Goal: Transaction & Acquisition: Purchase product/service

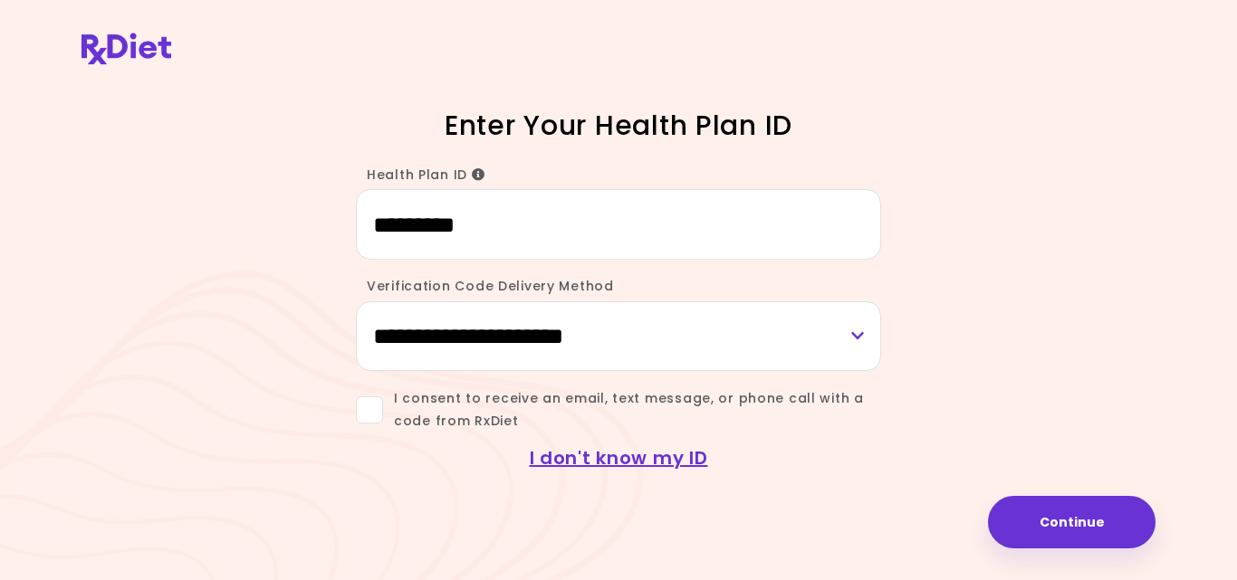
type input "*********"
click at [858, 333] on select "**********" at bounding box center [618, 336] width 525 height 70
select select "***"
click at [356, 301] on select "**********" at bounding box center [618, 336] width 525 height 70
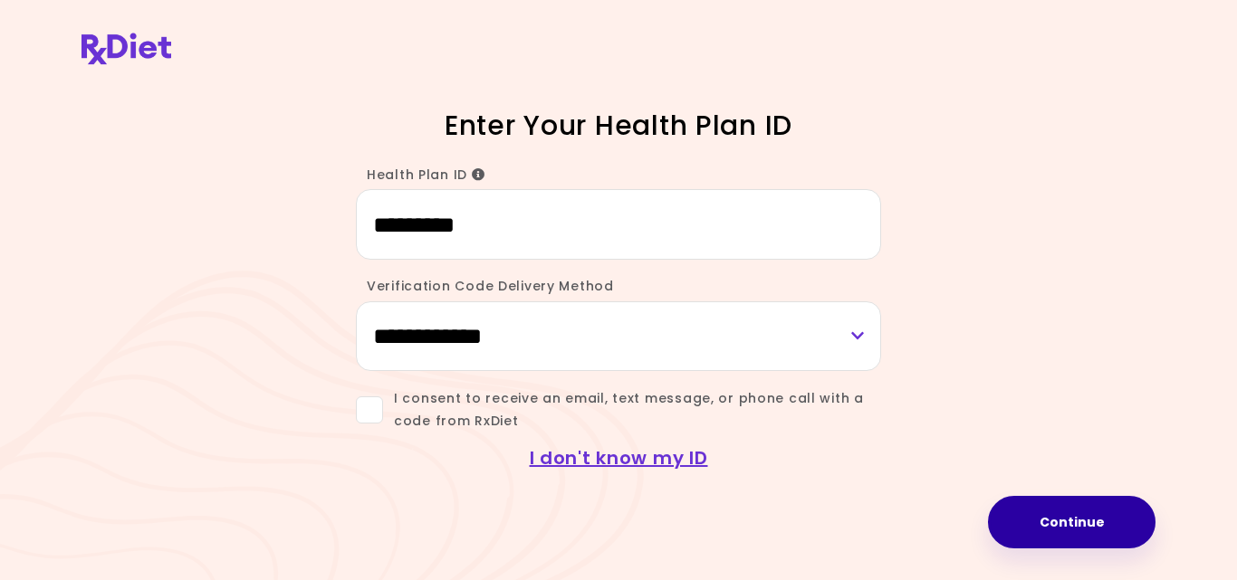
click at [1081, 521] on button "Continue" at bounding box center [1071, 522] width 167 height 53
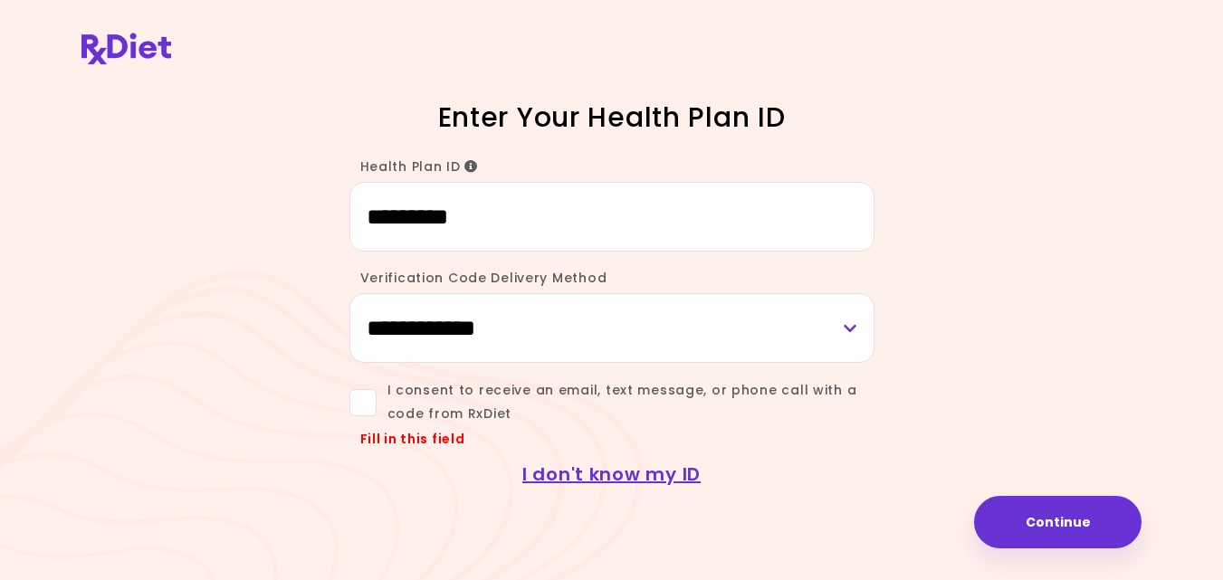
click at [444, 399] on span "I consent to receive an email, text message, or phone call with a code from RxD…" at bounding box center [626, 401] width 498 height 45
click at [1056, 517] on button "Continue" at bounding box center [1057, 522] width 167 height 53
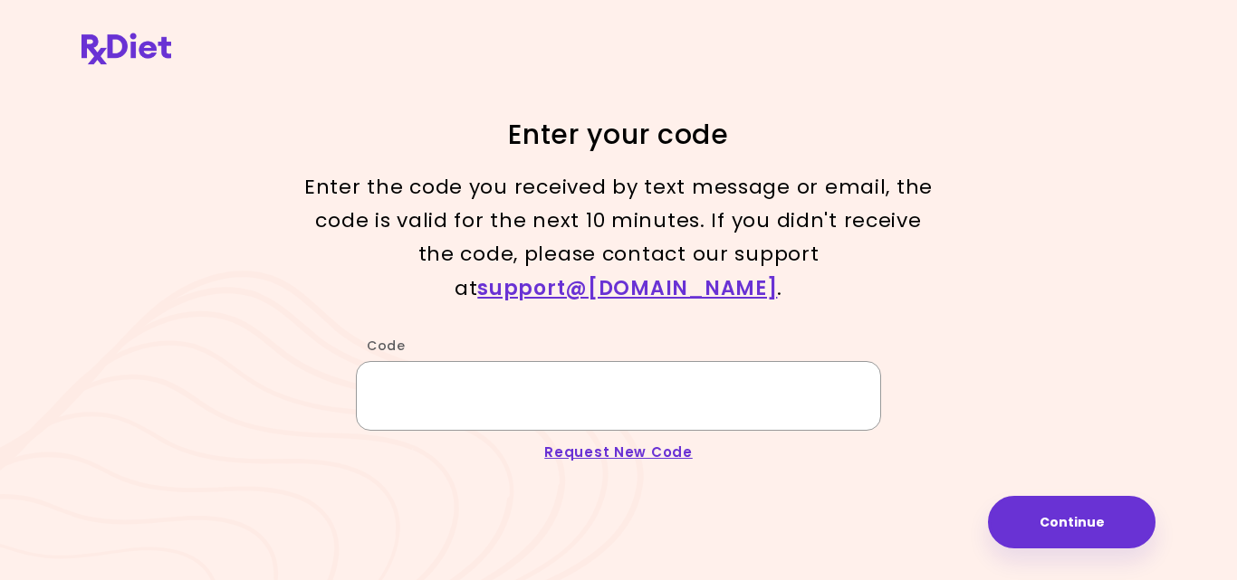
click at [378, 368] on input "Code" at bounding box center [618, 396] width 525 height 70
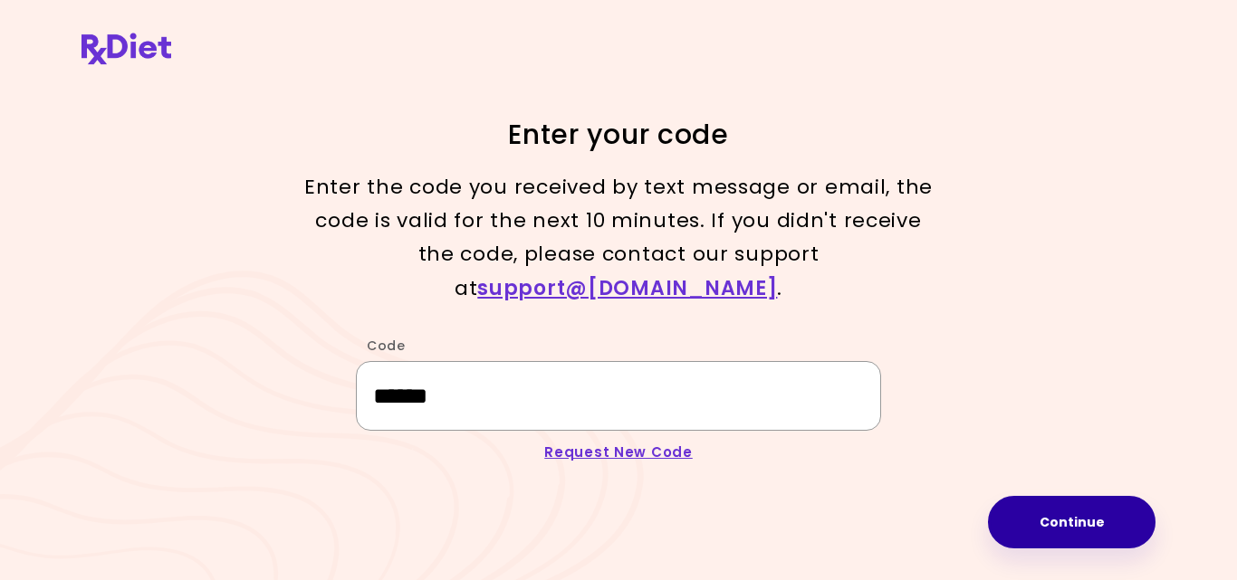
type input "******"
click at [1035, 513] on button "Continue" at bounding box center [1071, 522] width 167 height 53
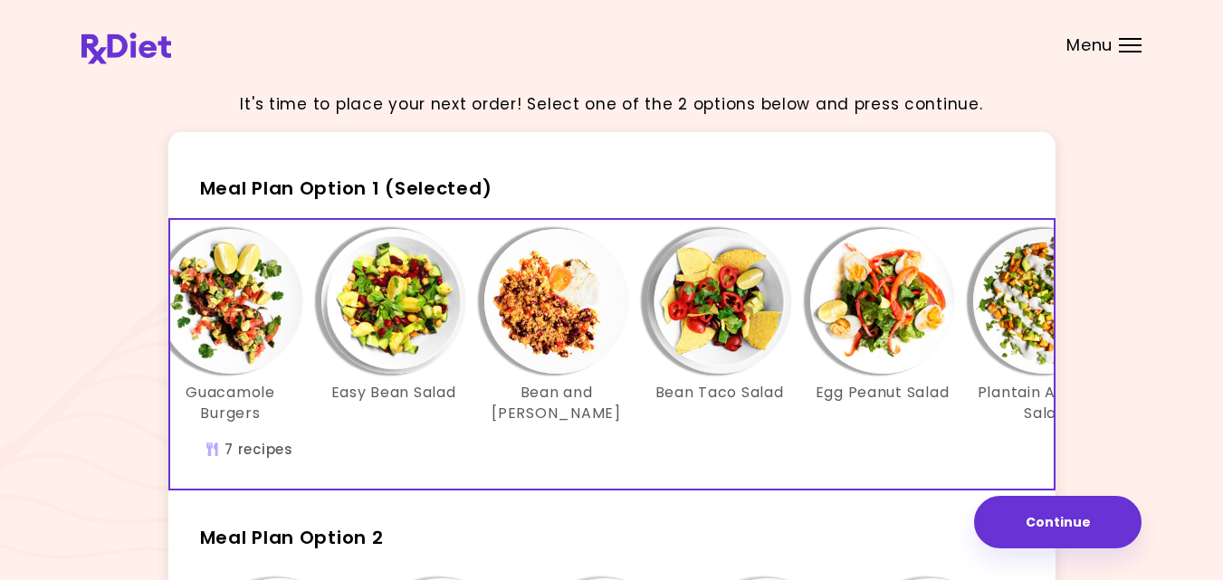
click at [1135, 46] on div "Menu" at bounding box center [1130, 45] width 23 height 14
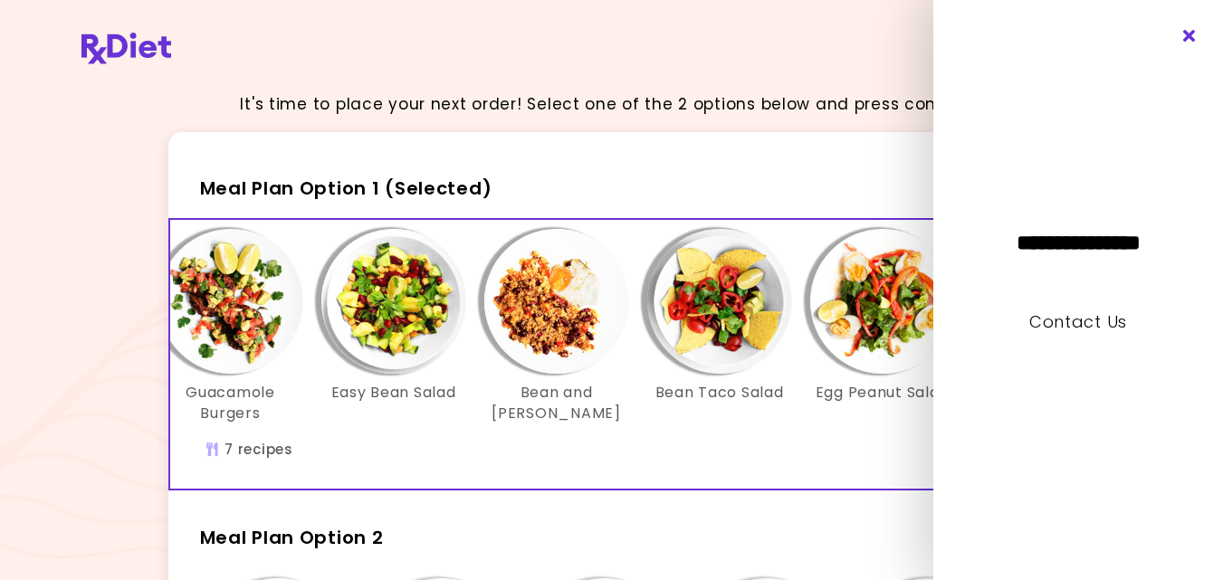
click at [1190, 41] on icon "Close" at bounding box center [1189, 36] width 17 height 13
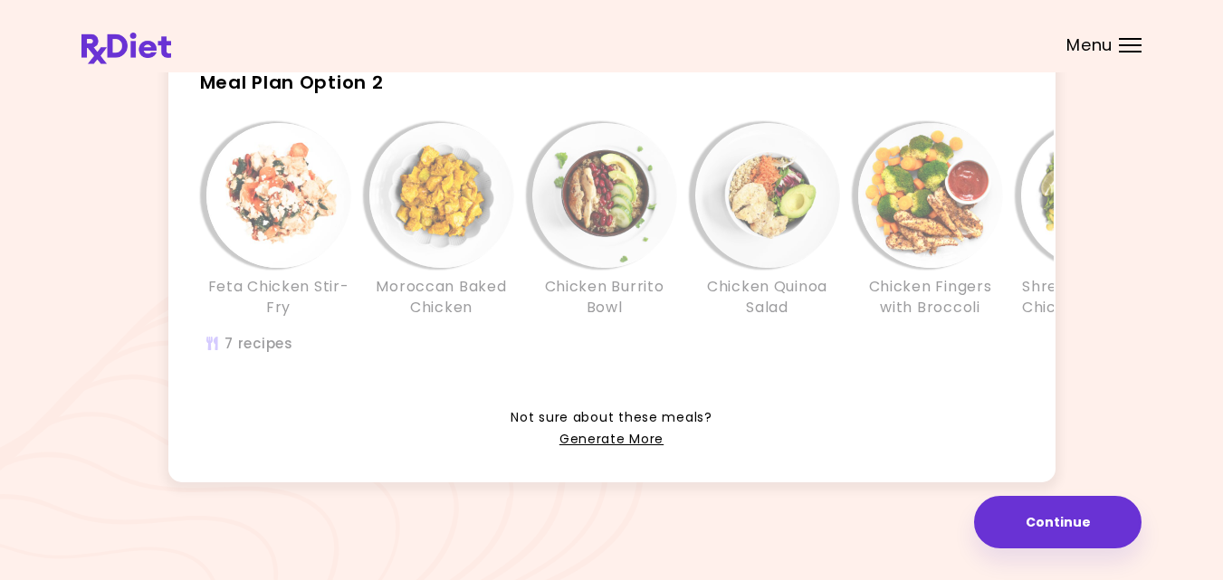
scroll to position [504, 0]
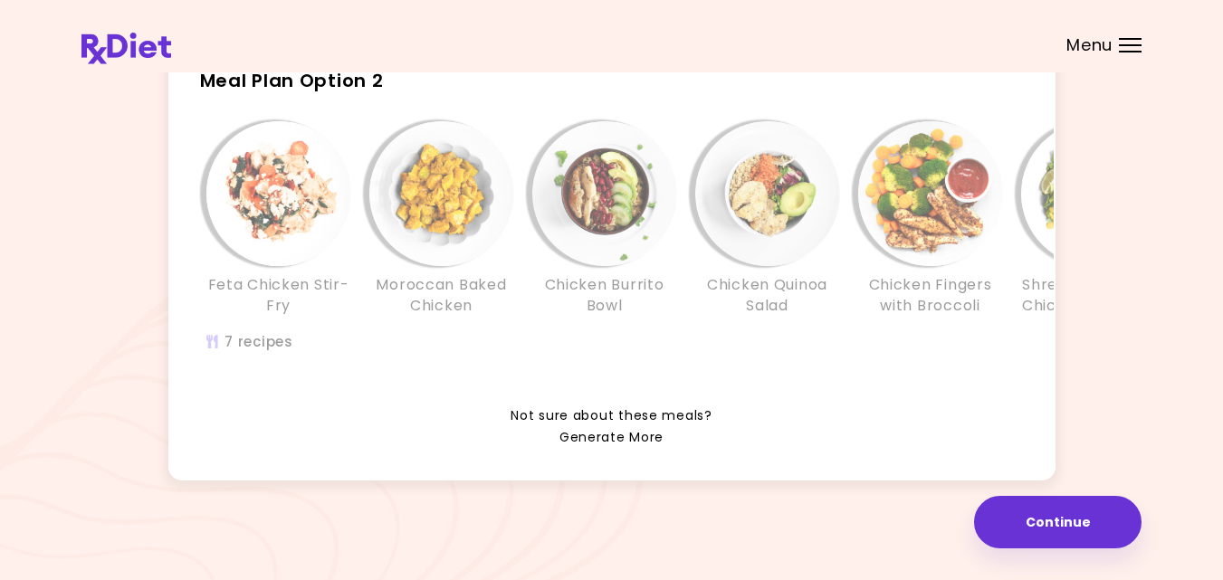
click at [610, 435] on link "Generate More" at bounding box center [611, 438] width 104 height 22
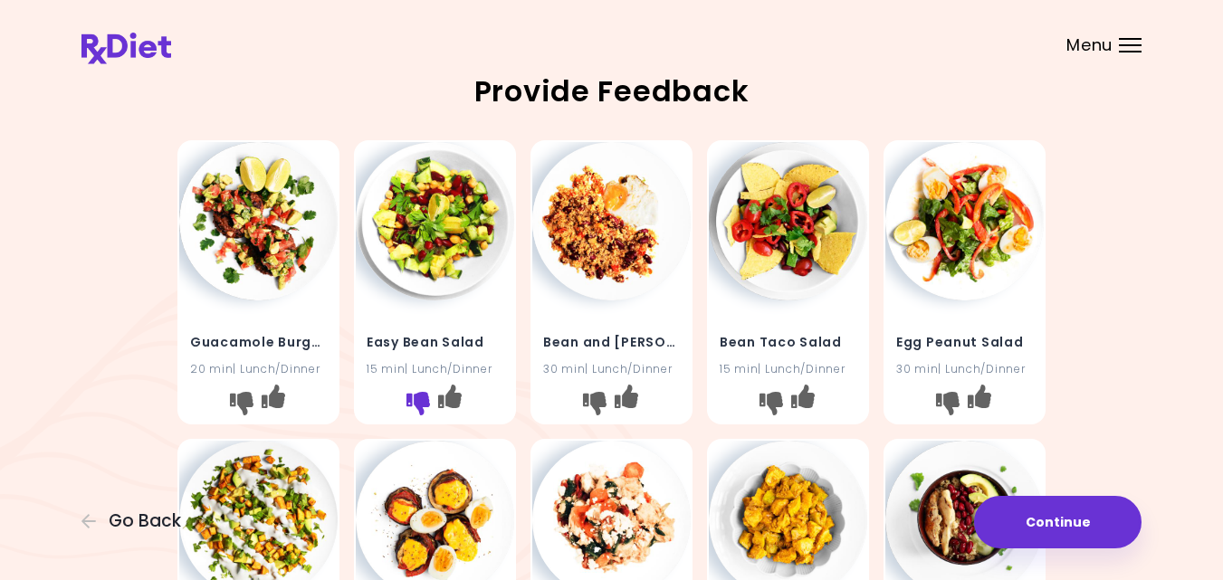
click at [416, 402] on icon "I don't like this recipe" at bounding box center [418, 404] width 24 height 24
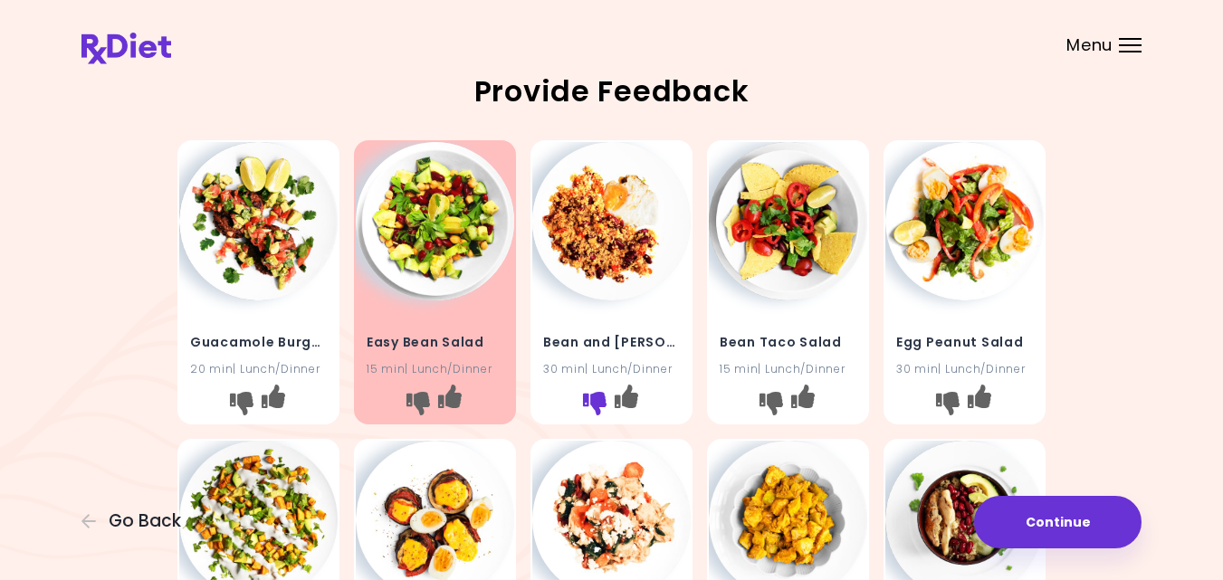
click at [597, 403] on icon "I don't like this recipe" at bounding box center [595, 404] width 24 height 24
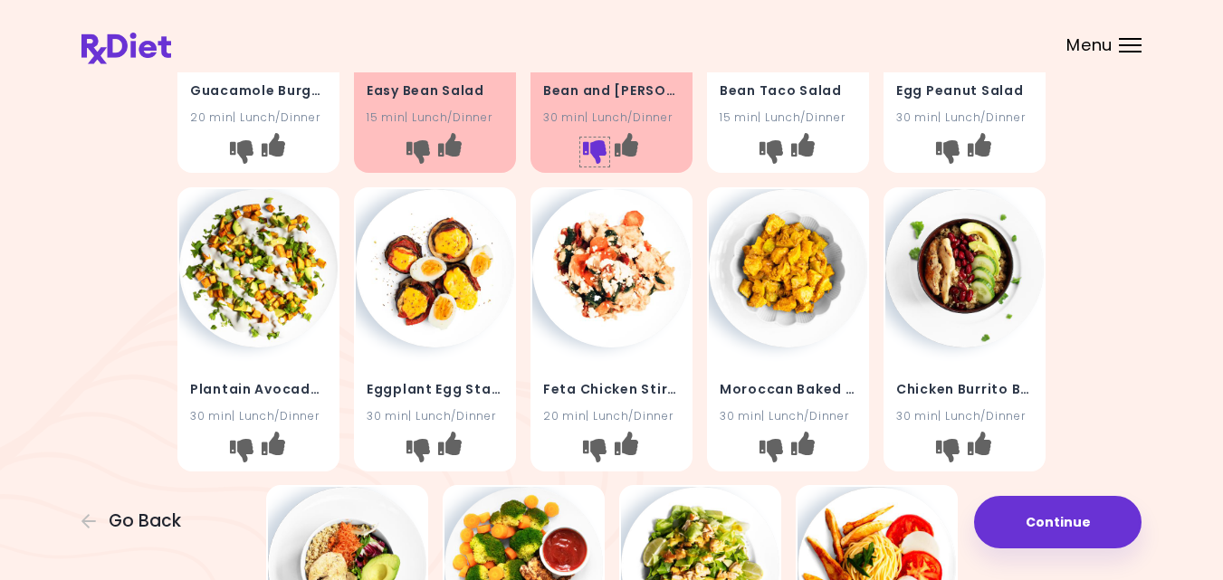
scroll to position [253, 0]
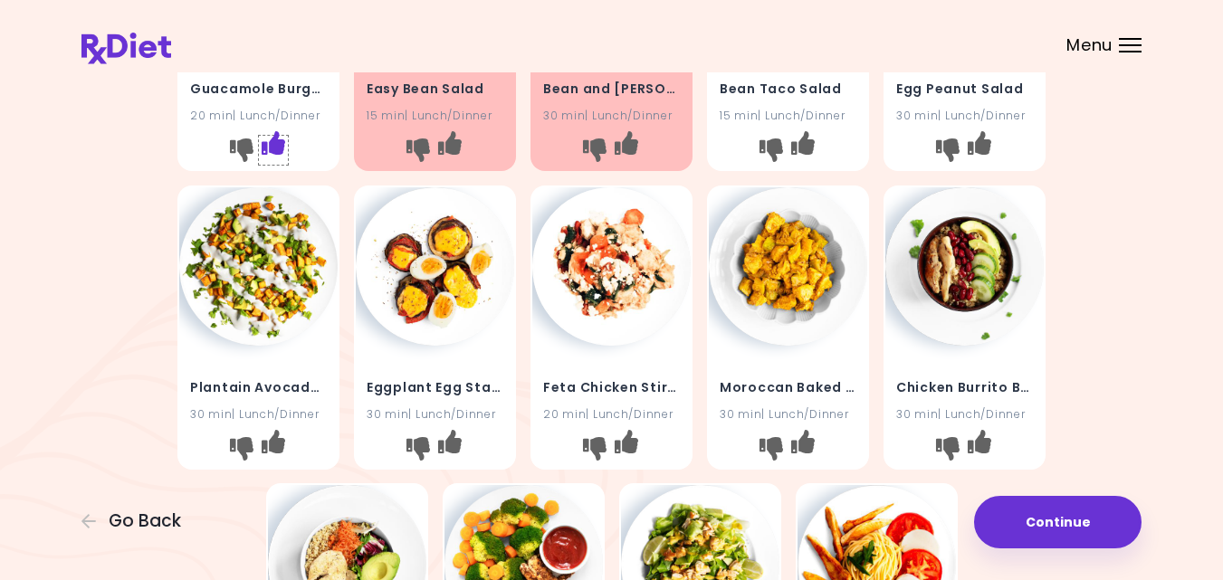
click at [272, 151] on icon "I like this recipe" at bounding box center [274, 143] width 24 height 24
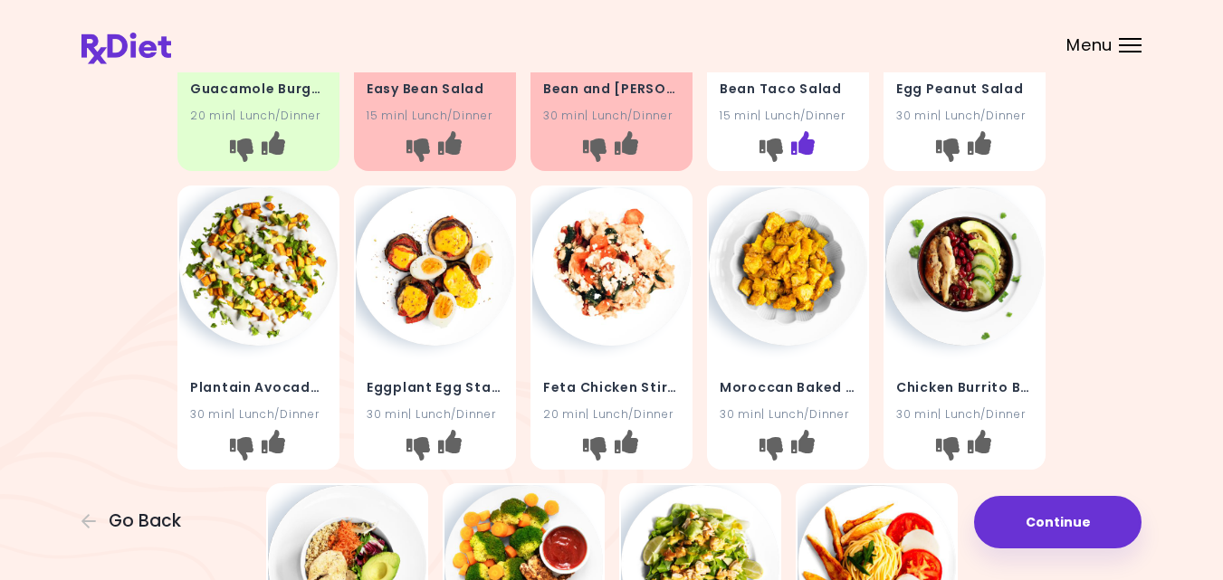
click at [807, 141] on icon "I like this recipe" at bounding box center [803, 143] width 24 height 24
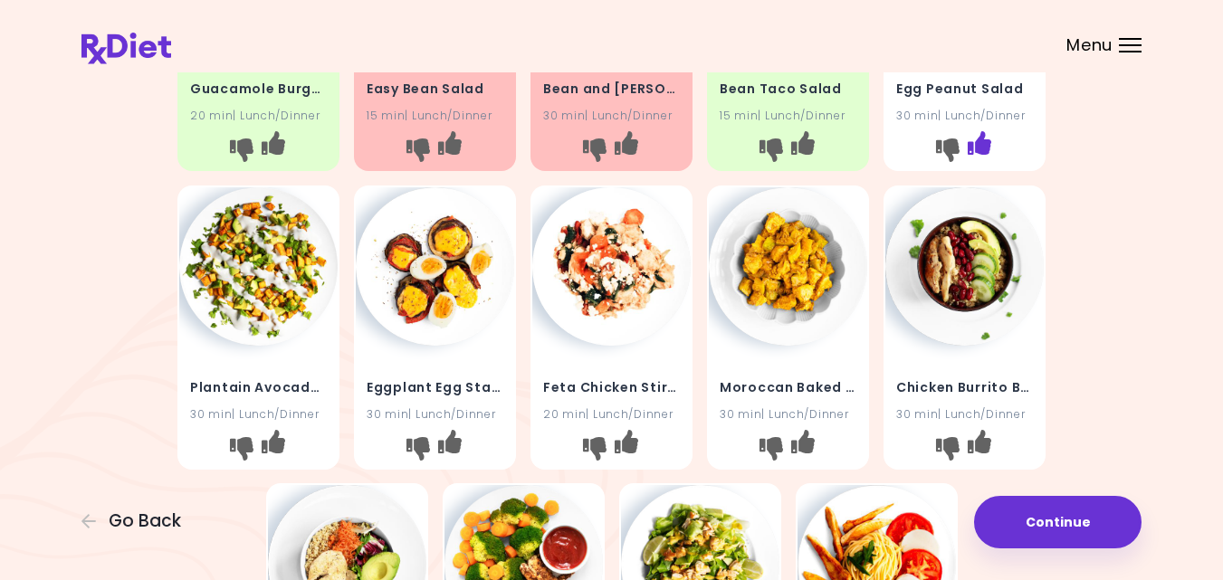
click at [980, 143] on icon "I like this recipe" at bounding box center [980, 143] width 24 height 24
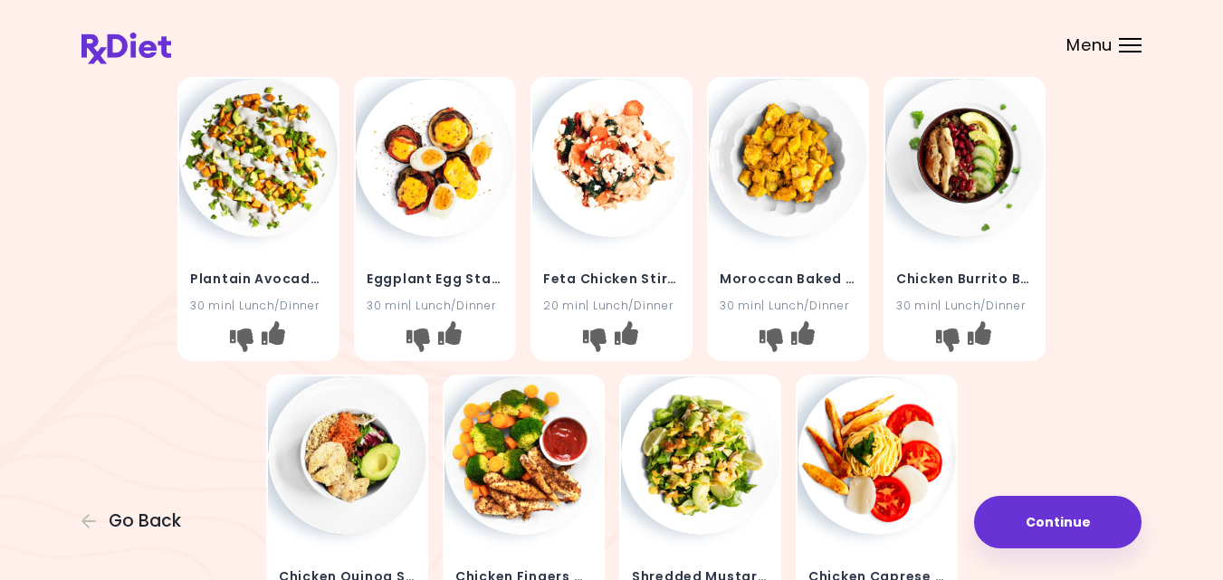
scroll to position [398, 0]
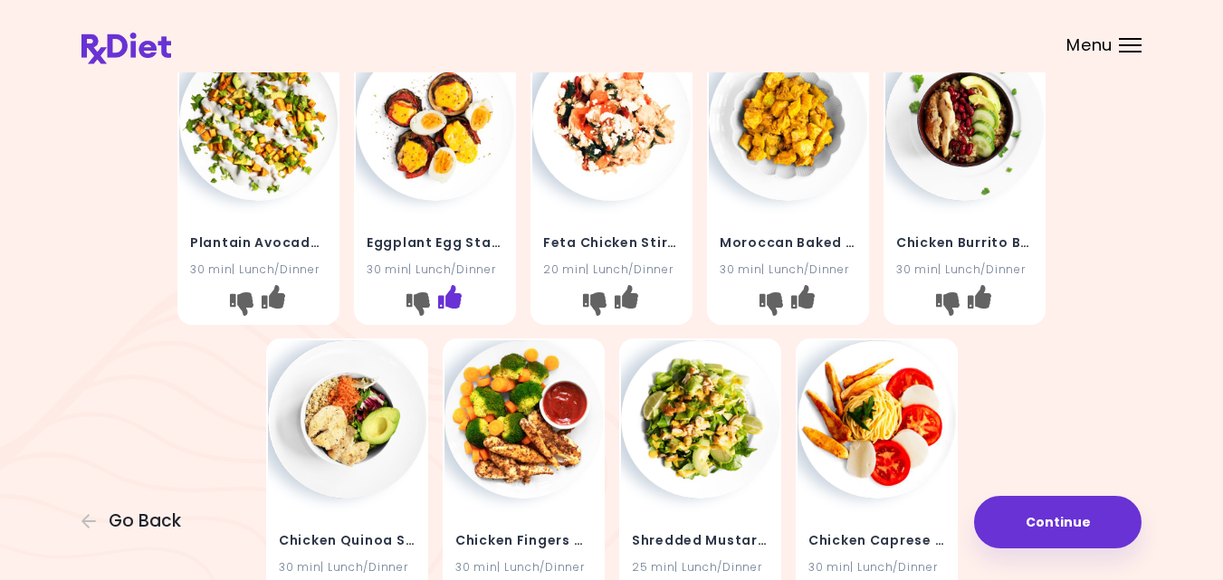
click at [454, 292] on icon "I like this recipe" at bounding box center [450, 296] width 24 height 24
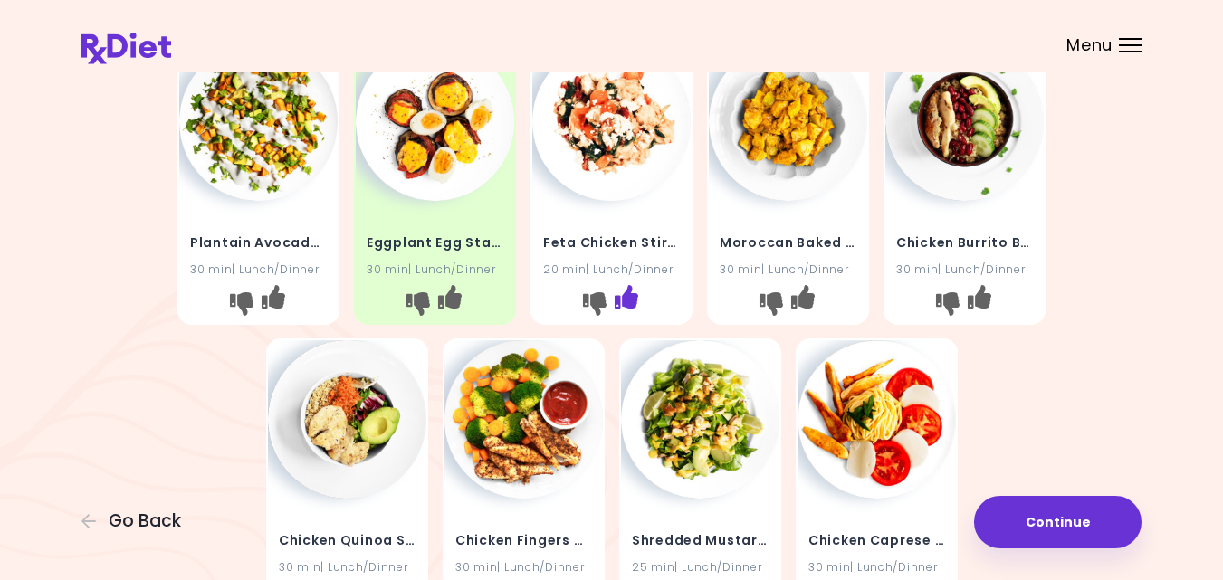
click at [633, 292] on icon "I like this recipe" at bounding box center [627, 296] width 24 height 24
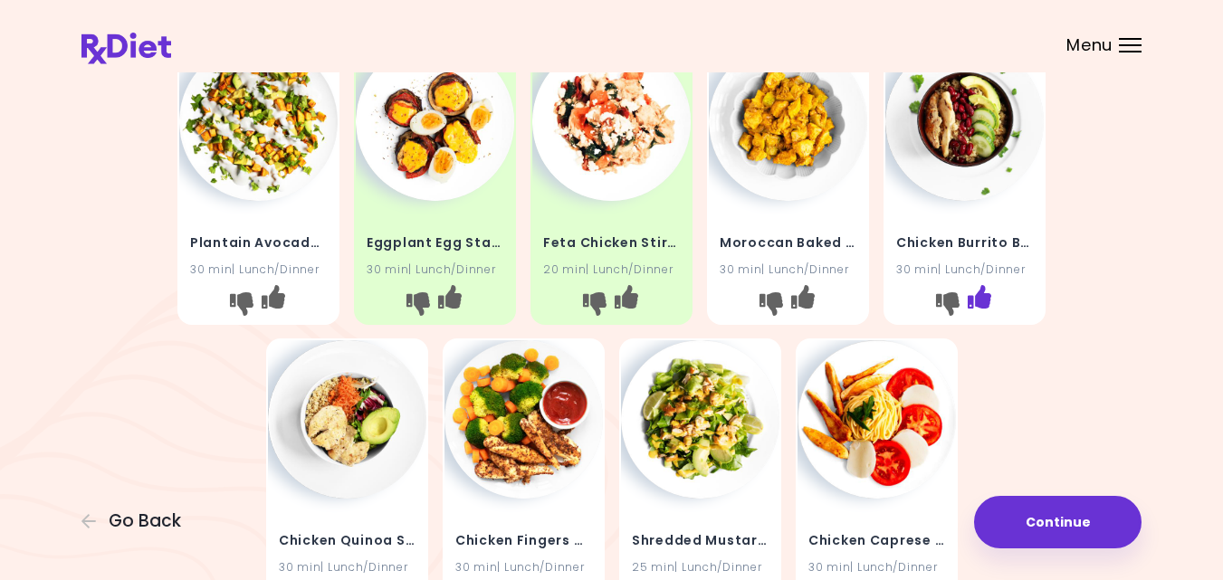
click at [978, 296] on icon "I like this recipe" at bounding box center [980, 296] width 24 height 24
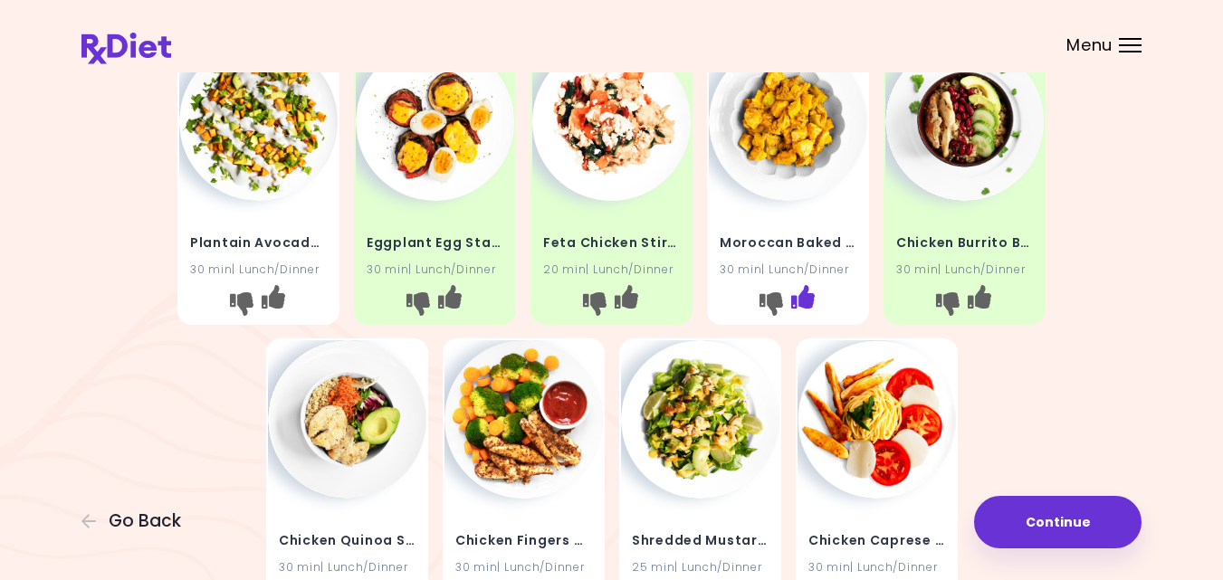
click at [805, 296] on icon "I like this recipe" at bounding box center [803, 296] width 24 height 24
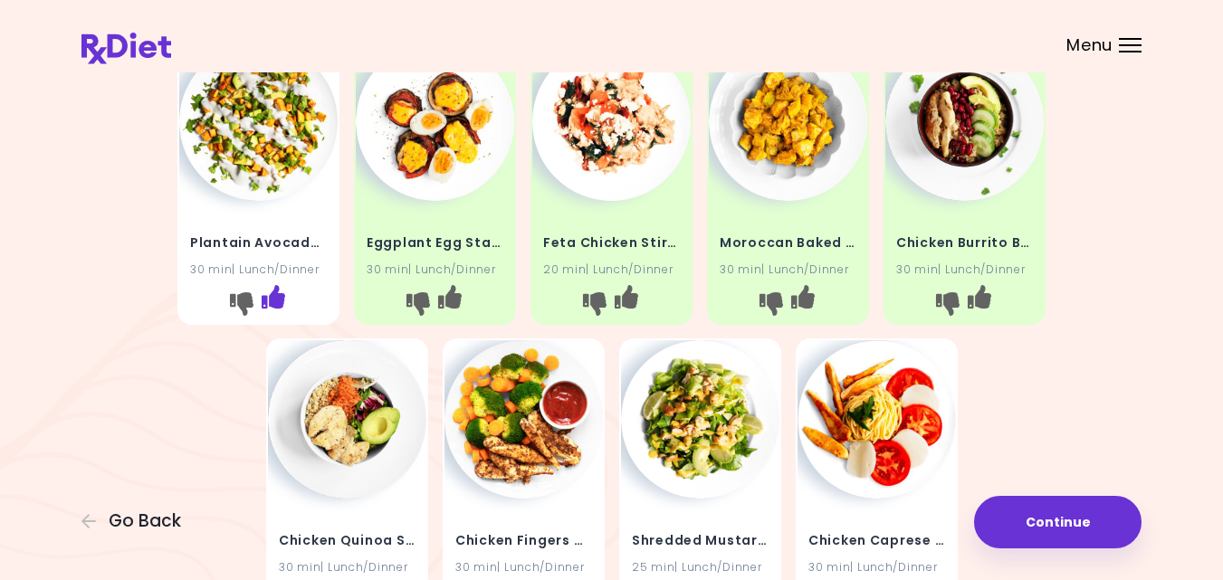
click at [273, 294] on icon "I like this recipe" at bounding box center [274, 296] width 24 height 24
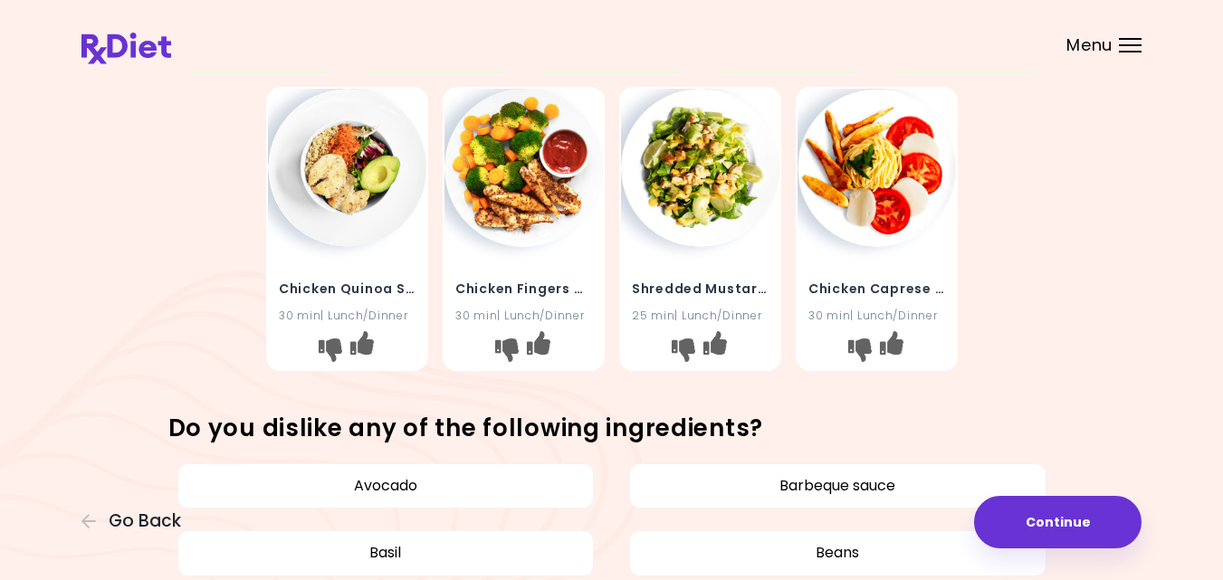
scroll to position [652, 0]
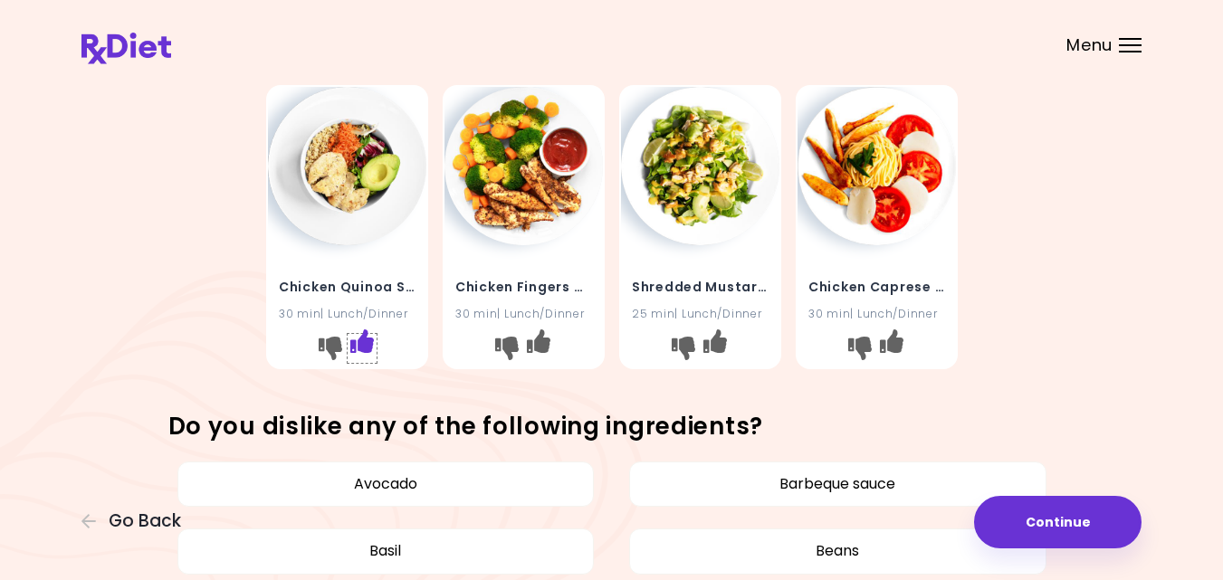
click at [365, 343] on icon "I like this recipe" at bounding box center [361, 342] width 24 height 24
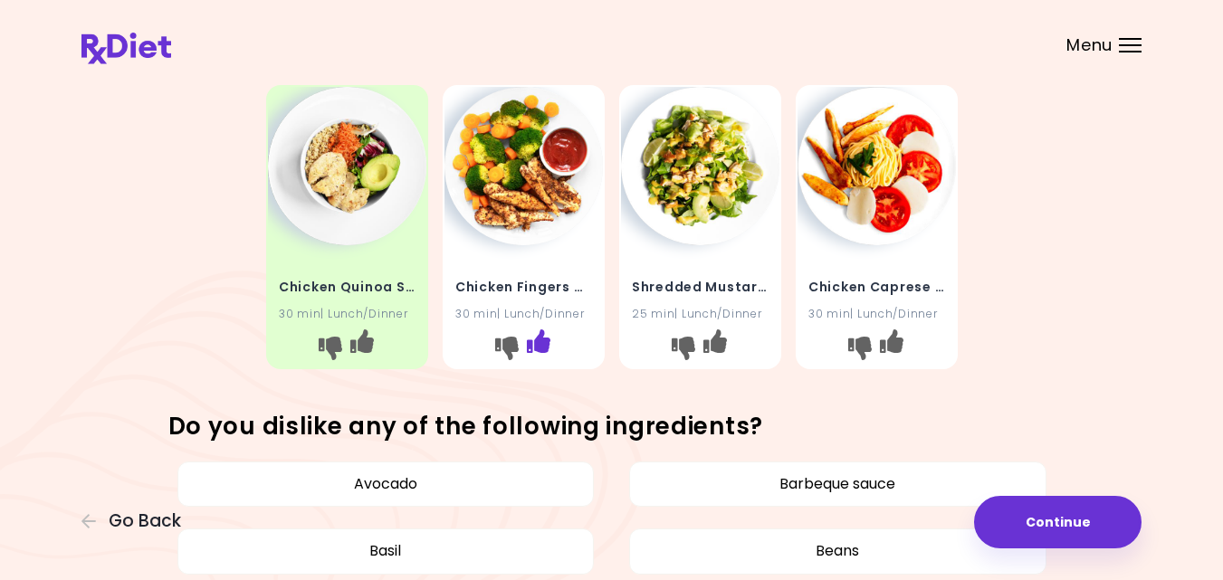
click at [540, 339] on icon "I like this recipe" at bounding box center [538, 342] width 24 height 24
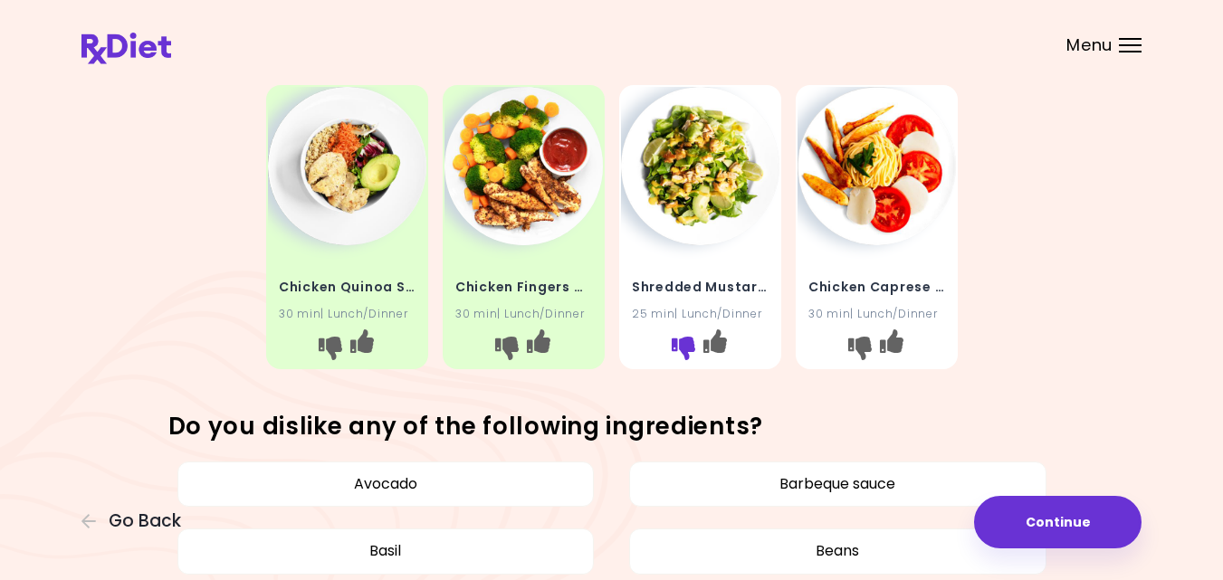
click at [683, 349] on icon "I don't like this recipe" at bounding box center [683, 349] width 24 height 24
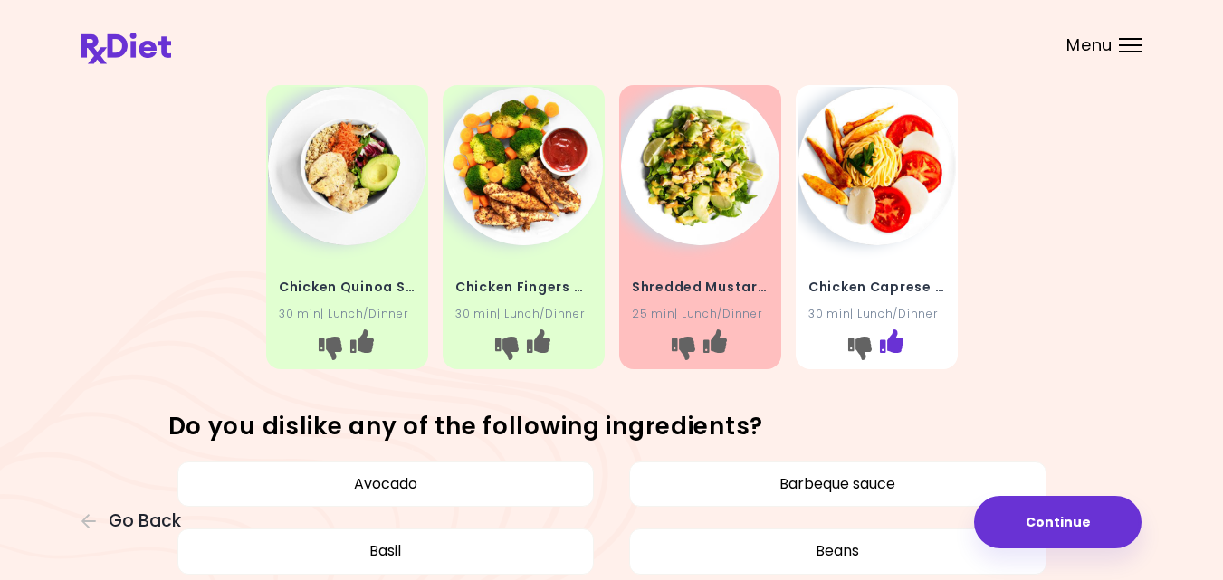
click at [895, 334] on icon "I like this recipe" at bounding box center [891, 342] width 24 height 24
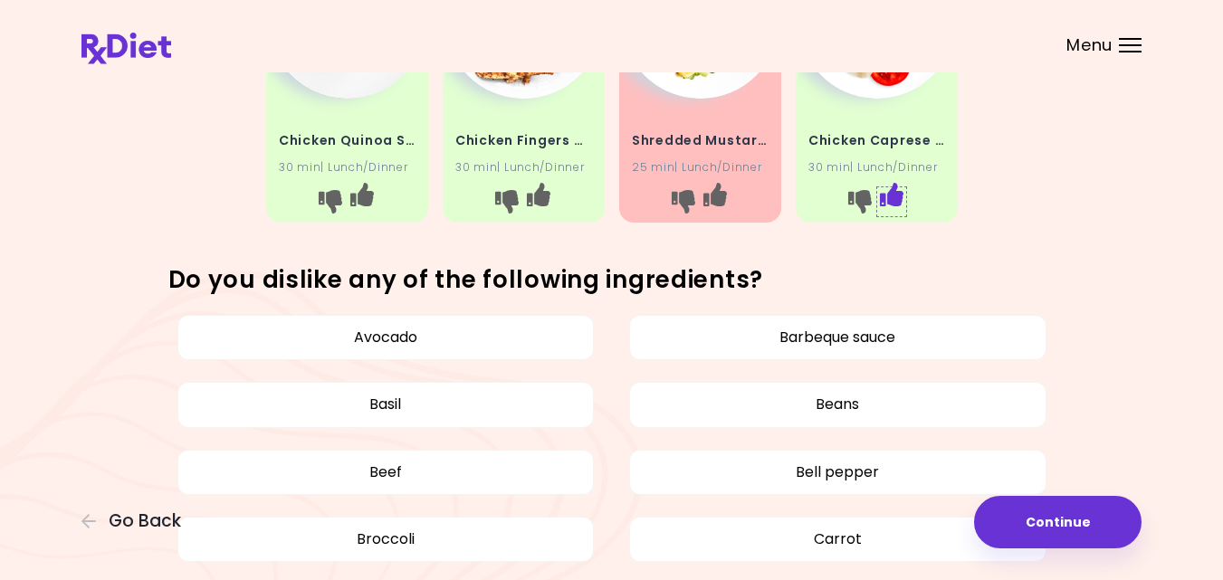
scroll to position [797, 0]
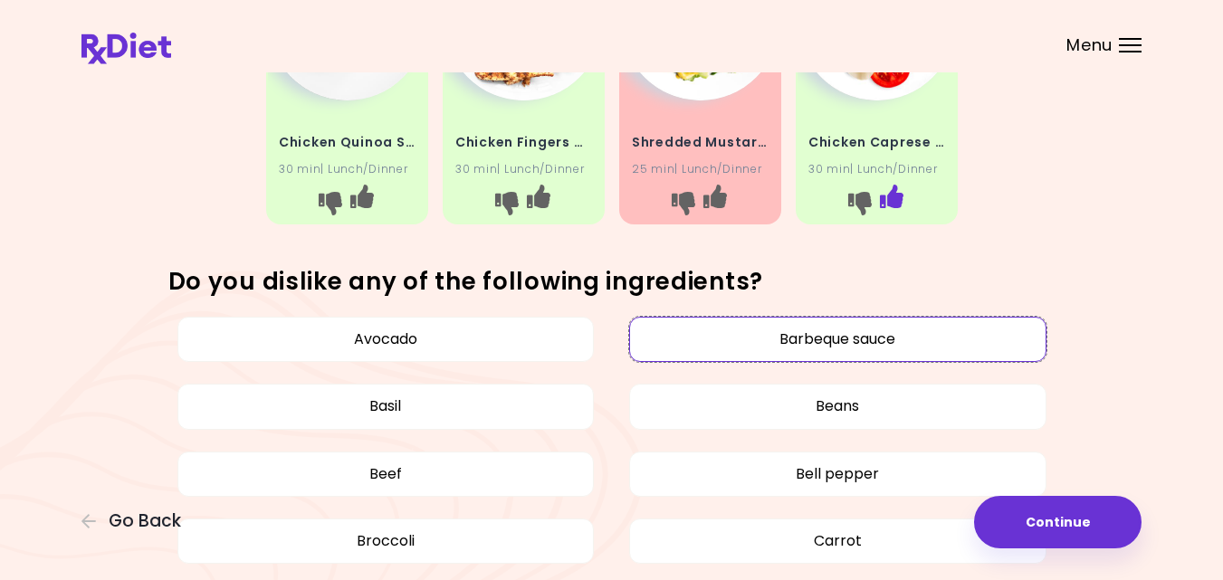
click at [895, 334] on button "Barbeque sauce" at bounding box center [837, 339] width 417 height 45
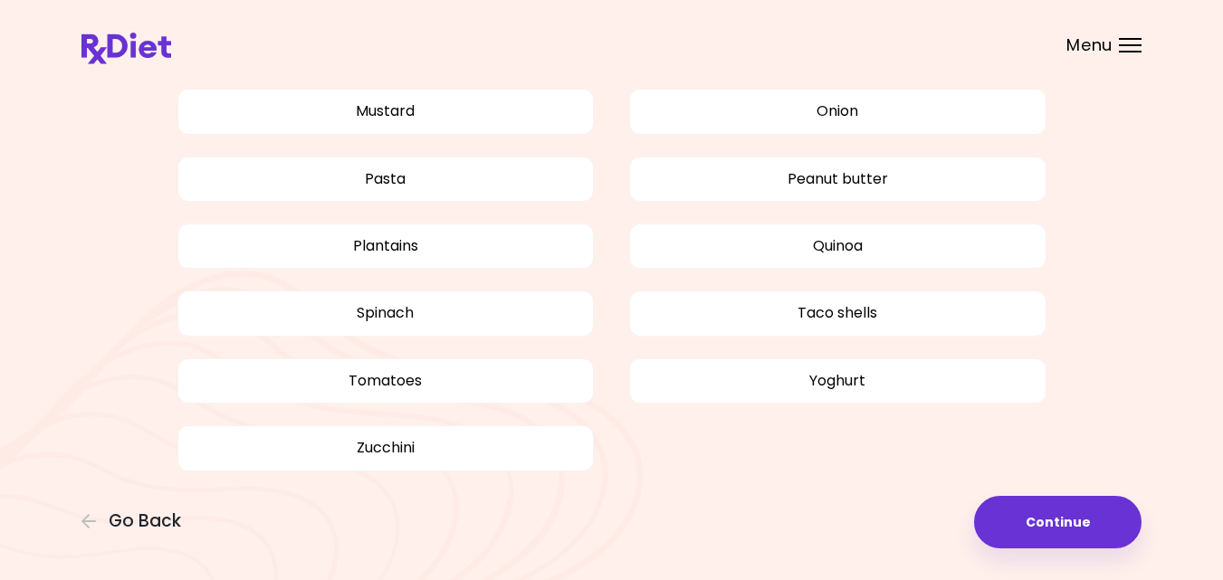
scroll to position [1767, 0]
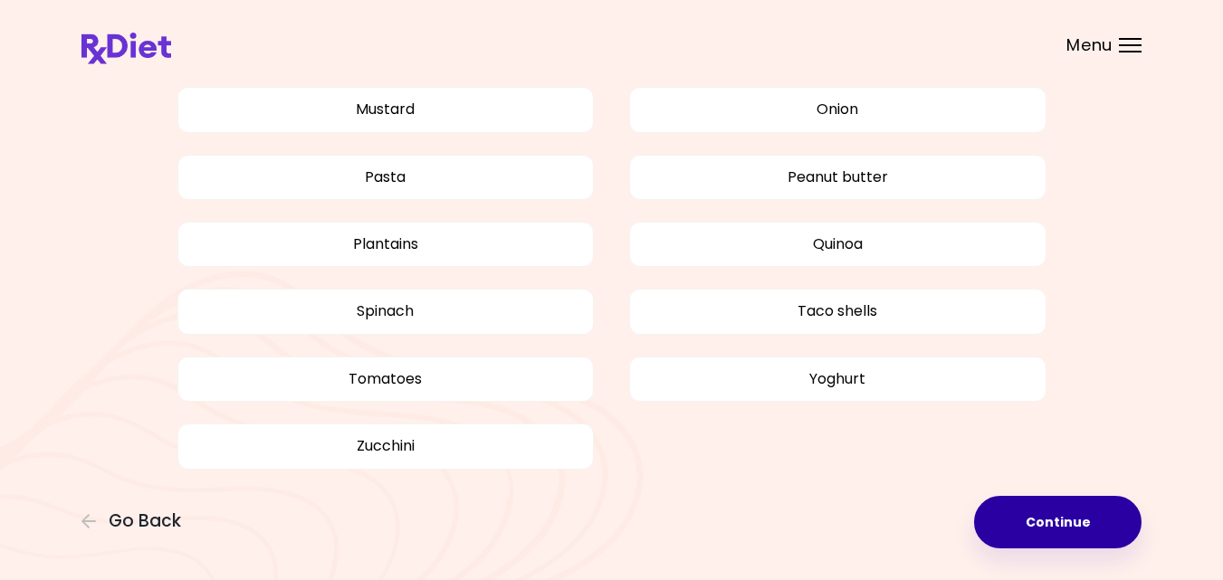
click at [1046, 530] on button "Continue" at bounding box center [1057, 522] width 167 height 53
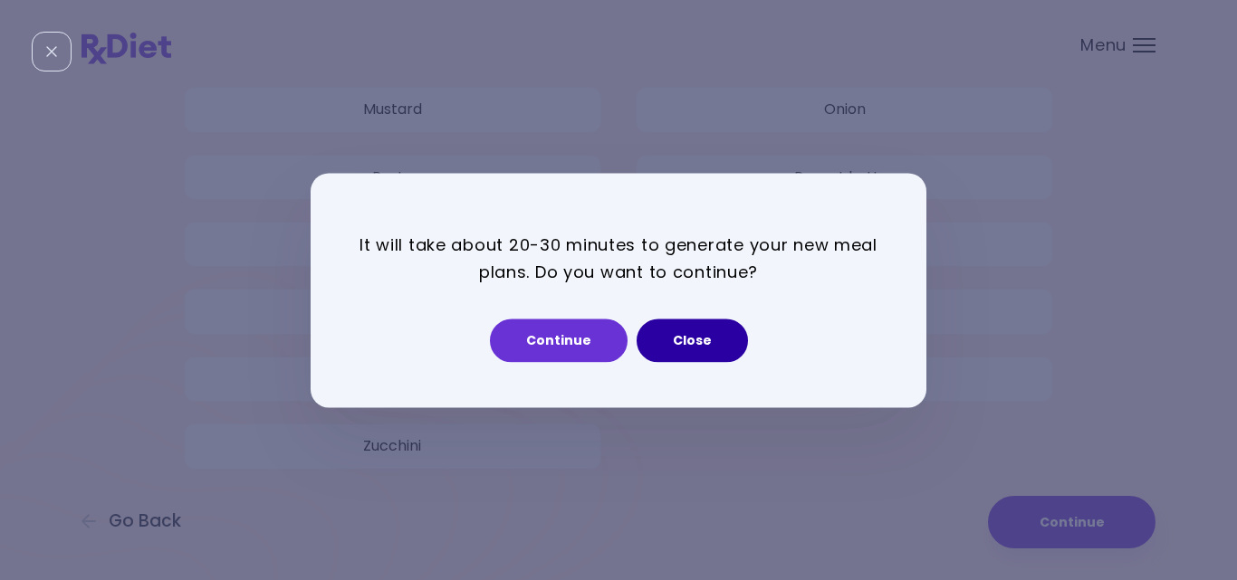
click at [691, 347] on button "Close" at bounding box center [691, 340] width 111 height 43
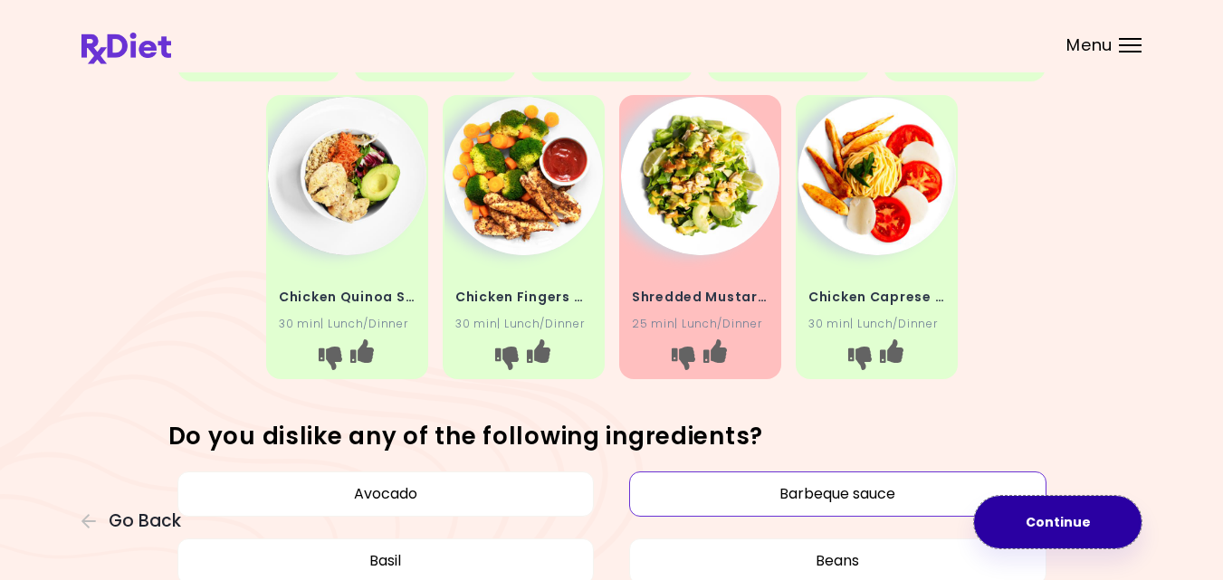
scroll to position [688, 0]
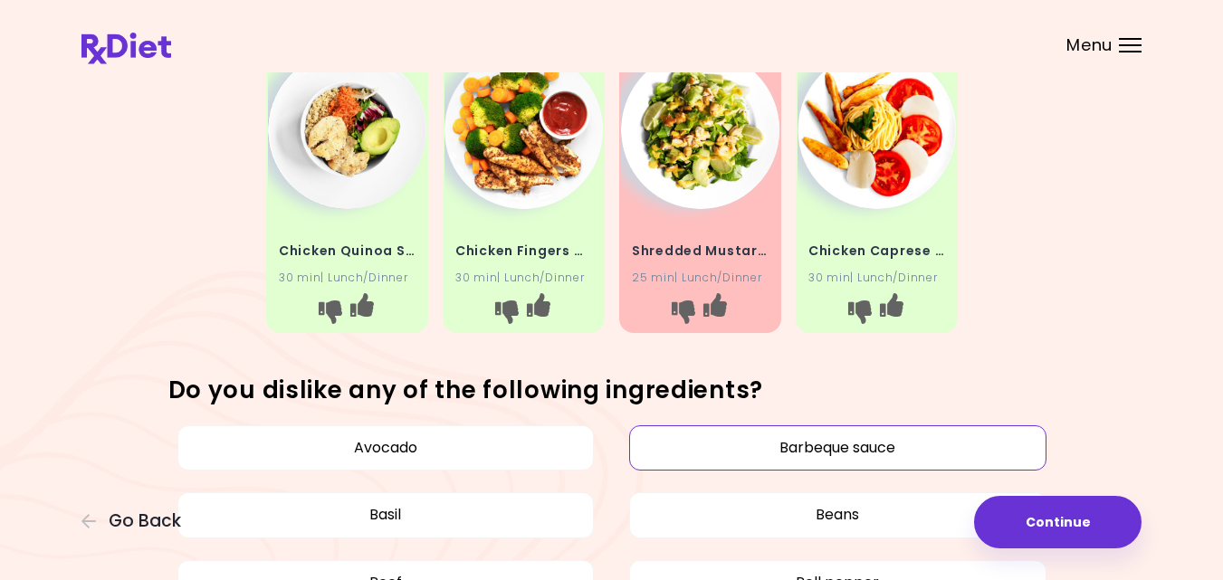
click at [1135, 46] on div "Menu" at bounding box center [1130, 45] width 23 height 14
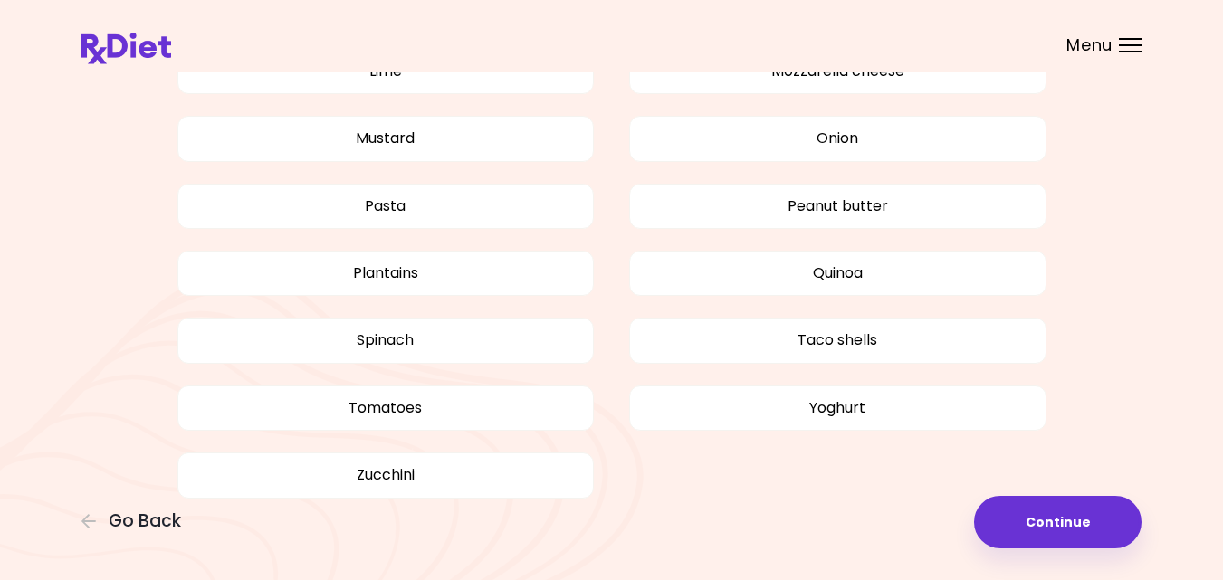
scroll to position [1767, 0]
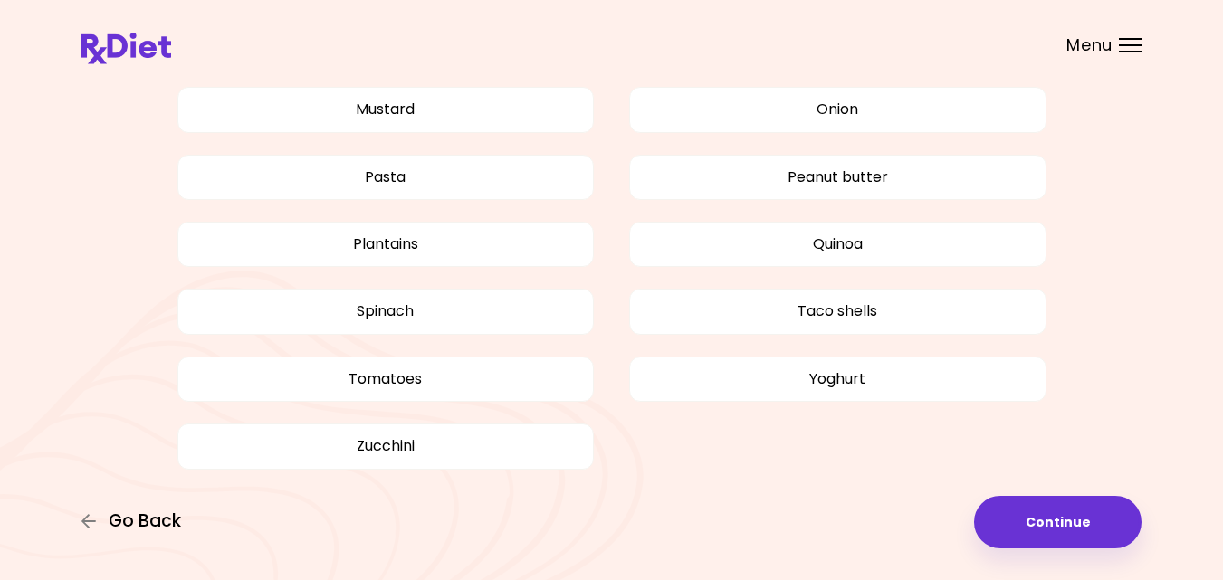
click at [97, 527] on icon "button" at bounding box center [89, 521] width 16 height 16
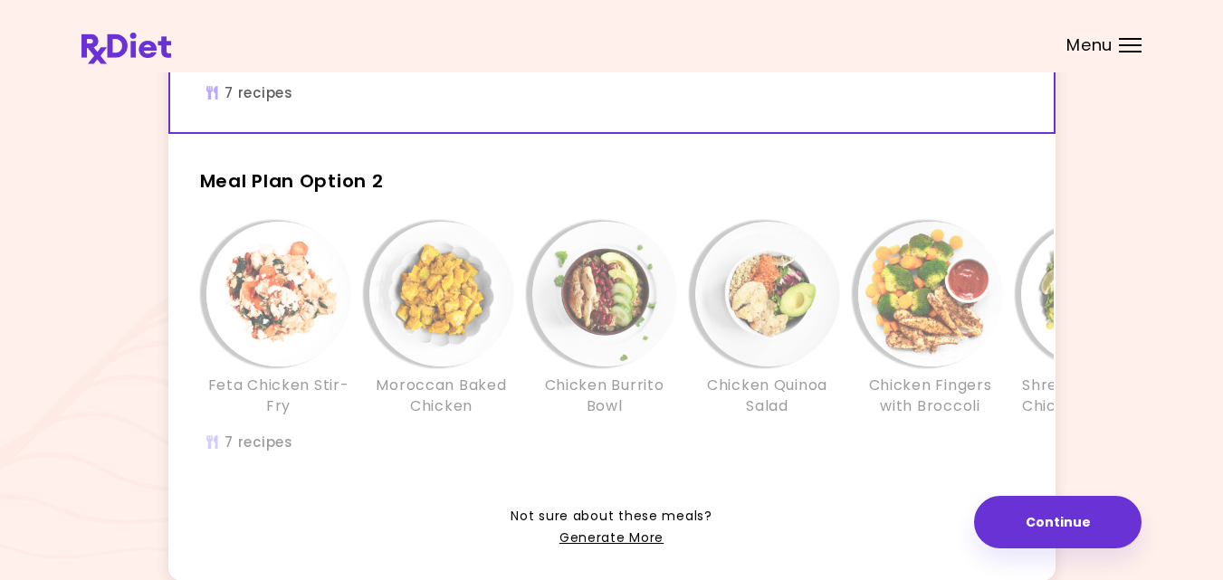
scroll to position [359, 0]
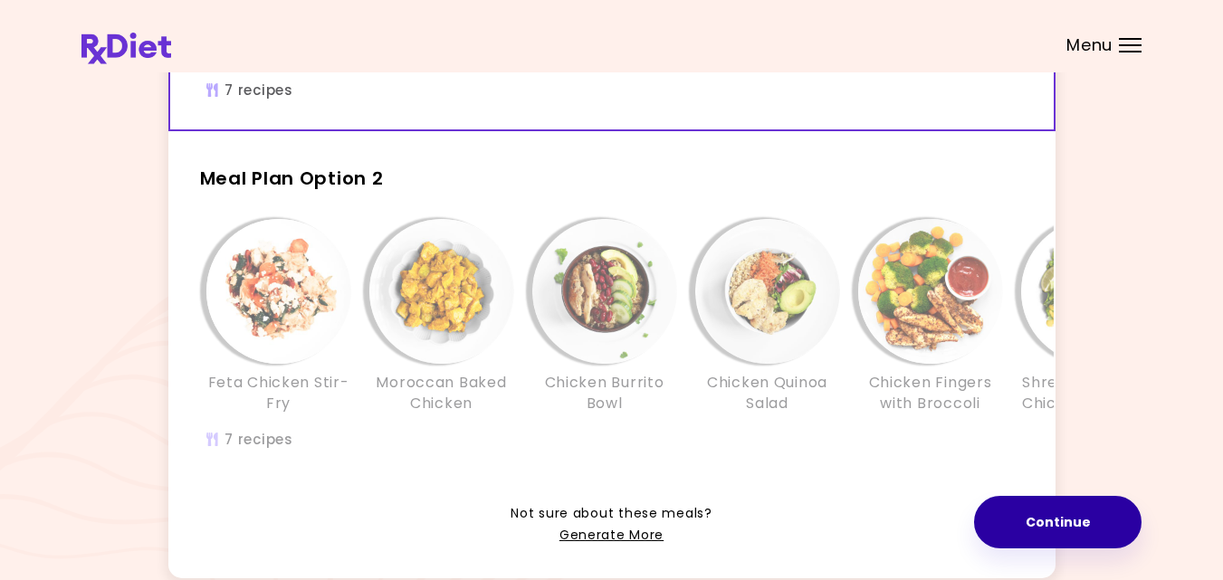
click at [1071, 529] on button "Continue" at bounding box center [1057, 522] width 167 height 53
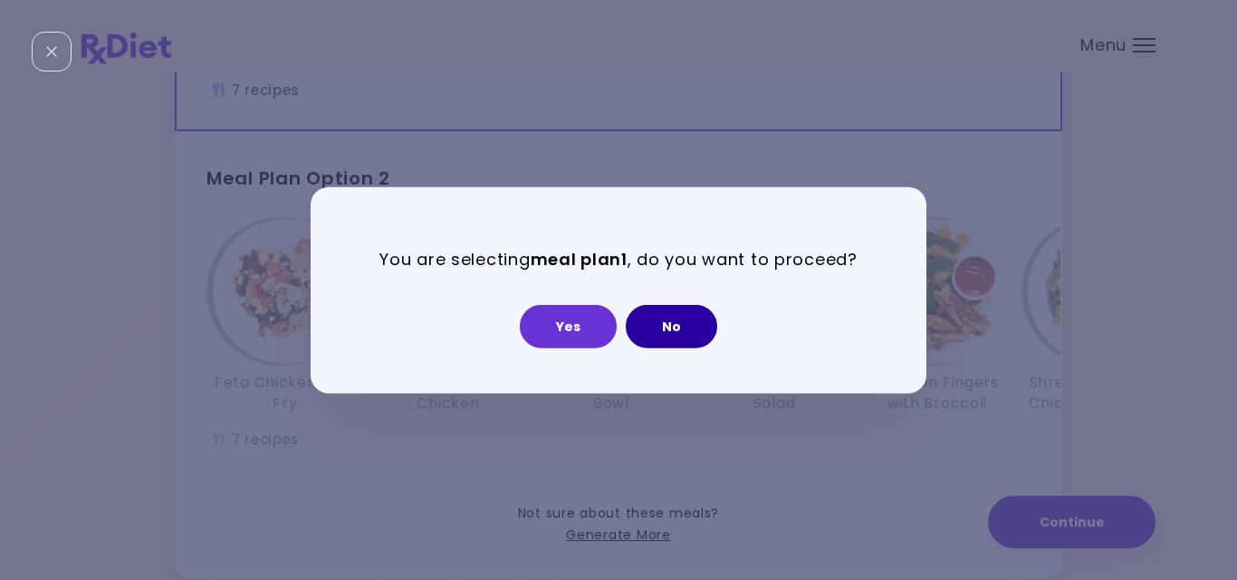
click at [675, 328] on button "No" at bounding box center [671, 326] width 91 height 43
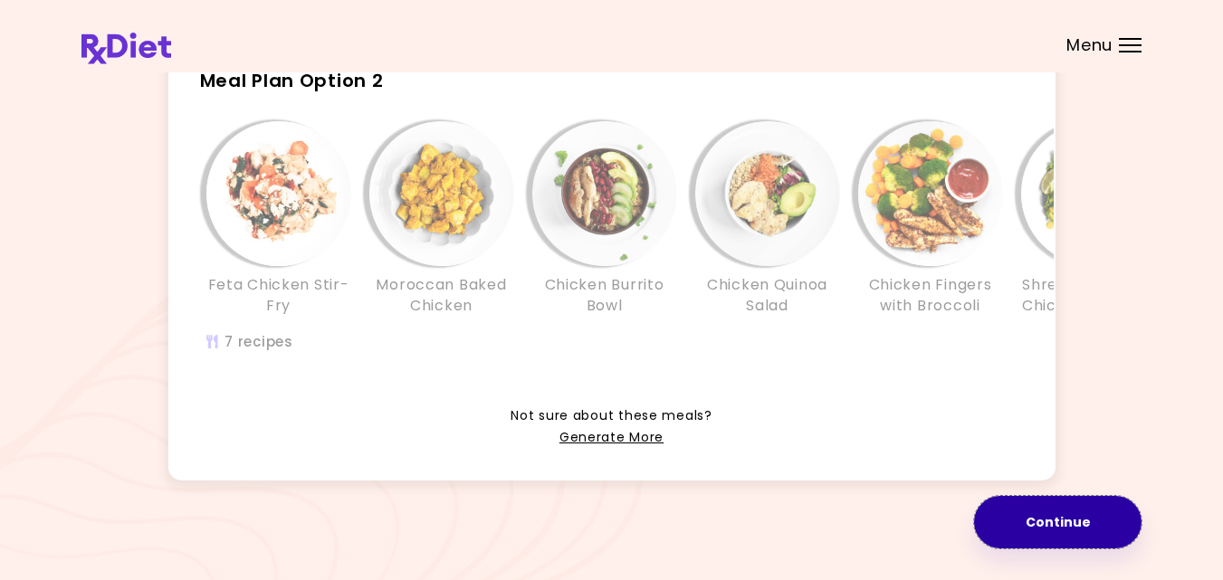
scroll to position [504, 0]
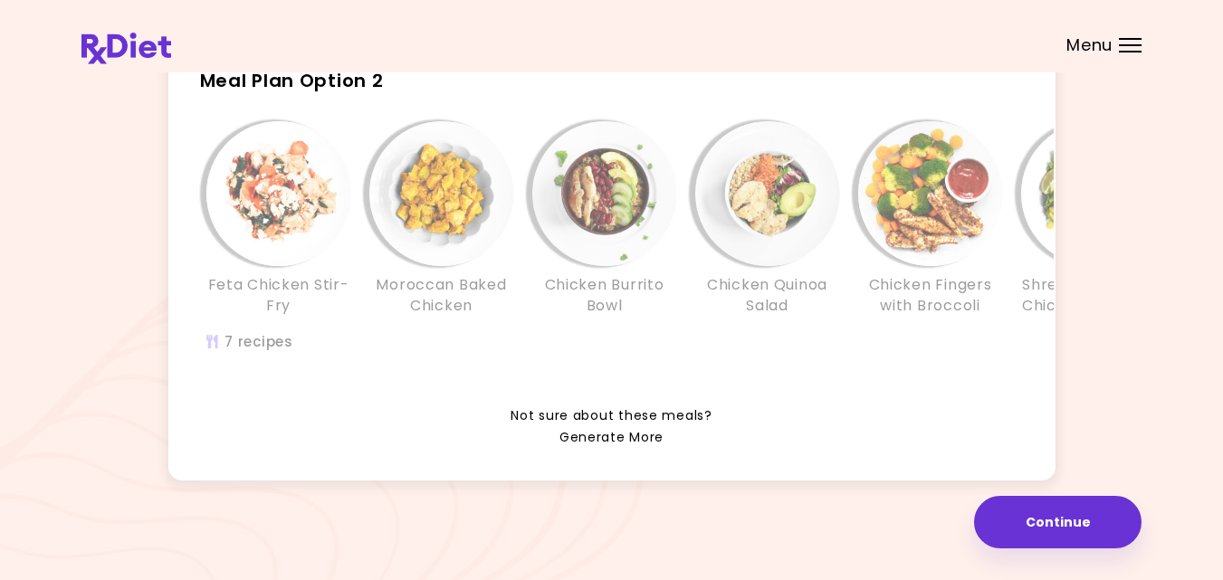
click at [616, 434] on link "Generate More" at bounding box center [611, 438] width 104 height 22
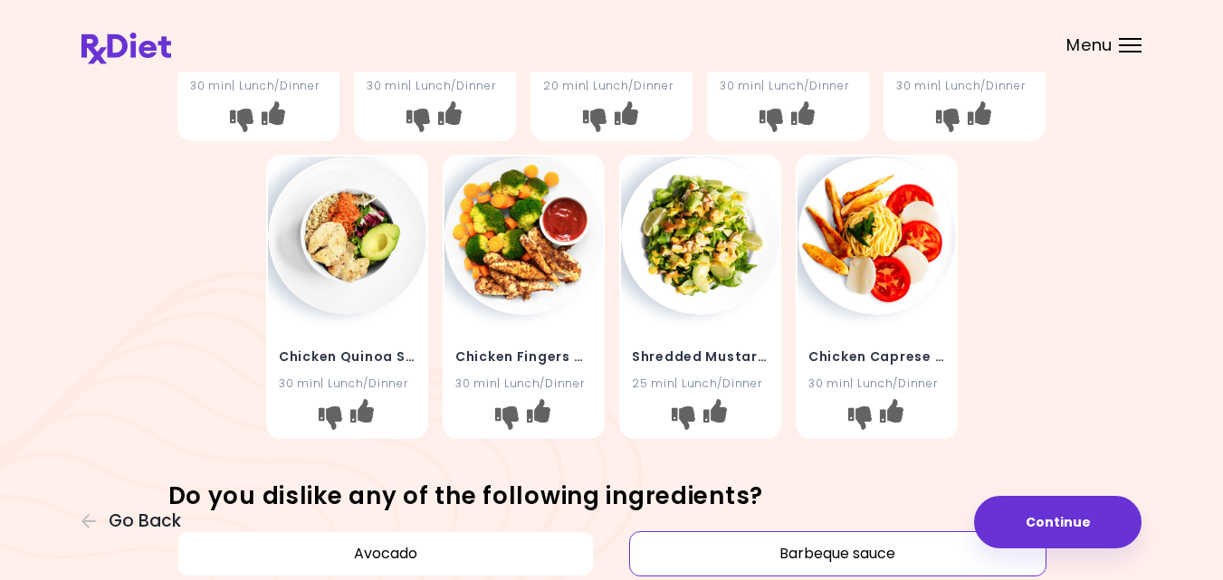
scroll to position [579, 0]
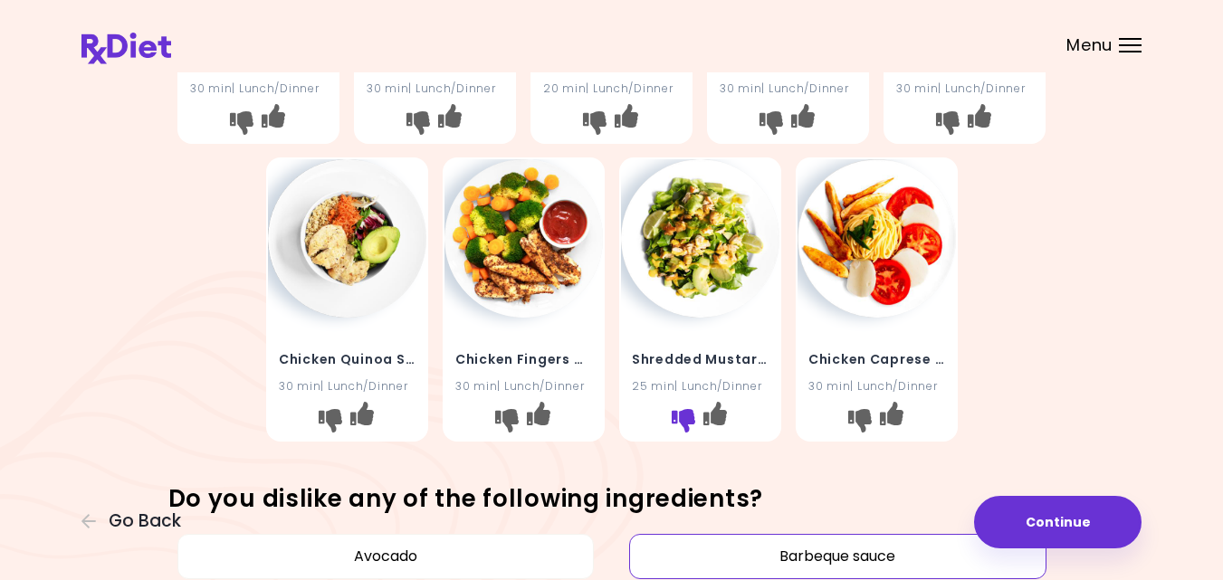
click at [682, 421] on icon "I don't like this recipe" at bounding box center [683, 421] width 24 height 24
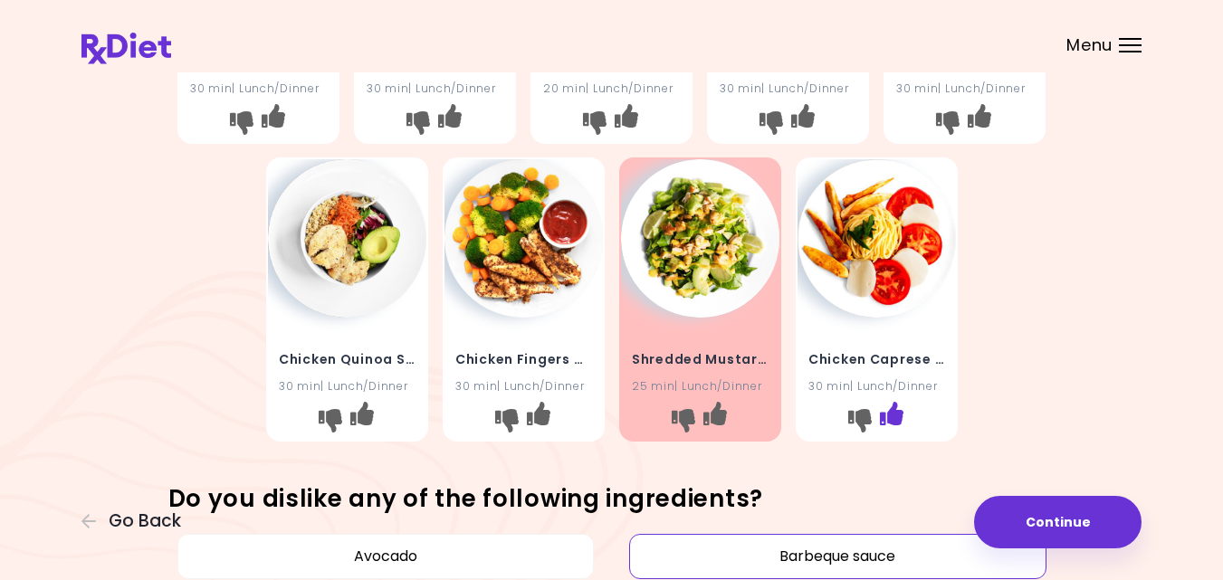
click at [897, 412] on icon "I like this recipe" at bounding box center [891, 414] width 24 height 24
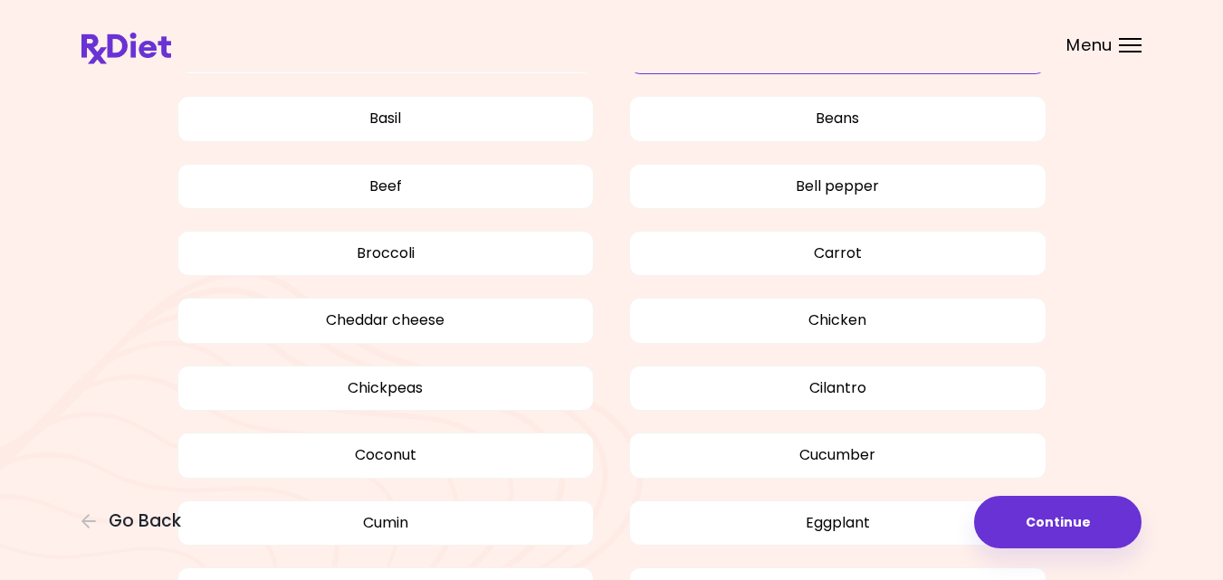
scroll to position [1086, 0]
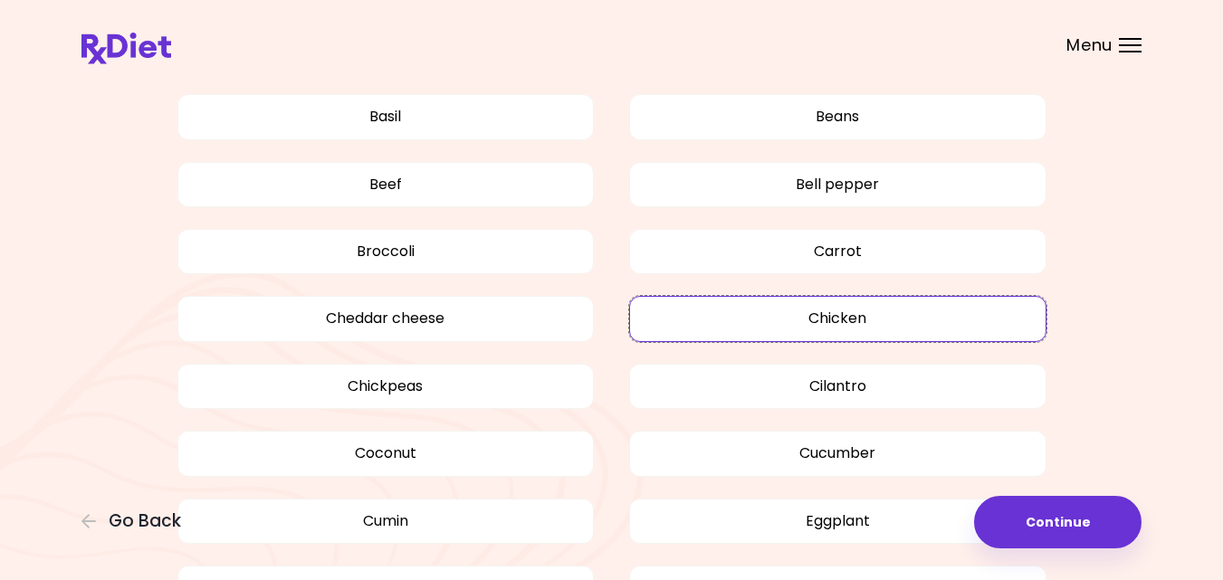
click at [819, 311] on button "Chicken" at bounding box center [837, 318] width 417 height 45
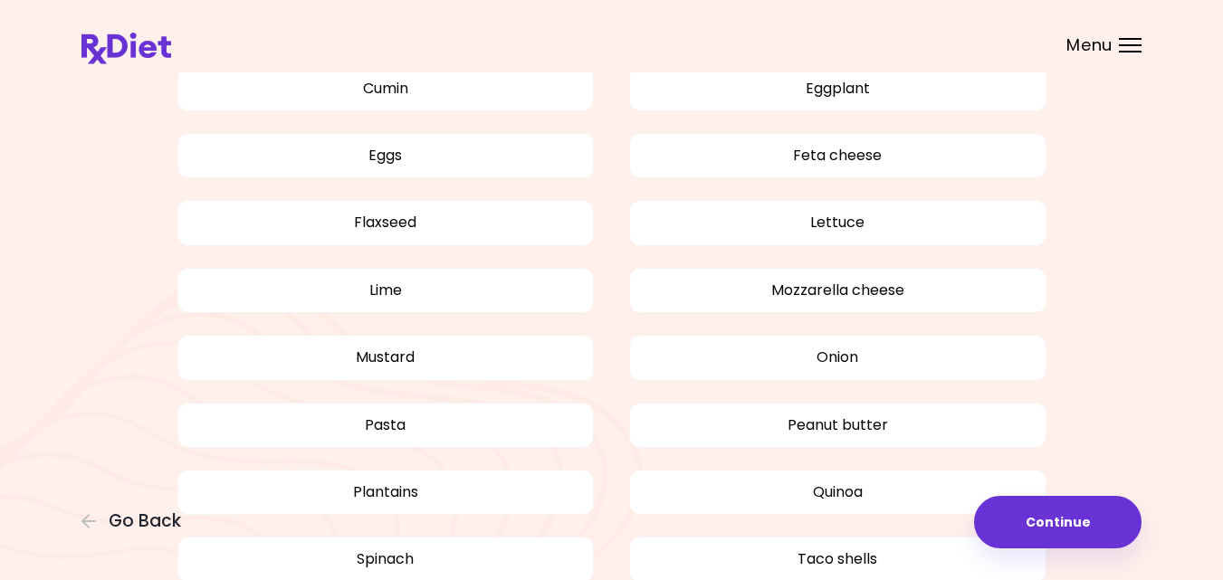
scroll to position [1521, 0]
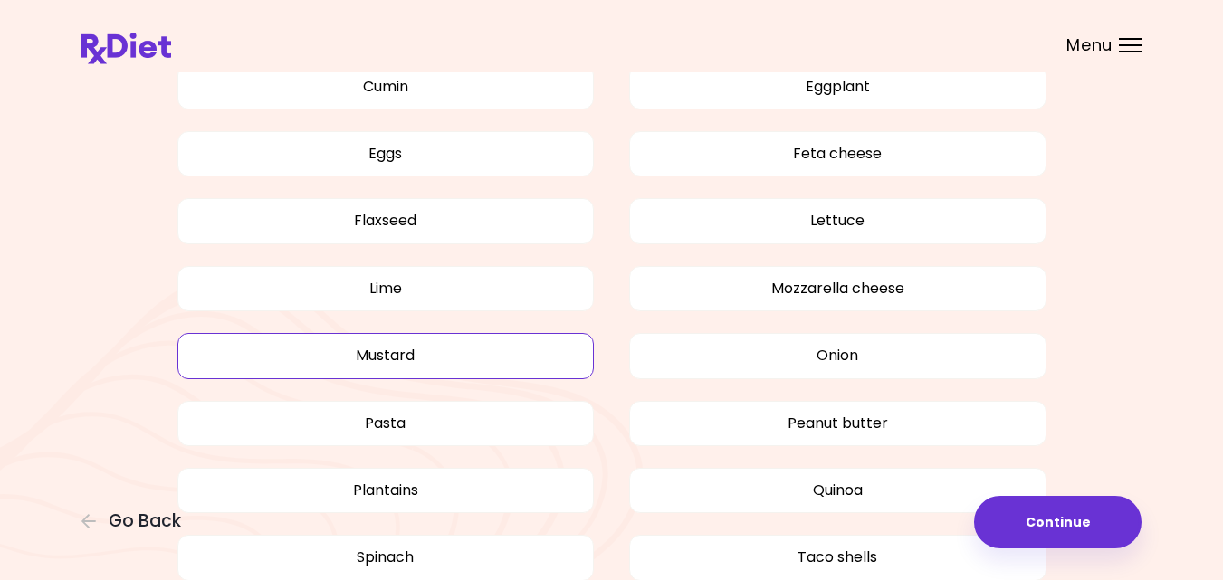
click at [371, 366] on button "Mustard" at bounding box center [385, 355] width 417 height 45
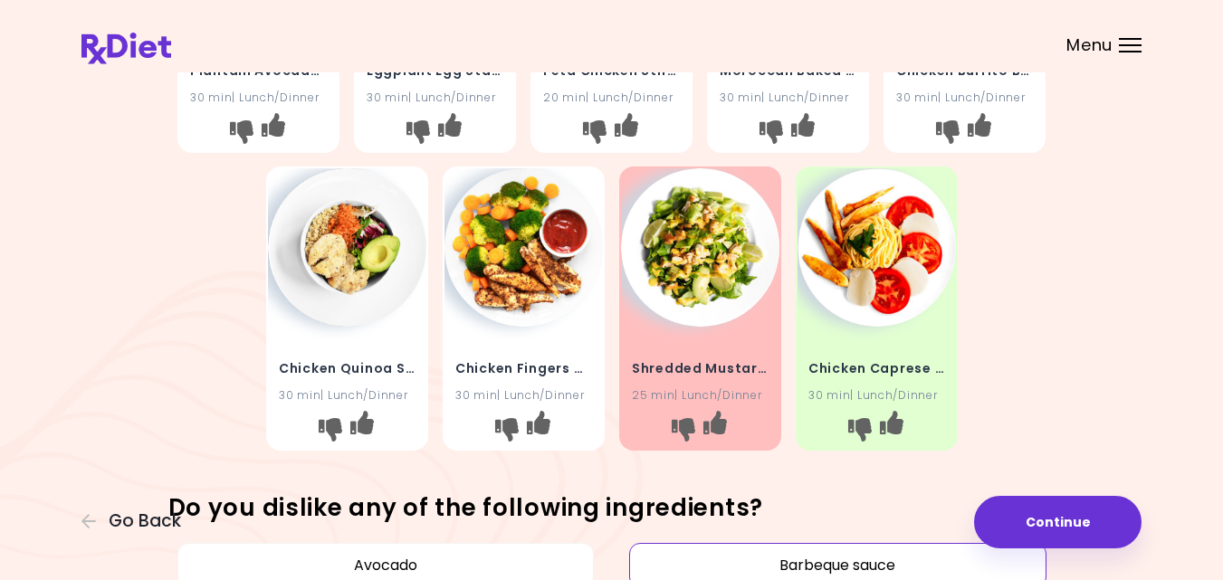
scroll to position [572, 0]
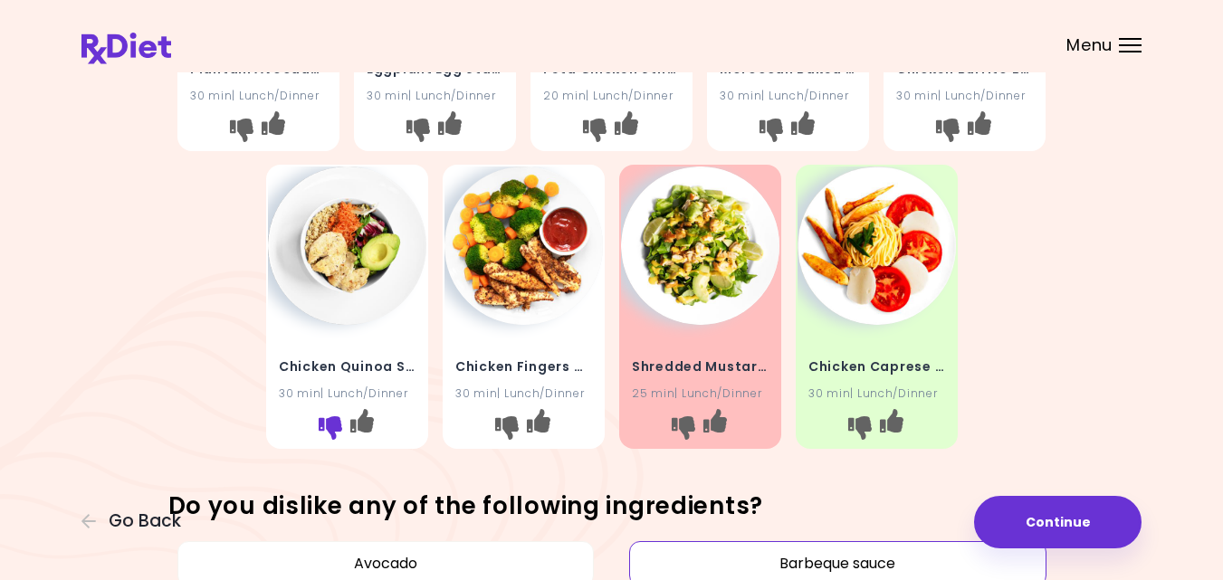
click at [337, 423] on icon "I don't like this recipe" at bounding box center [330, 428] width 24 height 24
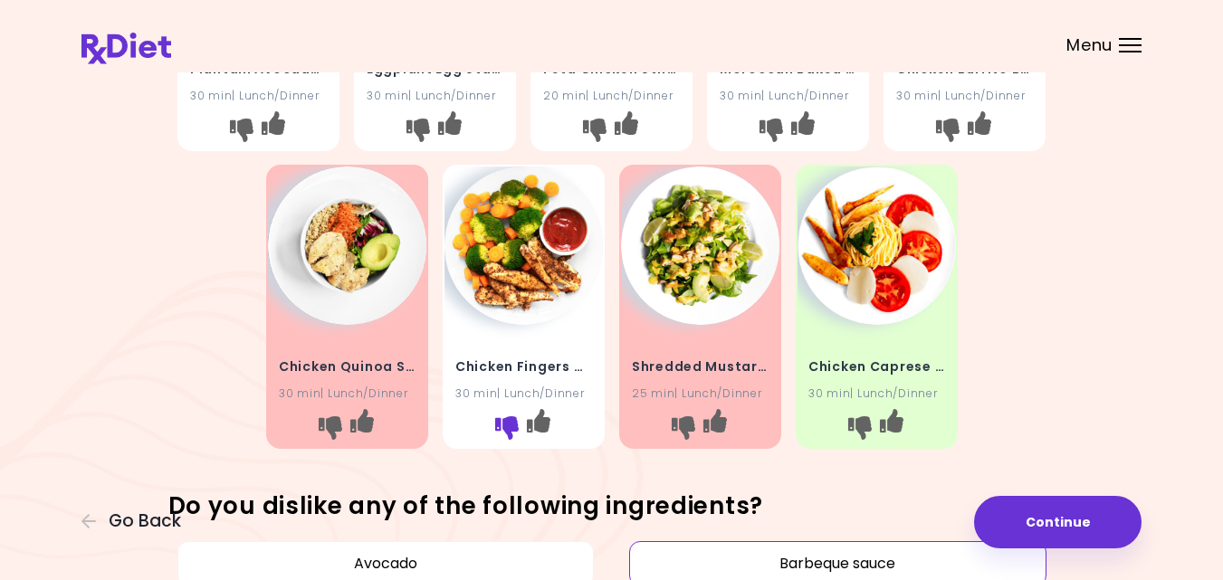
click at [502, 428] on icon "I don't like this recipe" at bounding box center [506, 428] width 24 height 24
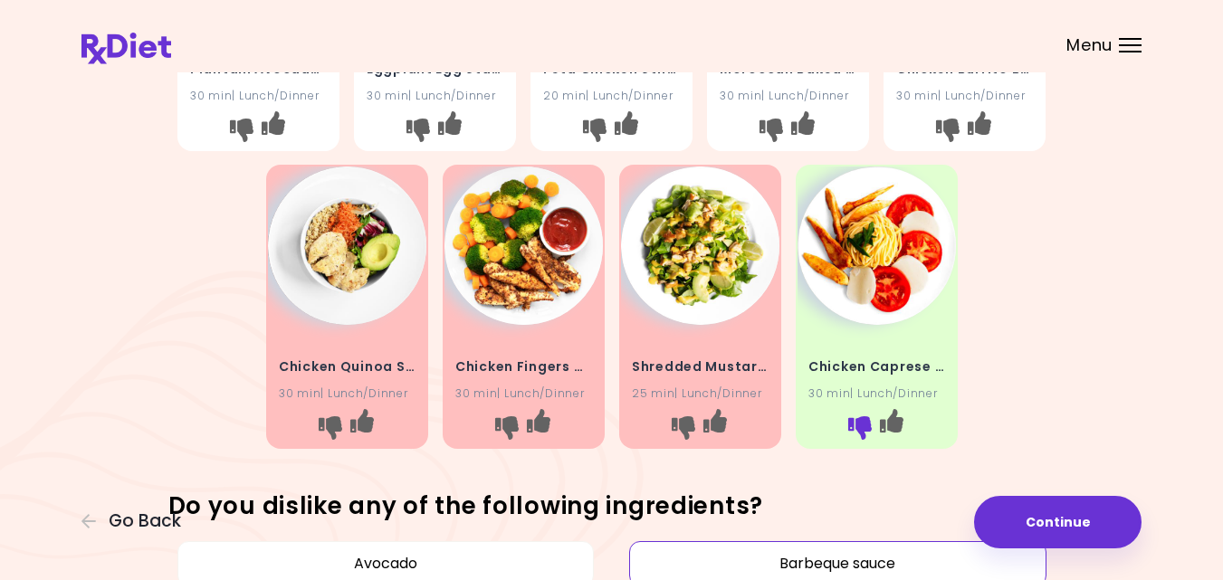
click at [867, 417] on icon "I don't like this recipe" at bounding box center [859, 428] width 24 height 24
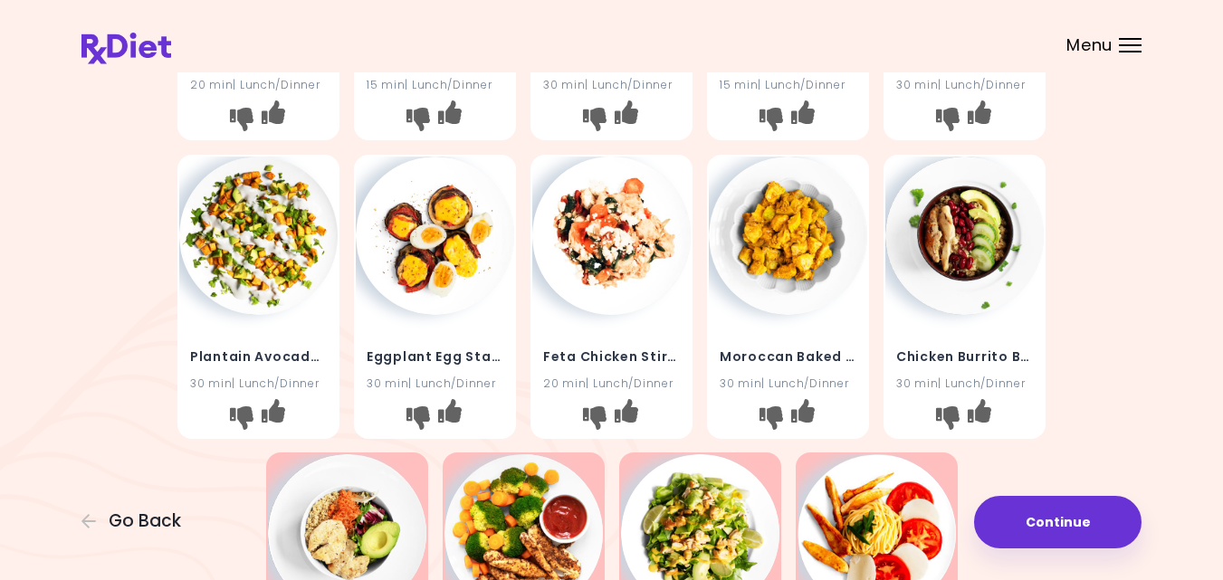
scroll to position [282, 0]
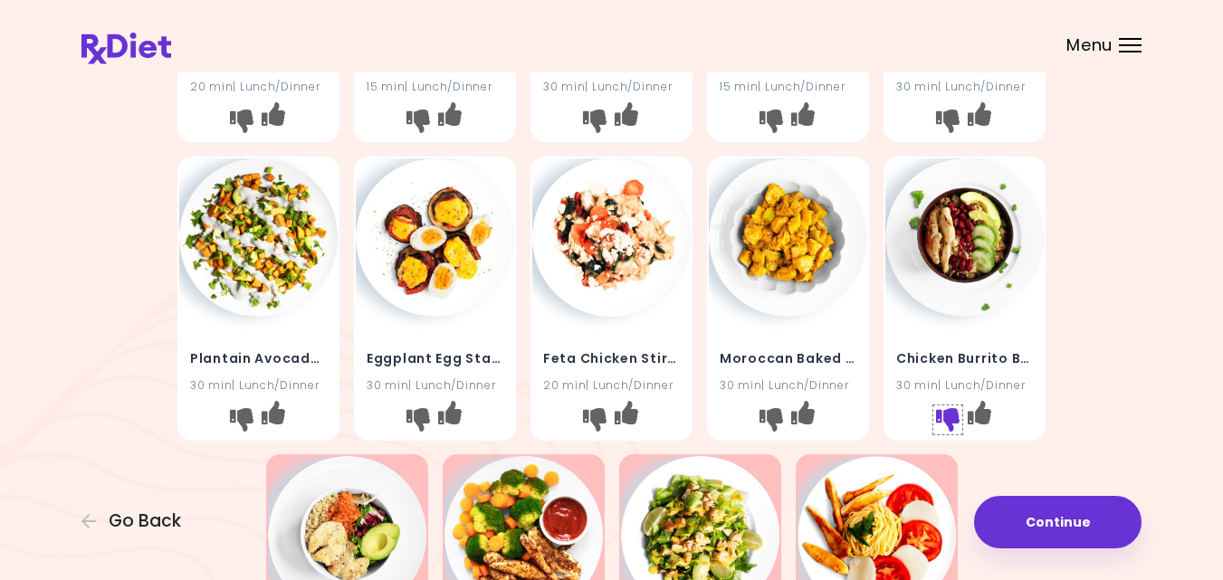
click at [945, 417] on icon "I don't like this recipe" at bounding box center [948, 419] width 24 height 24
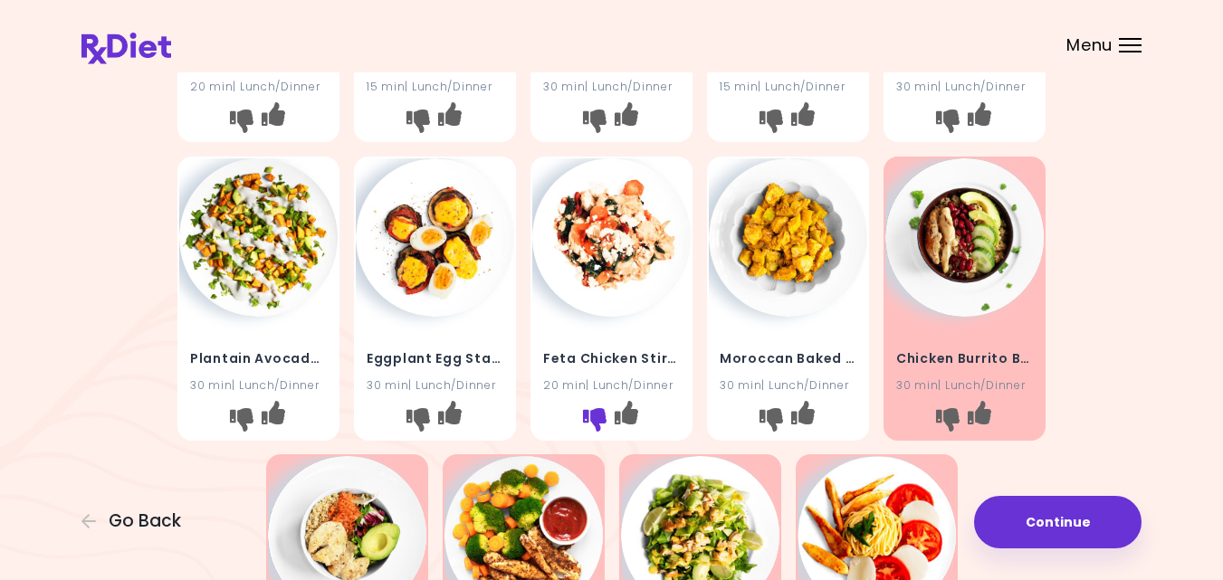
click at [592, 420] on icon "I don't like this recipe" at bounding box center [595, 419] width 24 height 24
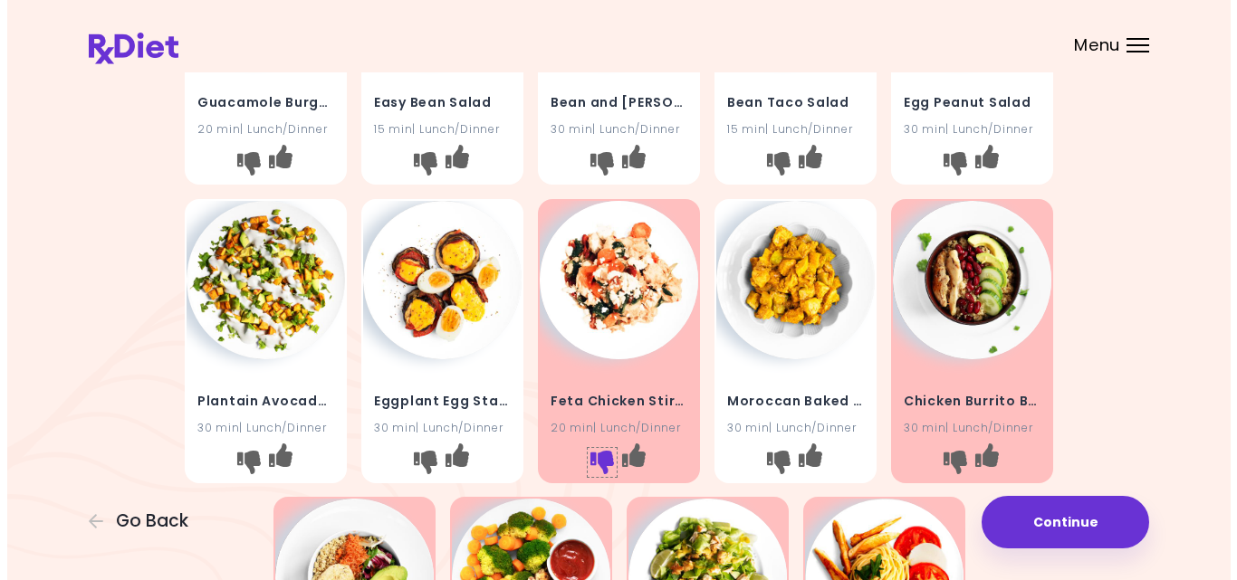
scroll to position [427, 0]
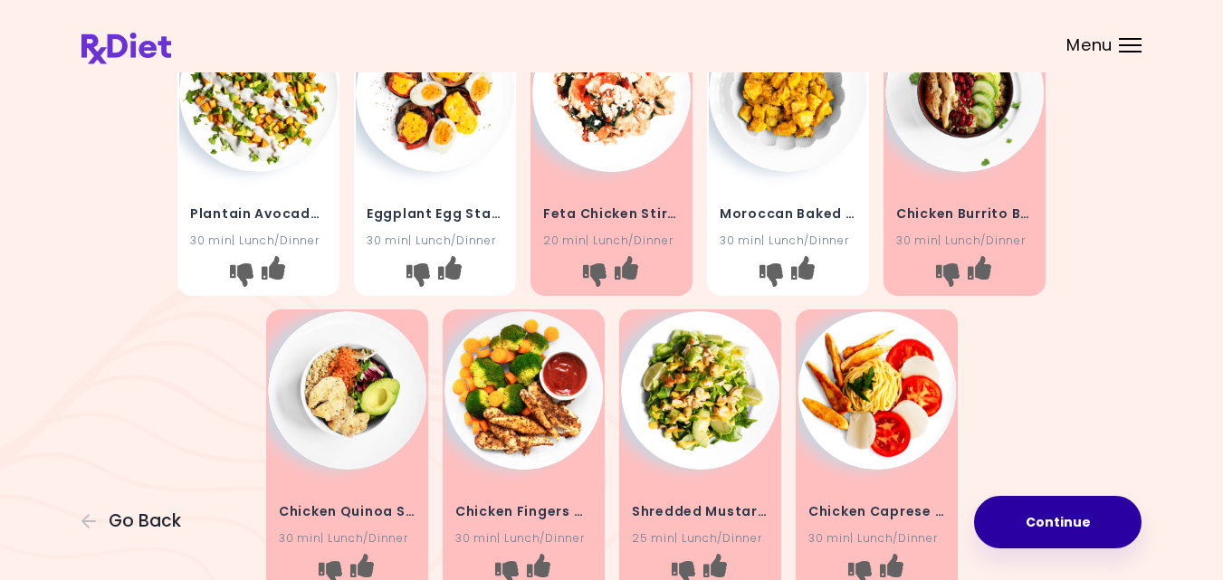
click at [1045, 526] on button "Continue" at bounding box center [1057, 522] width 167 height 53
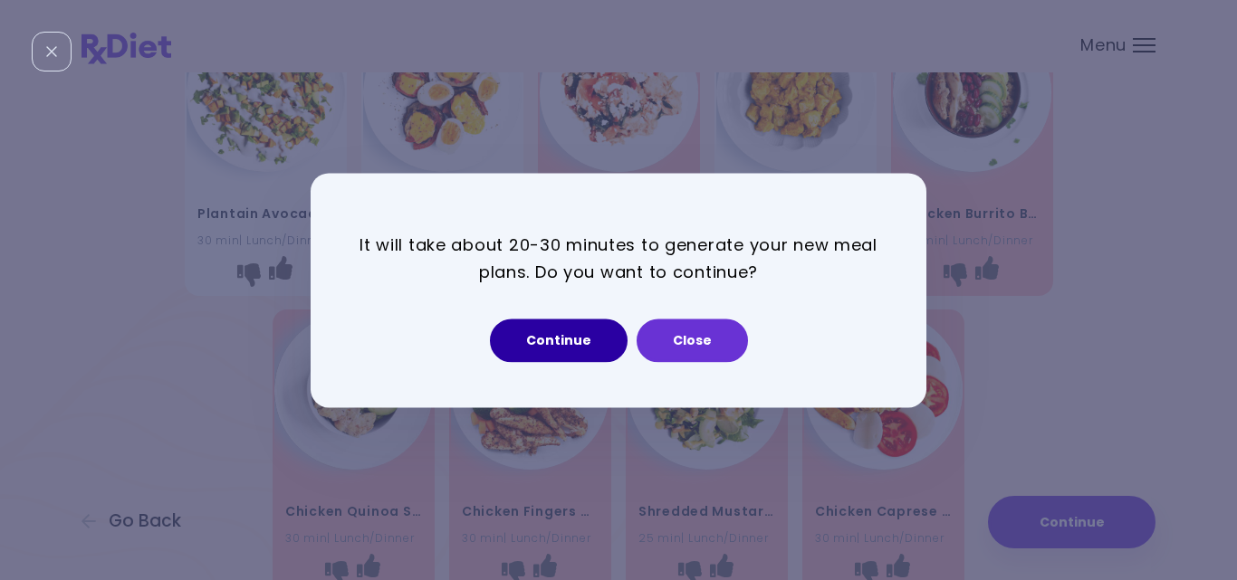
click at [578, 336] on button "Continue" at bounding box center [559, 340] width 138 height 43
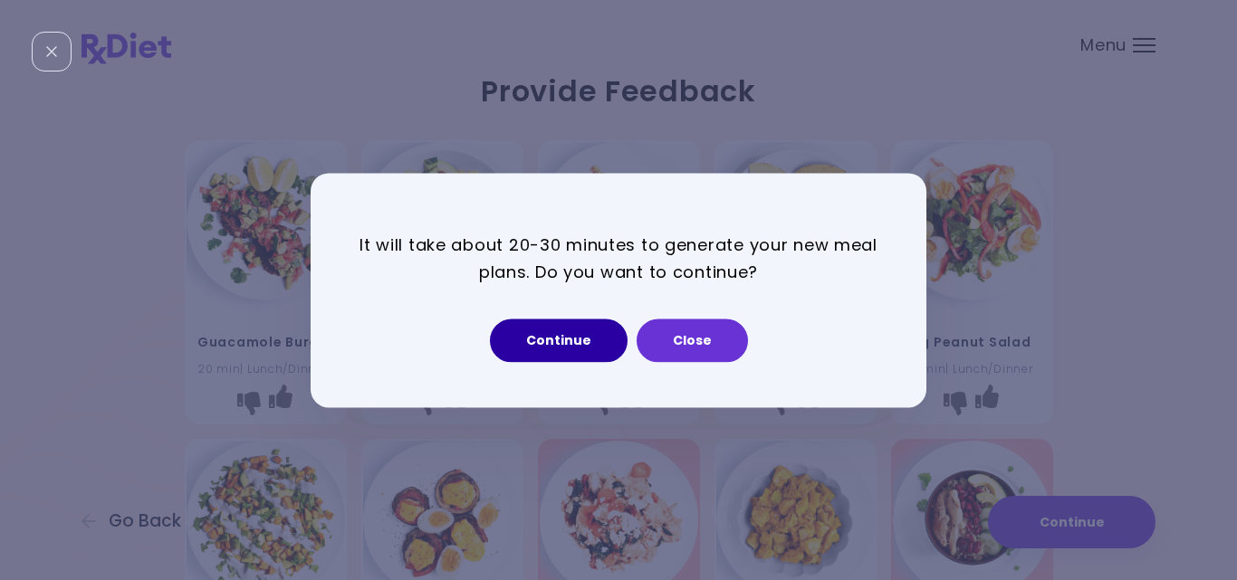
select select "*"
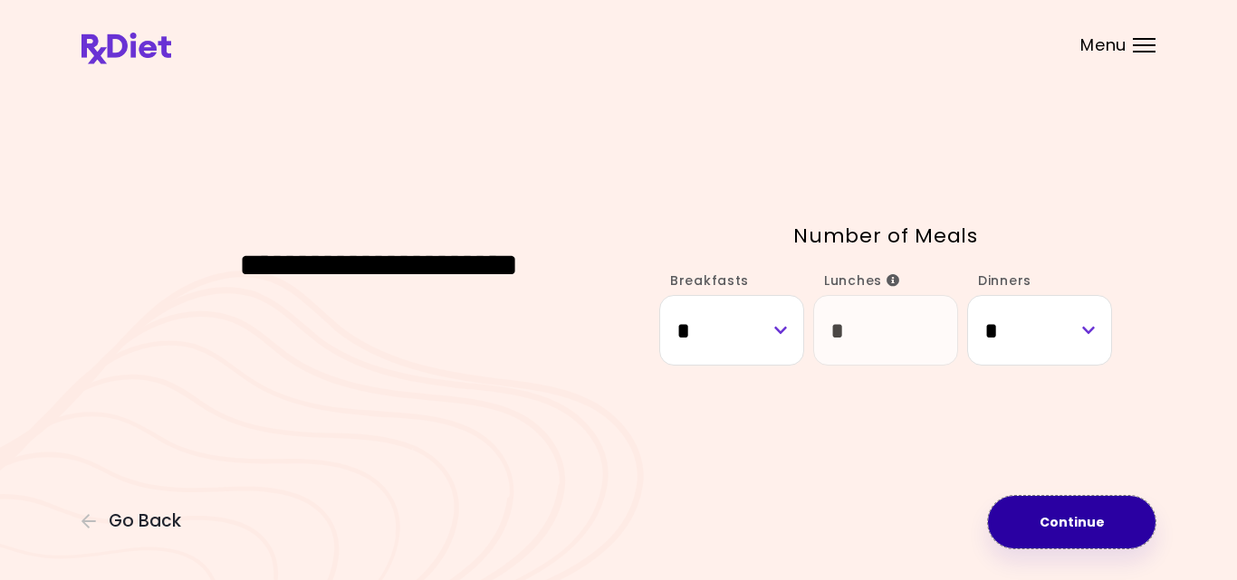
click at [1071, 515] on button "Continue" at bounding box center [1071, 522] width 167 height 53
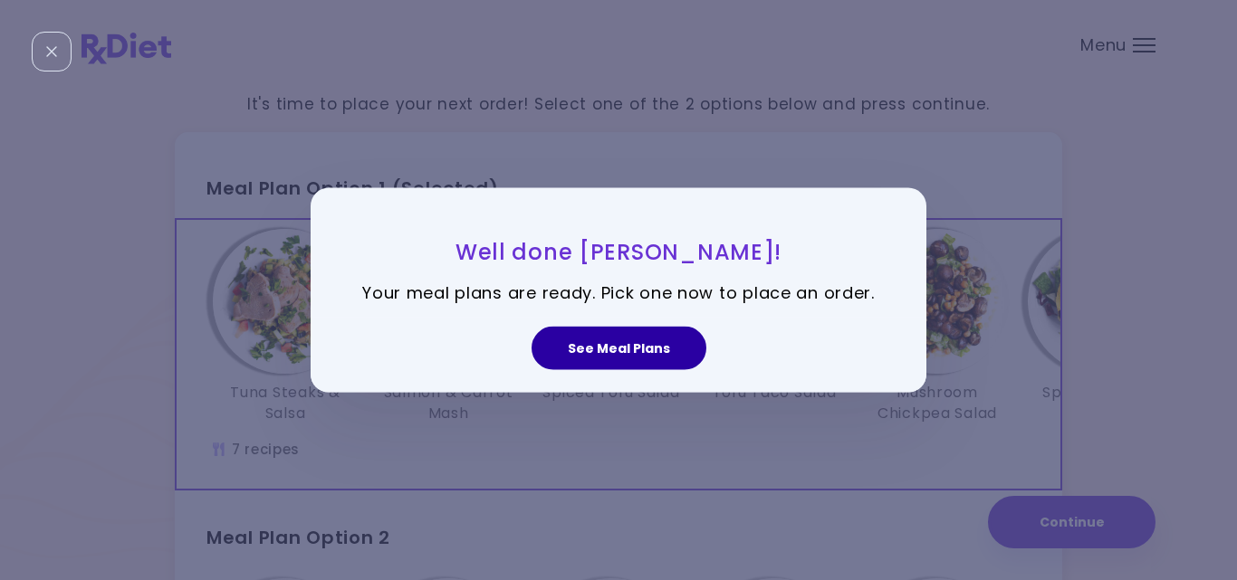
click at [614, 342] on button "See Meal Plans" at bounding box center [618, 348] width 175 height 43
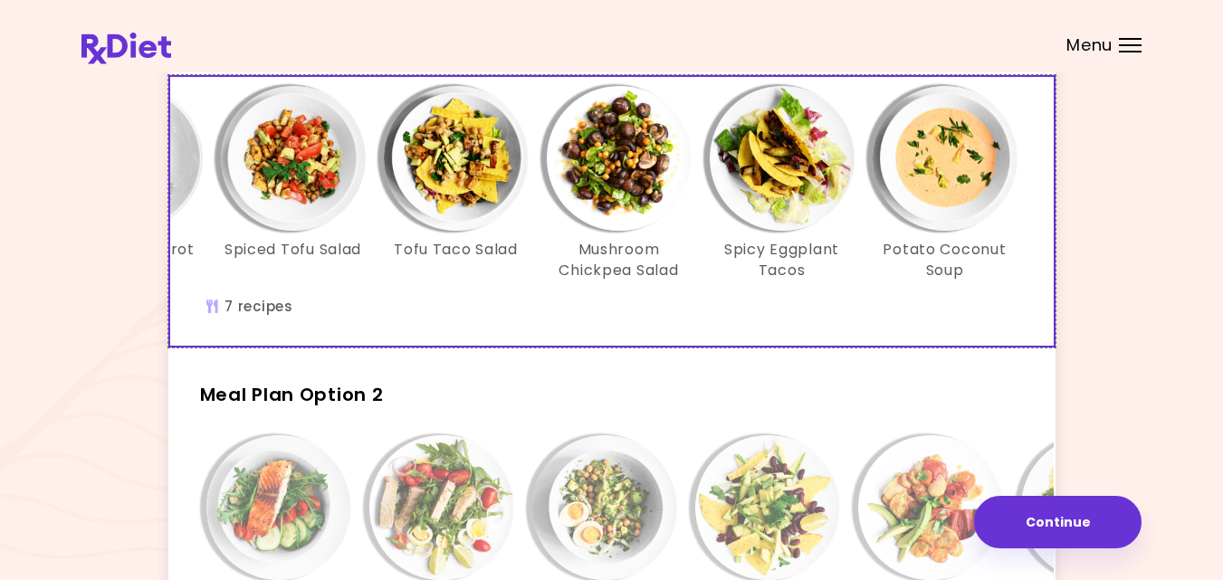
scroll to position [145, 0]
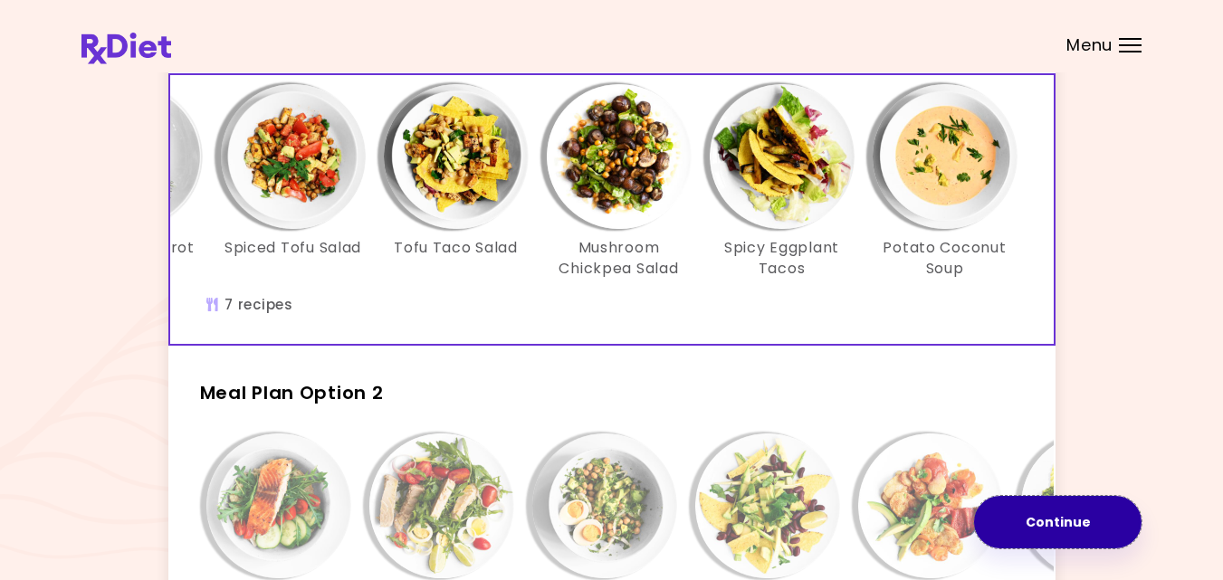
click at [1065, 521] on button "Continue" at bounding box center [1057, 522] width 167 height 53
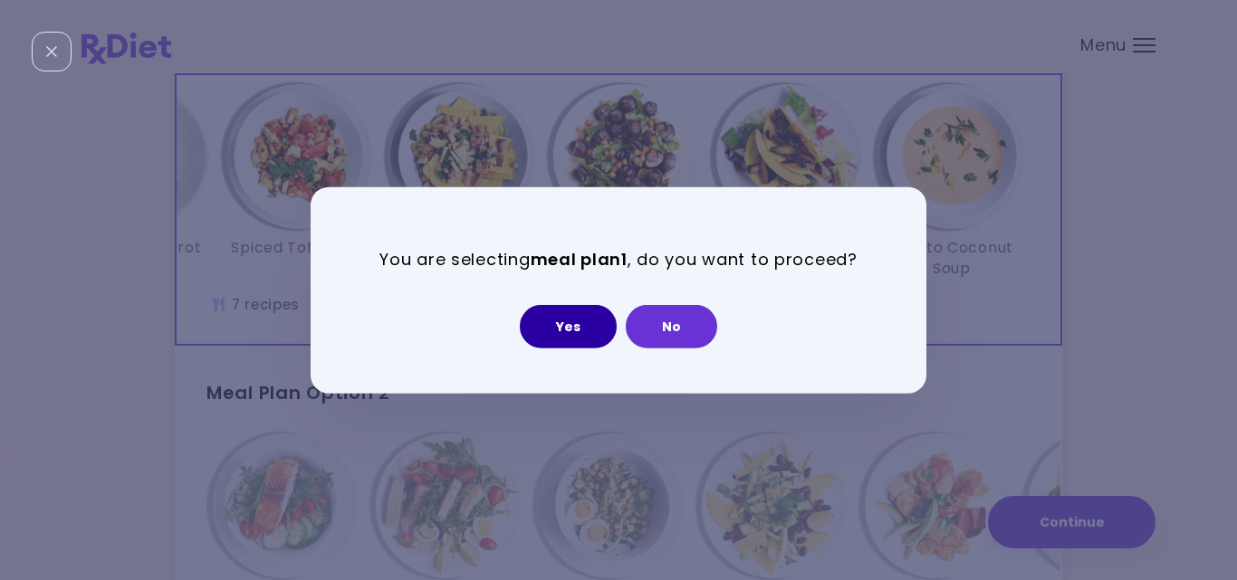
click at [568, 331] on button "Yes" at bounding box center [568, 326] width 97 height 43
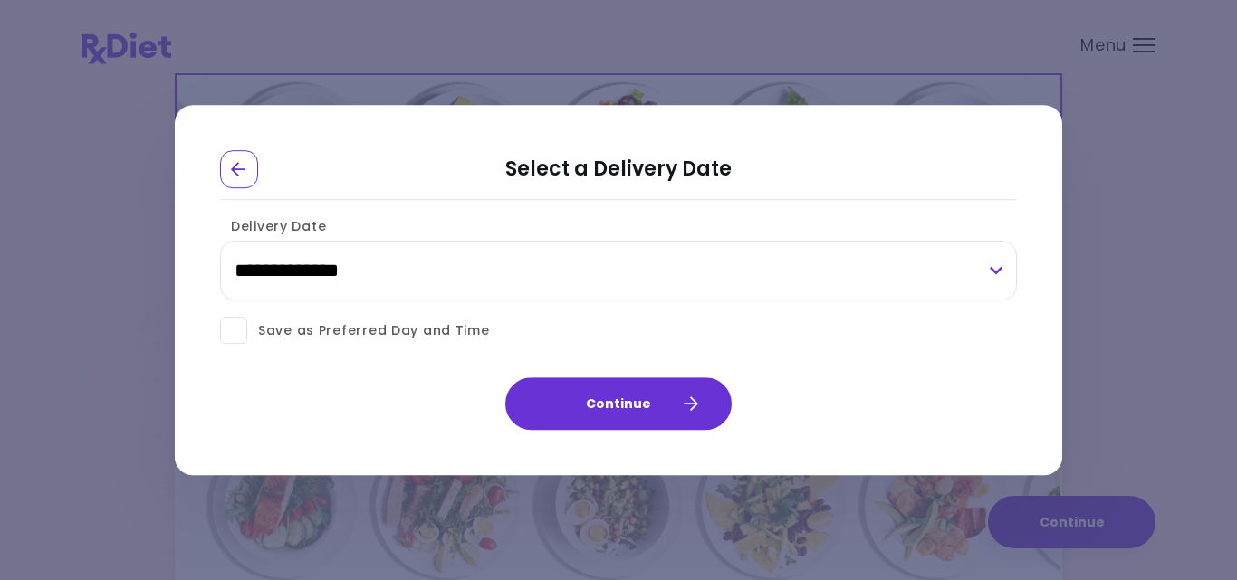
click at [516, 330] on label "Save as Preferred Day and Time" at bounding box center [618, 330] width 797 height 27
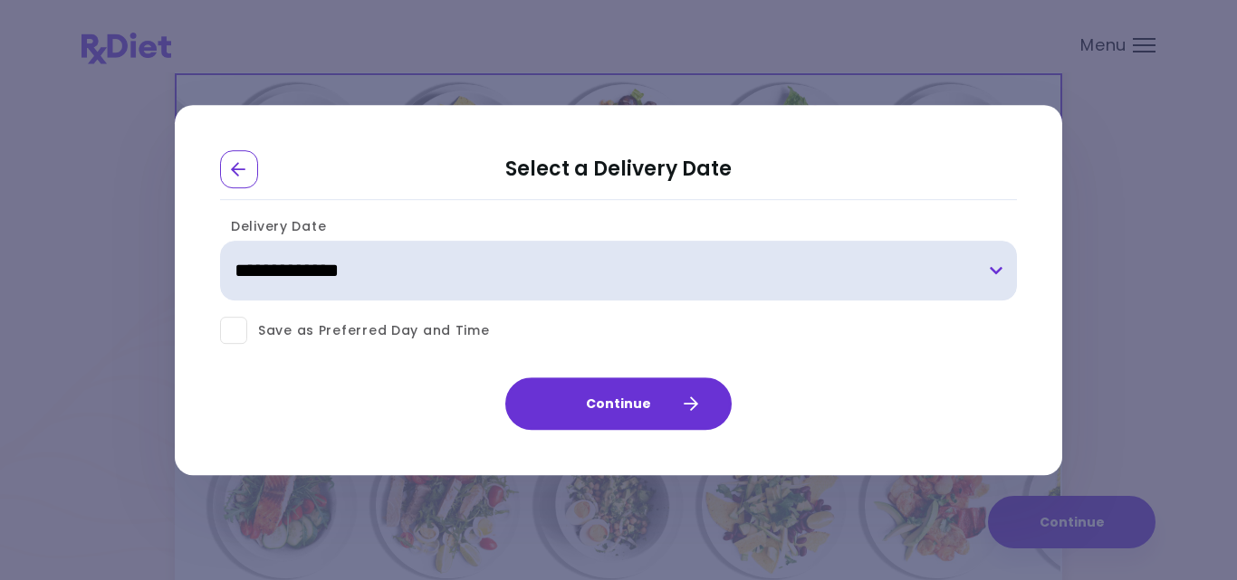
click at [994, 269] on select "**********" at bounding box center [618, 272] width 797 height 60
select select "**********"
click at [220, 242] on select "**********" at bounding box center [618, 272] width 797 height 60
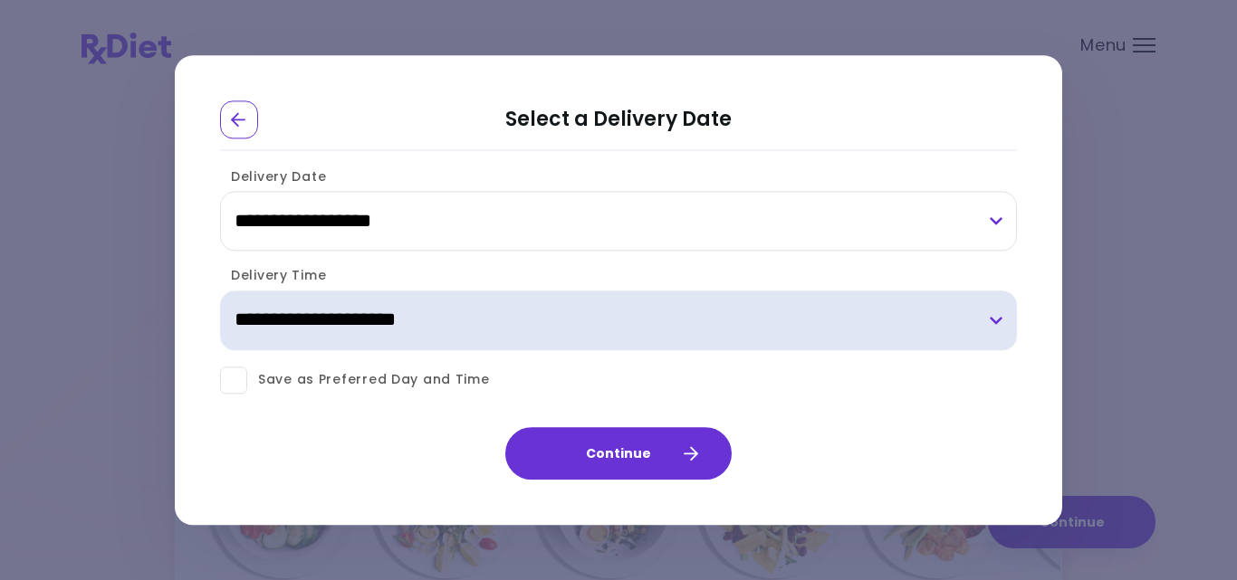
click at [993, 327] on select "**********" at bounding box center [618, 321] width 797 height 60
click at [220, 291] on select "**********" at bounding box center [618, 321] width 797 height 60
click at [991, 313] on select "**********" at bounding box center [618, 321] width 797 height 60
select select "*"
click at [220, 291] on select "**********" at bounding box center [618, 321] width 797 height 60
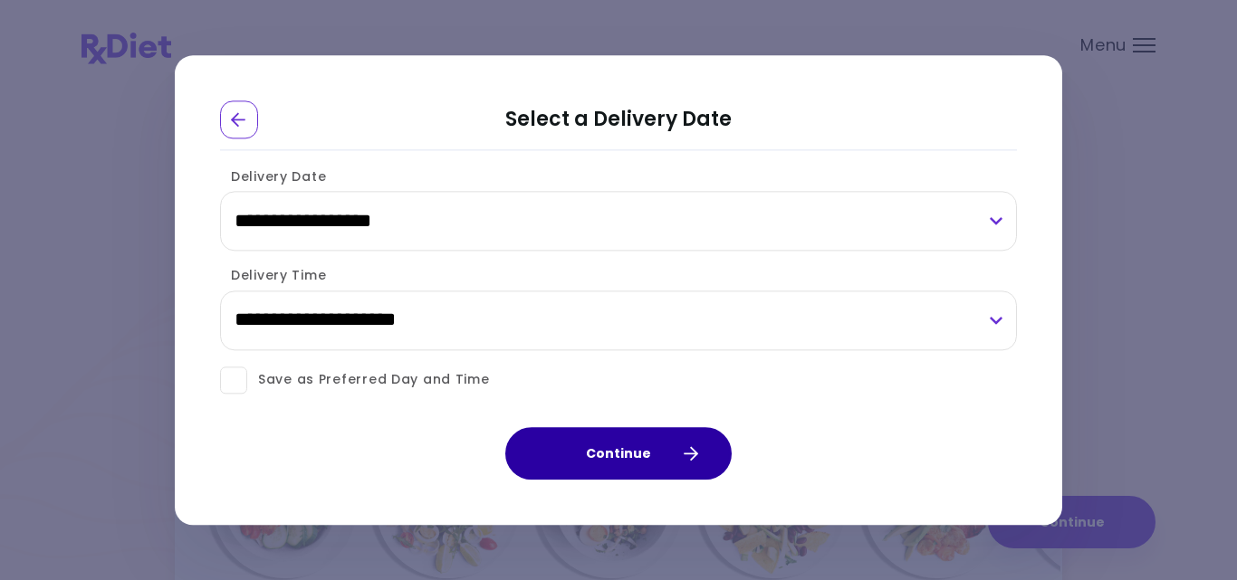
click at [632, 459] on button "Continue" at bounding box center [618, 453] width 226 height 53
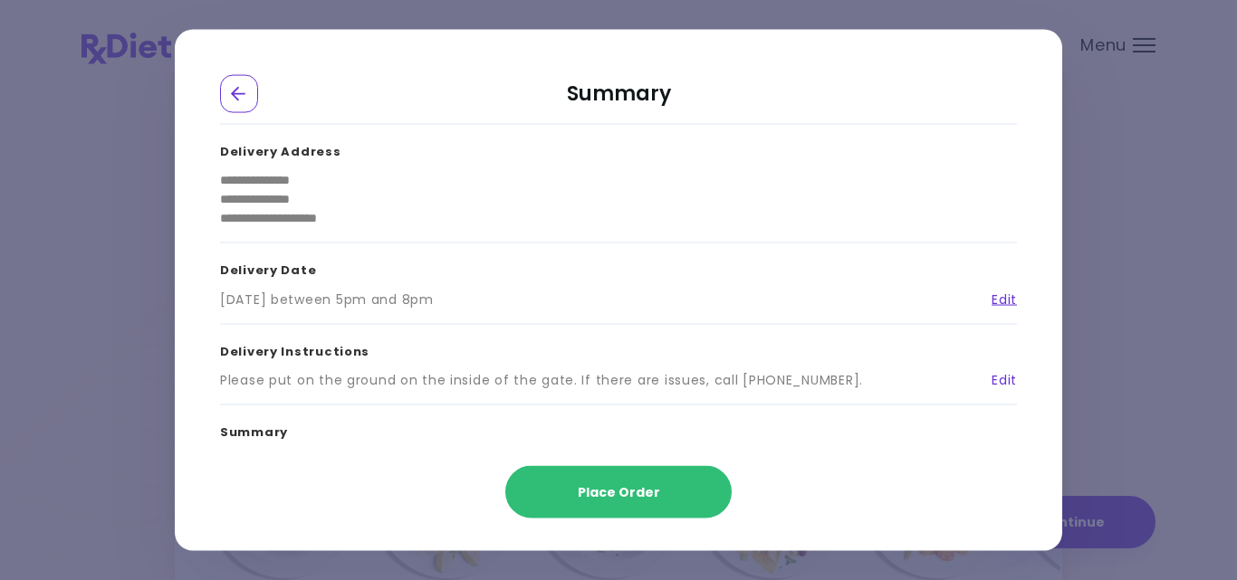
click at [999, 386] on link "Edit" at bounding box center [997, 380] width 39 height 19
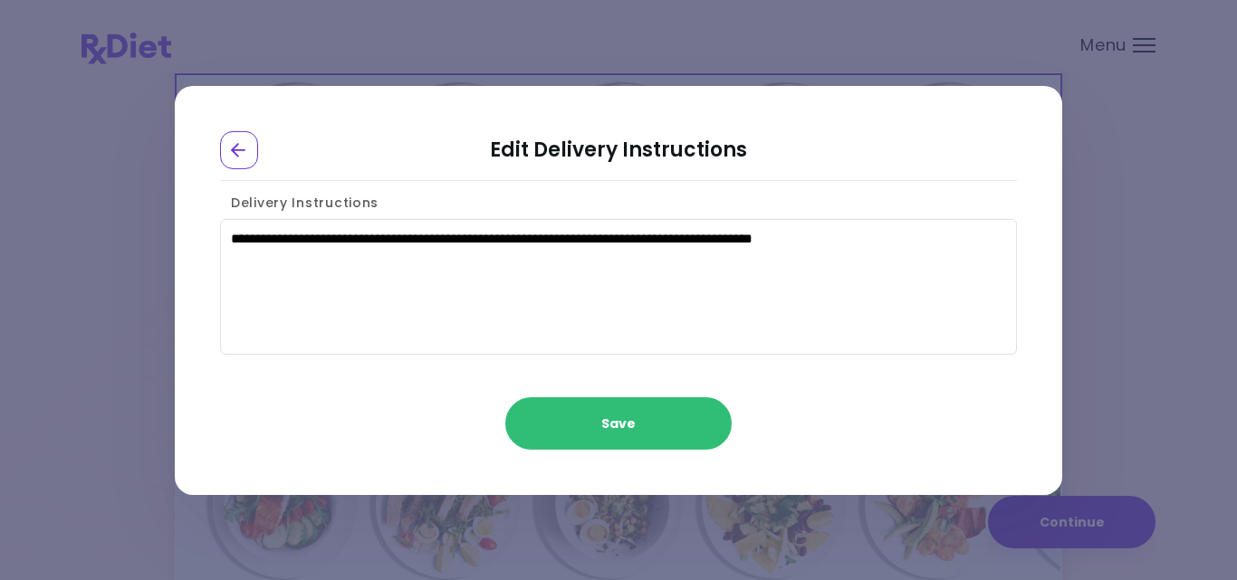
click at [863, 241] on textarea "**********" at bounding box center [618, 287] width 797 height 136
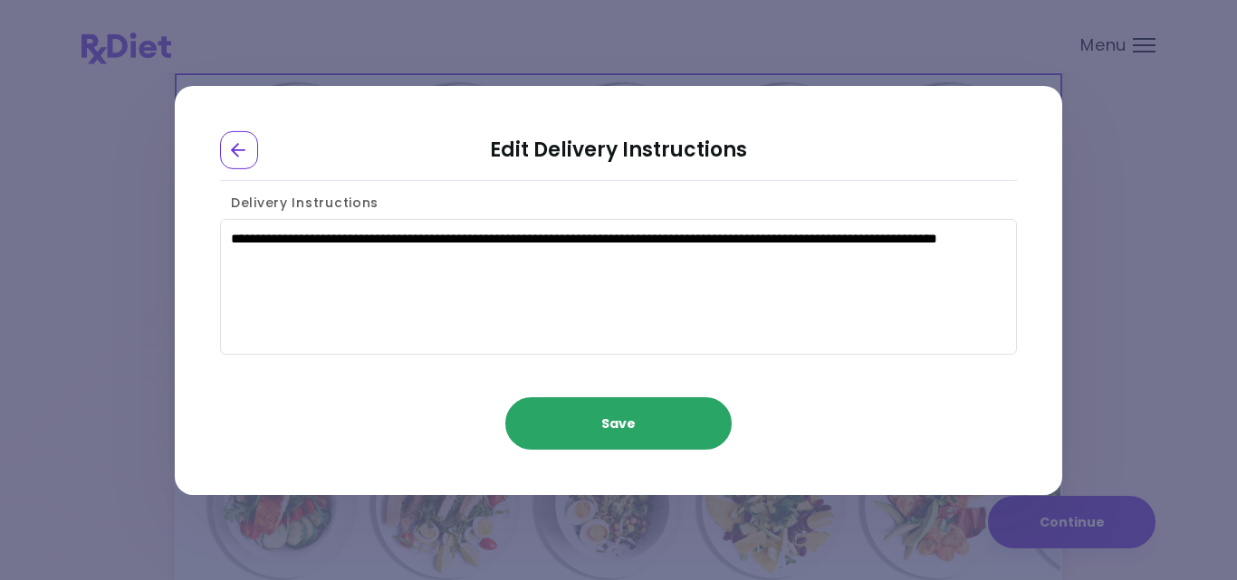
type textarea "**********"
click at [631, 405] on button "Save" at bounding box center [618, 423] width 226 height 53
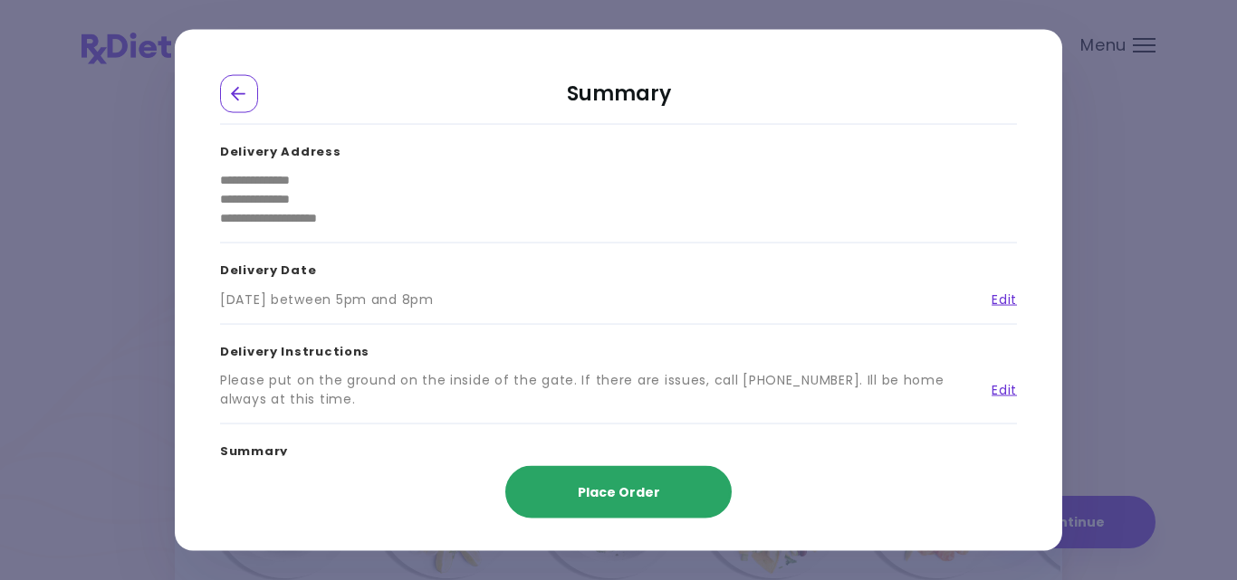
click at [629, 494] on span "Place Order" at bounding box center [619, 492] width 82 height 18
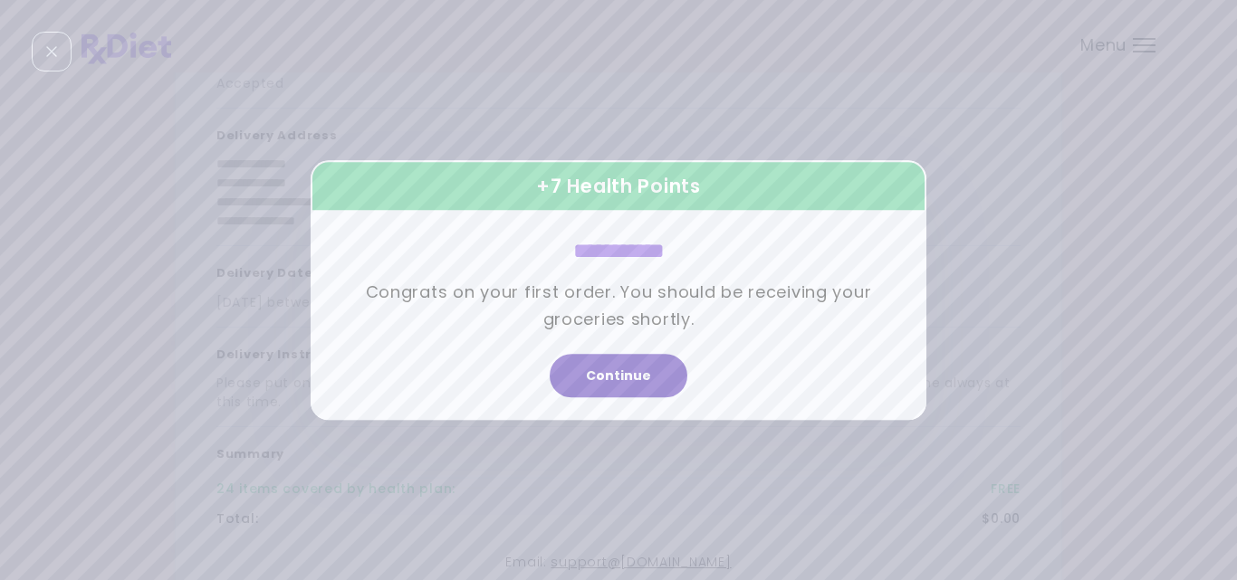
click at [588, 369] on button "Continue" at bounding box center [619, 375] width 138 height 43
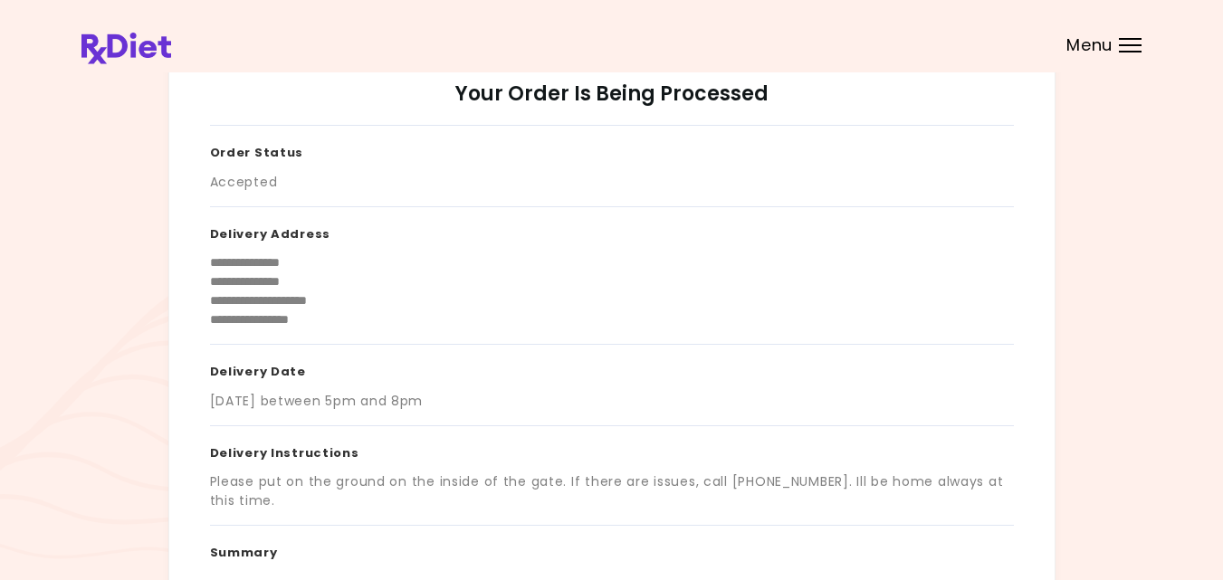
scroll to position [0, 0]
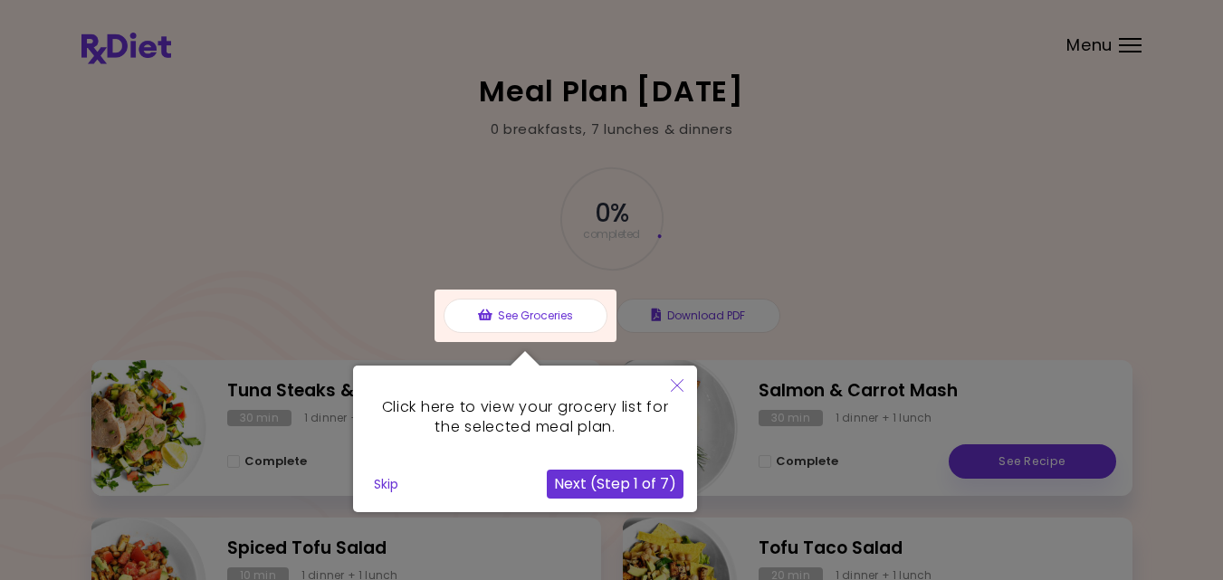
click at [591, 486] on button "Next (Step 1 of 7)" at bounding box center [615, 484] width 137 height 29
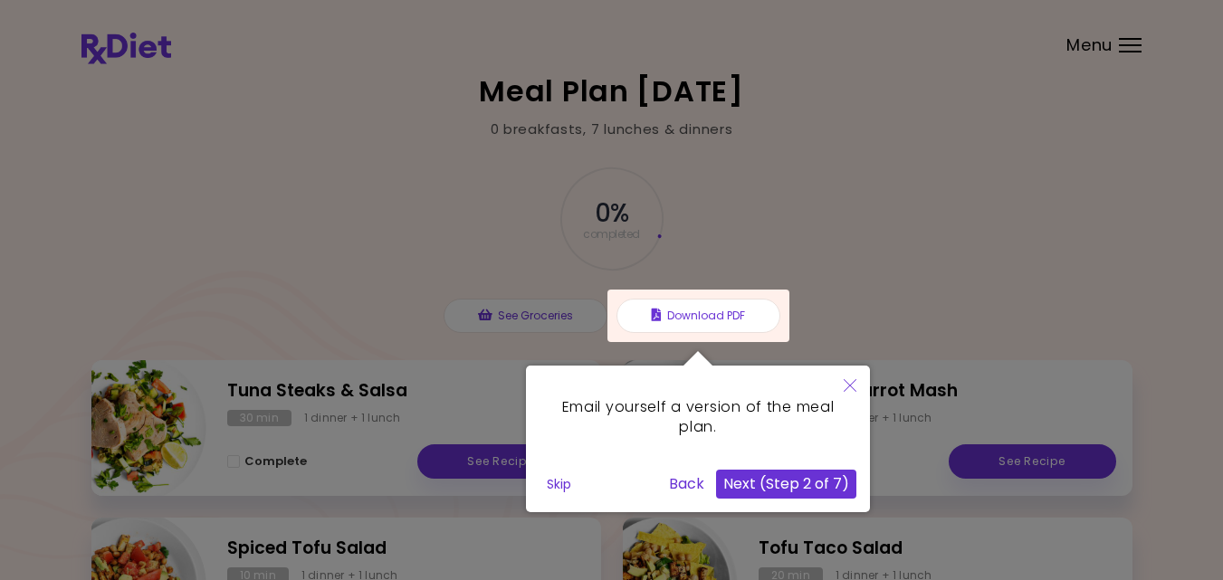
click at [782, 488] on button "Next (Step 2 of 7)" at bounding box center [786, 484] width 140 height 29
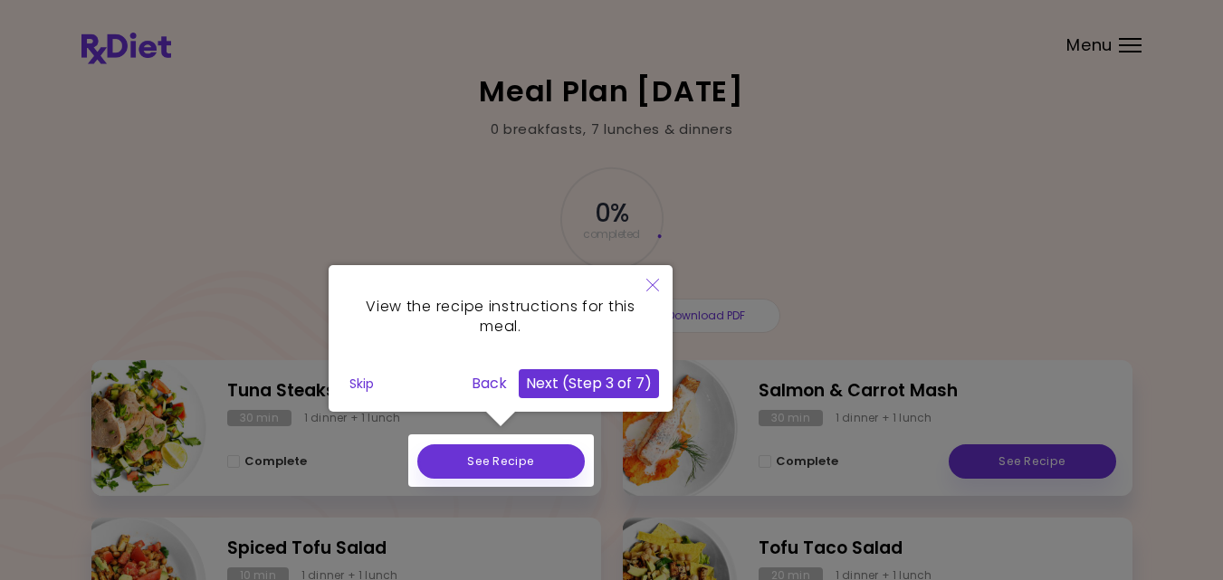
click at [621, 384] on button "Next (Step 3 of 7)" at bounding box center [589, 383] width 140 height 29
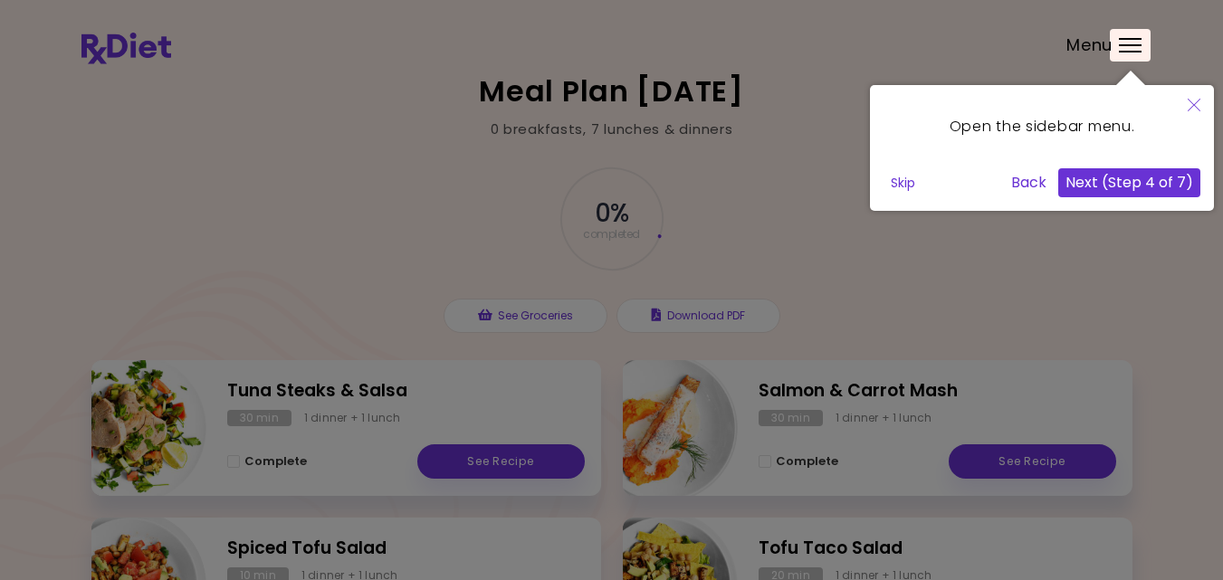
click at [1109, 178] on button "Next (Step 4 of 7)" at bounding box center [1129, 182] width 142 height 29
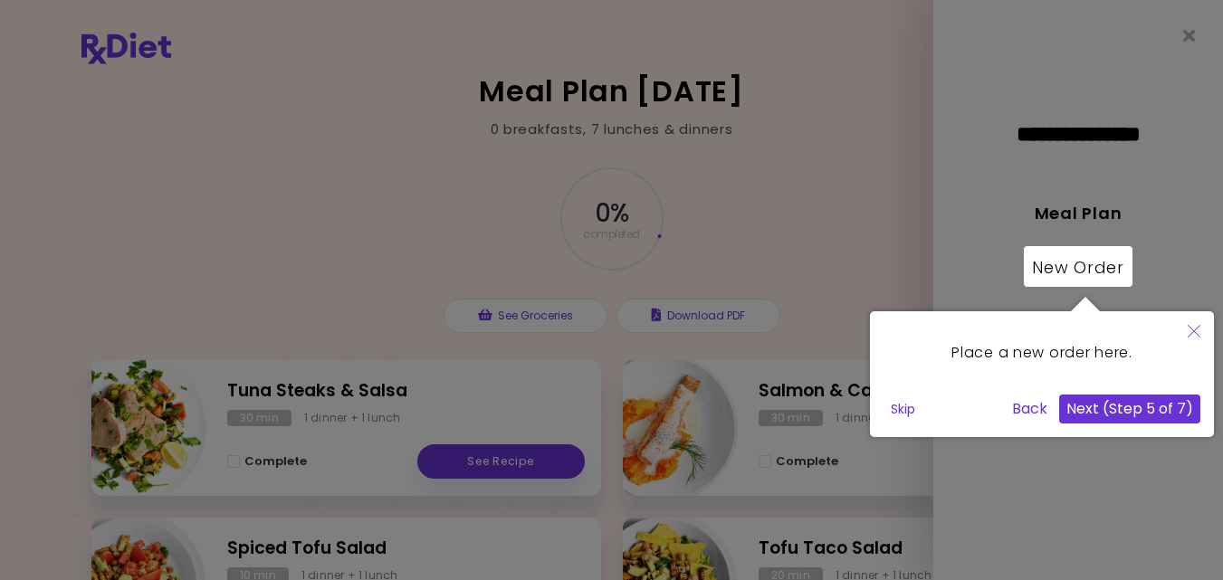
click at [1109, 406] on button "Next (Step 5 of 7)" at bounding box center [1129, 409] width 141 height 29
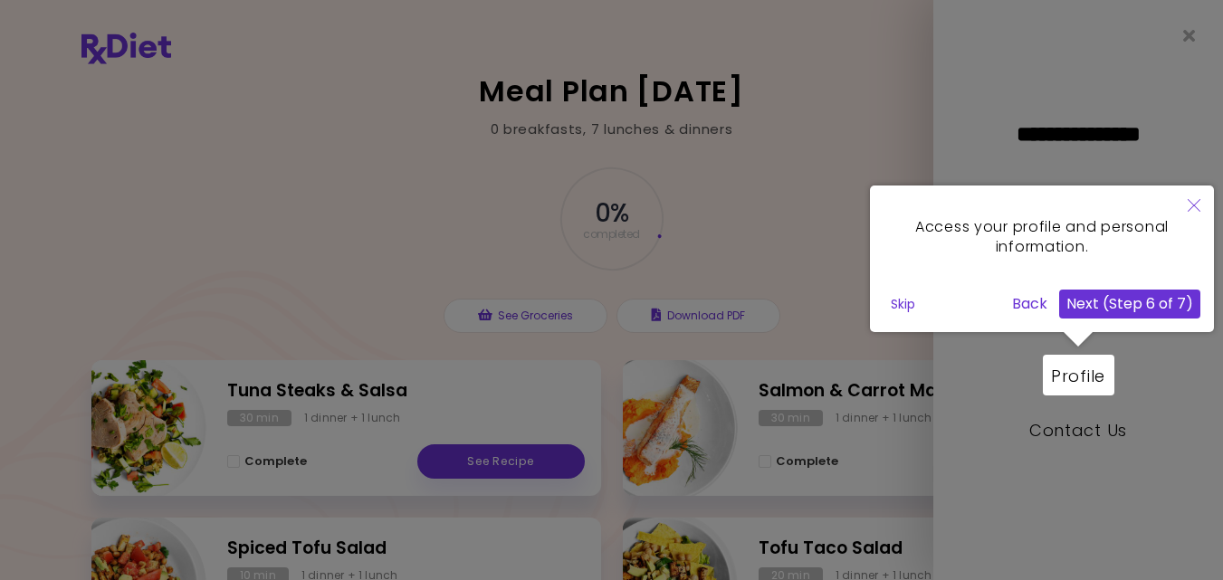
click at [1126, 304] on button "Next (Step 6 of 7)" at bounding box center [1129, 304] width 141 height 29
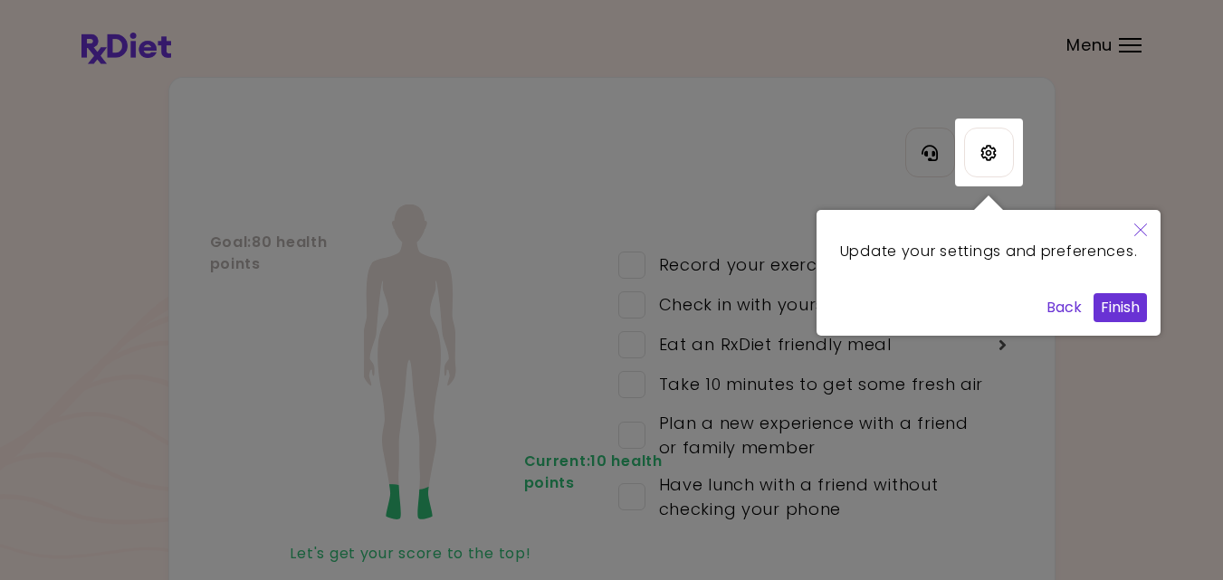
click at [1122, 322] on button "Finish" at bounding box center [1120, 307] width 53 height 29
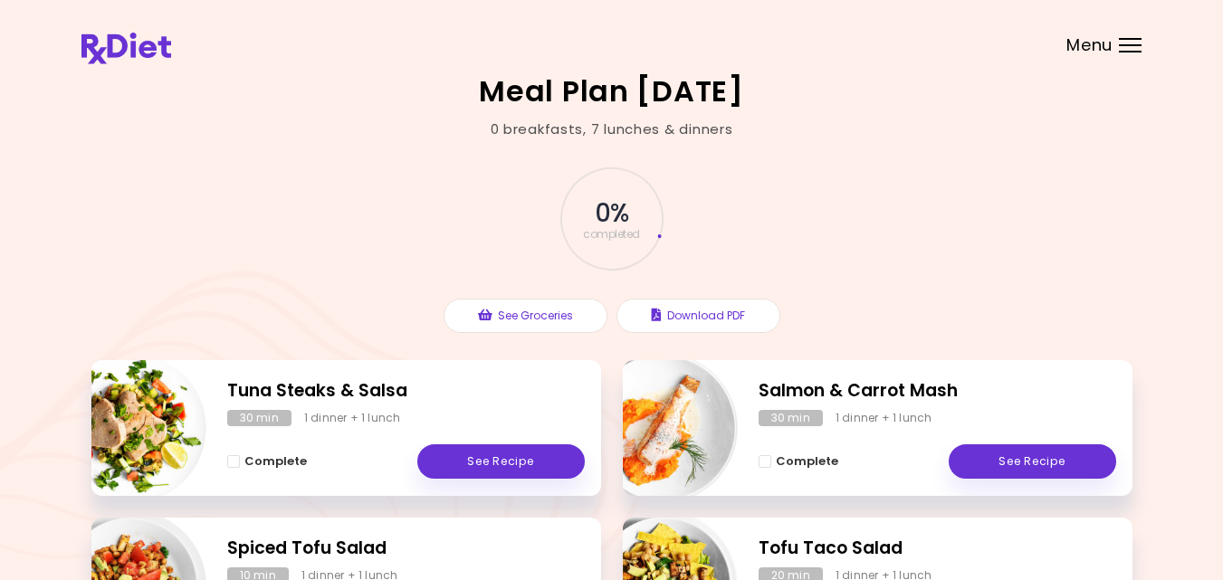
click at [270, 190] on div "0 % completed See Groceries Download PDF" at bounding box center [611, 249] width 1041 height 221
click at [1132, 49] on div "Menu" at bounding box center [1130, 45] width 23 height 14
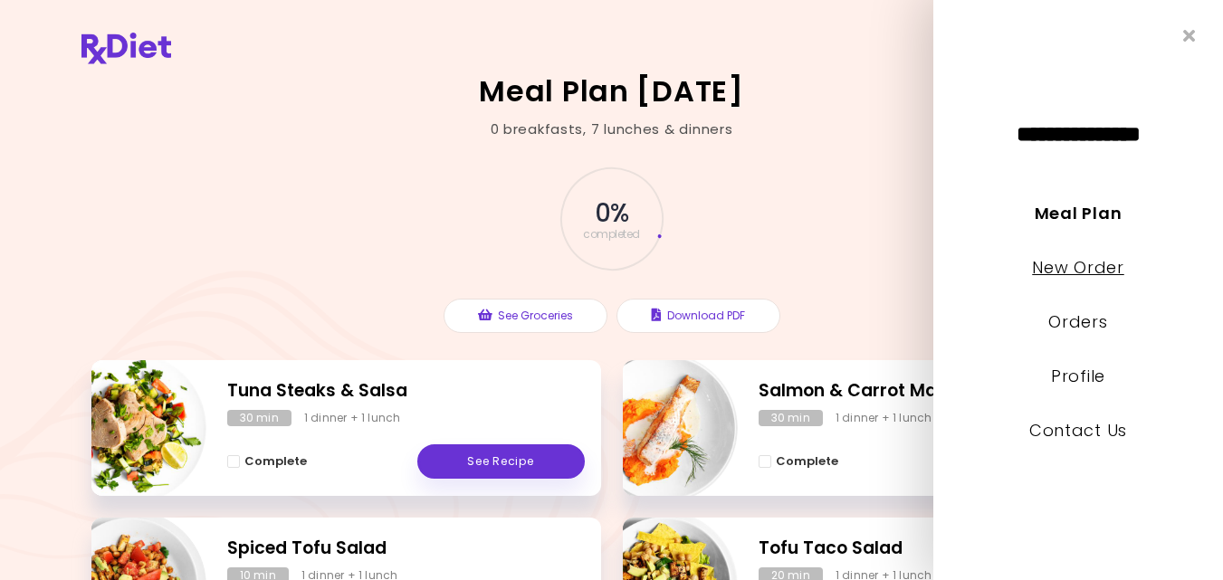
click at [1081, 266] on link "New Order" at bounding box center [1077, 267] width 91 height 23
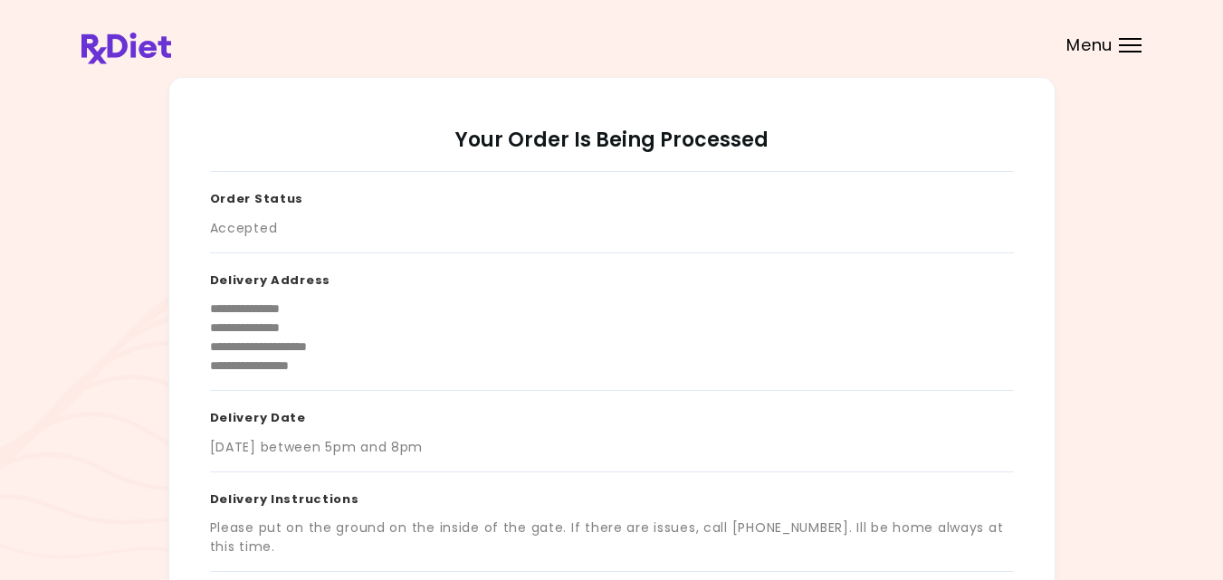
click at [1133, 35] on header at bounding box center [611, 36] width 1223 height 72
click at [1131, 44] on div at bounding box center [1130, 45] width 23 height 2
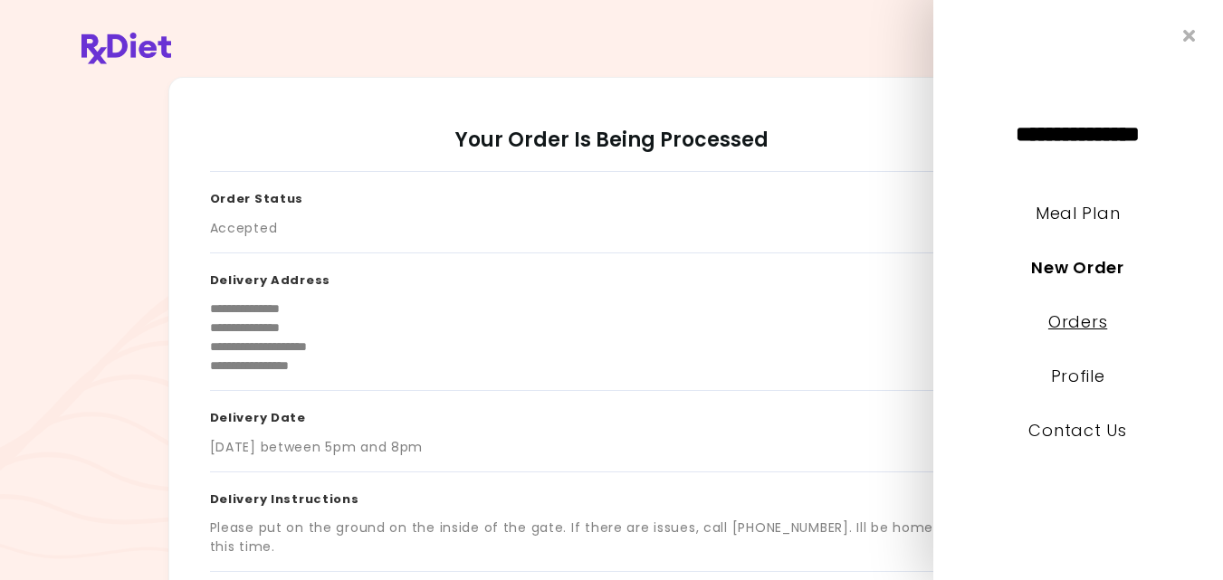
click at [1093, 327] on link "Orders" at bounding box center [1077, 322] width 59 height 23
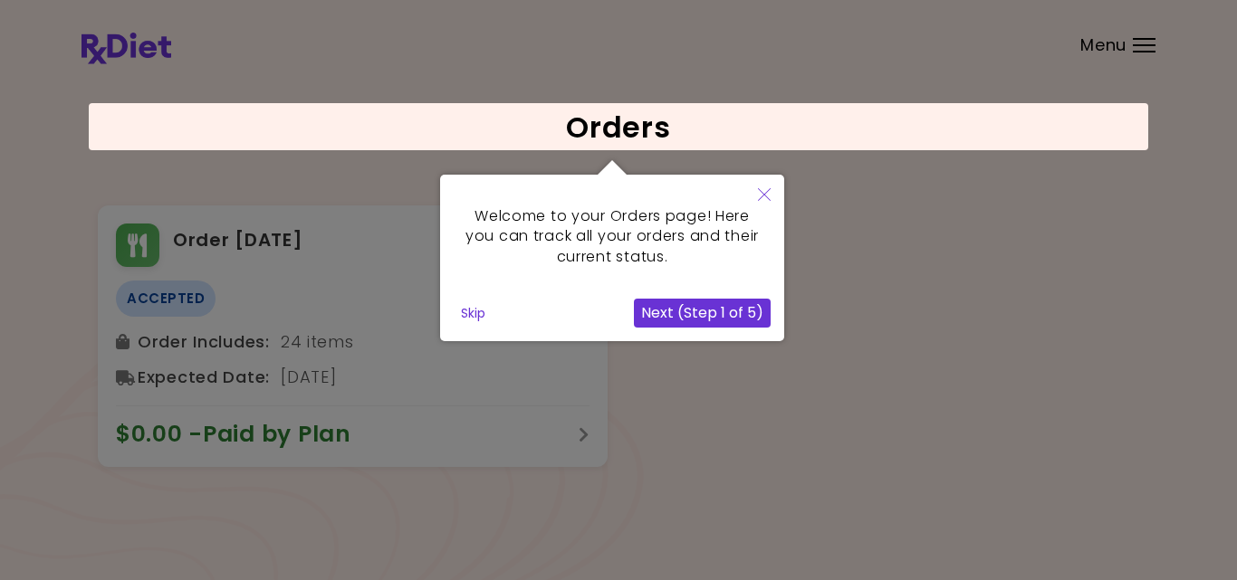
click at [473, 309] on button "Skip" at bounding box center [473, 313] width 39 height 27
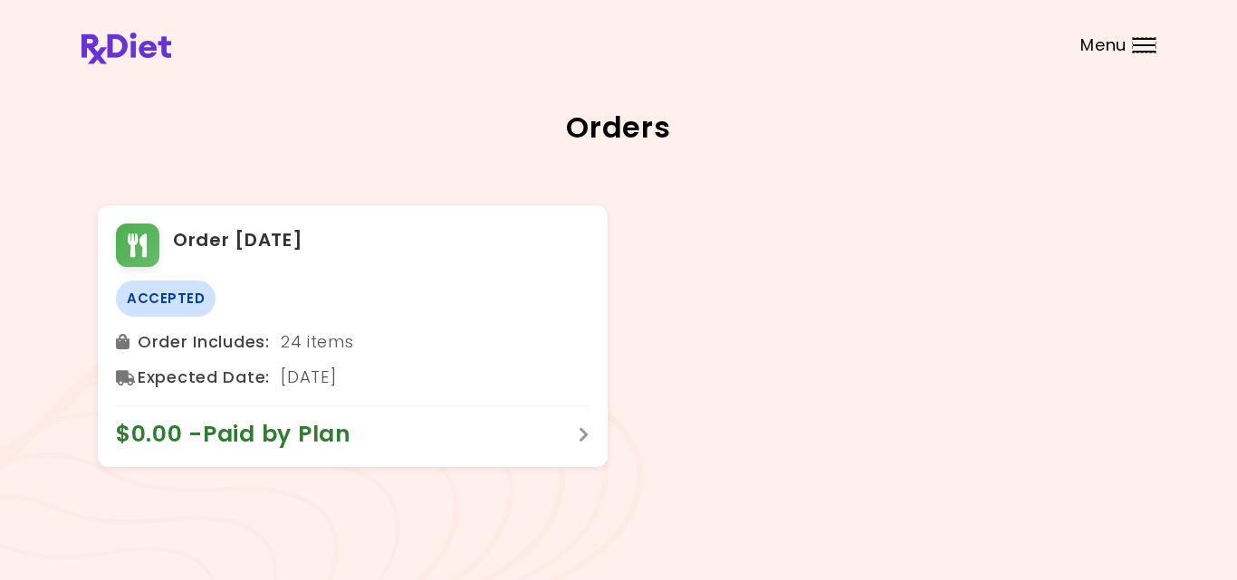
click at [1142, 50] on div "Menu" at bounding box center [1144, 45] width 23 height 14
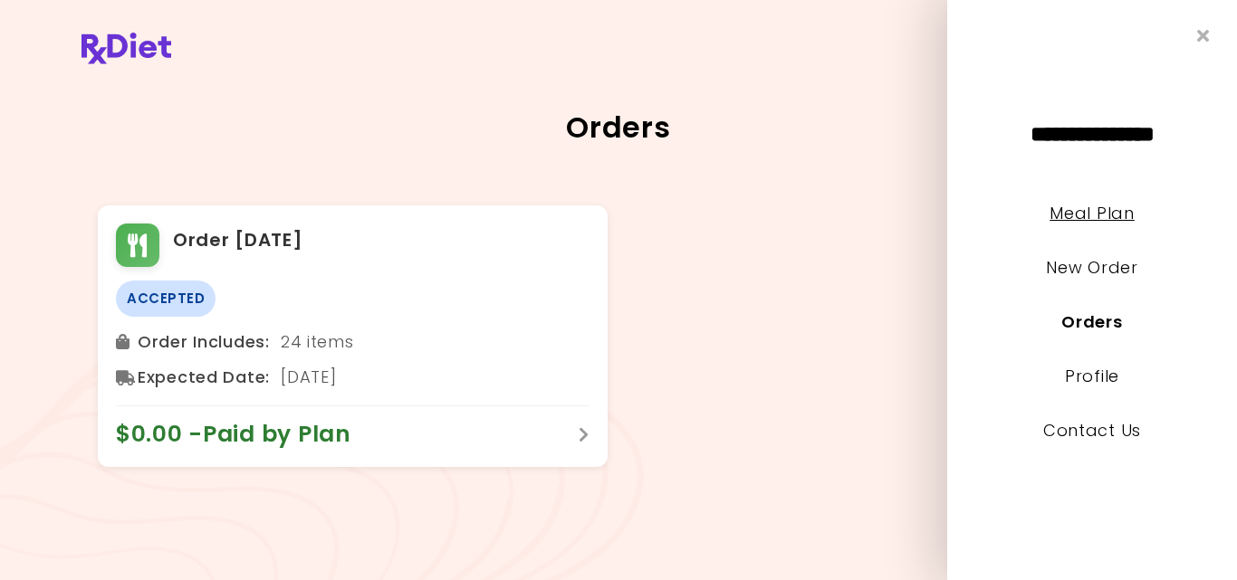
click at [1081, 216] on link "Meal Plan" at bounding box center [1091, 213] width 84 height 23
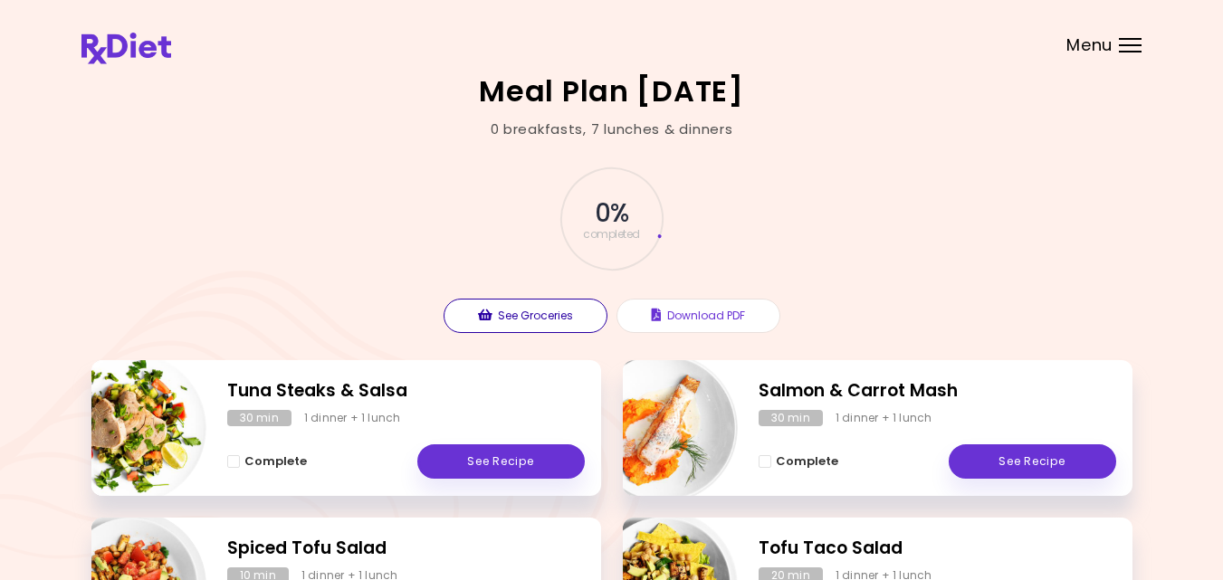
click at [552, 312] on button "See Groceries" at bounding box center [526, 316] width 164 height 34
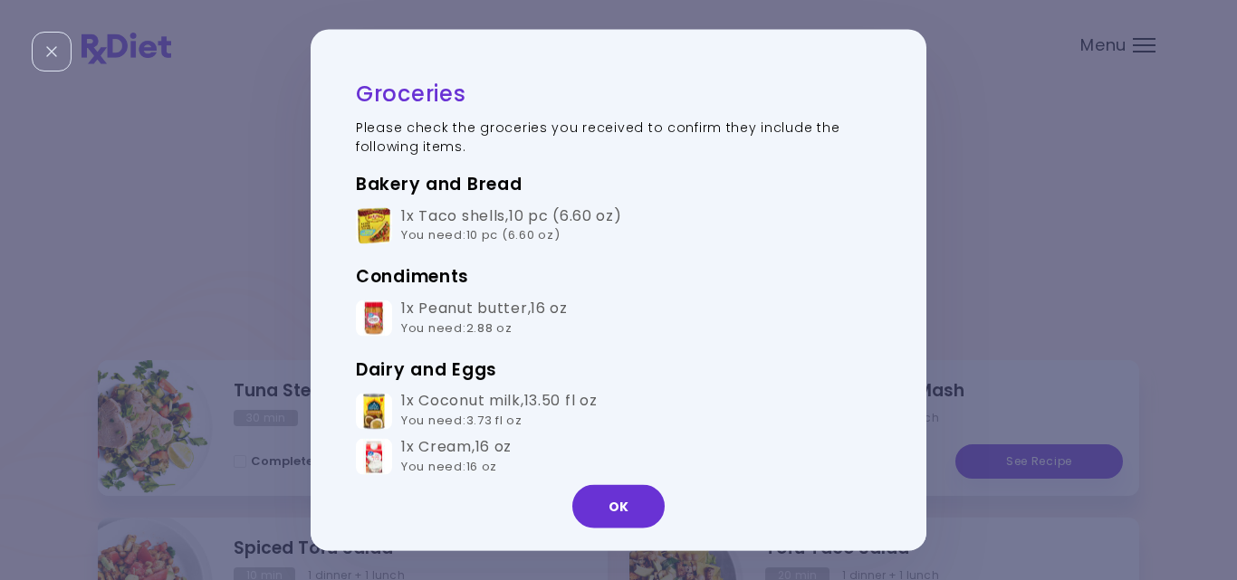
click at [803, 263] on h3 "Condiments" at bounding box center [618, 277] width 525 height 29
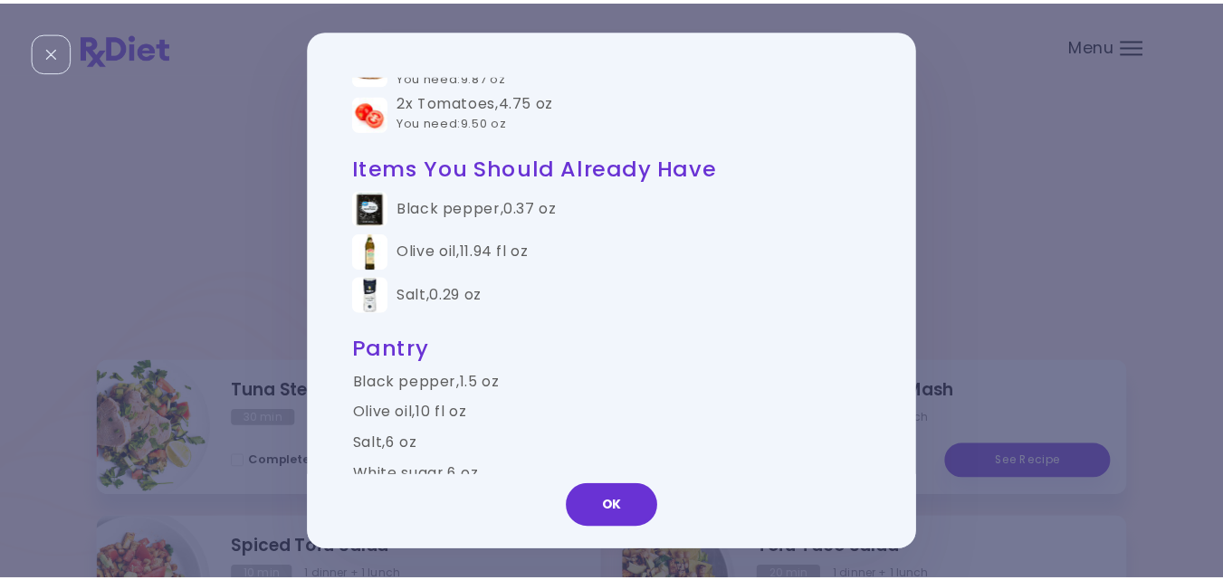
scroll to position [1459, 0]
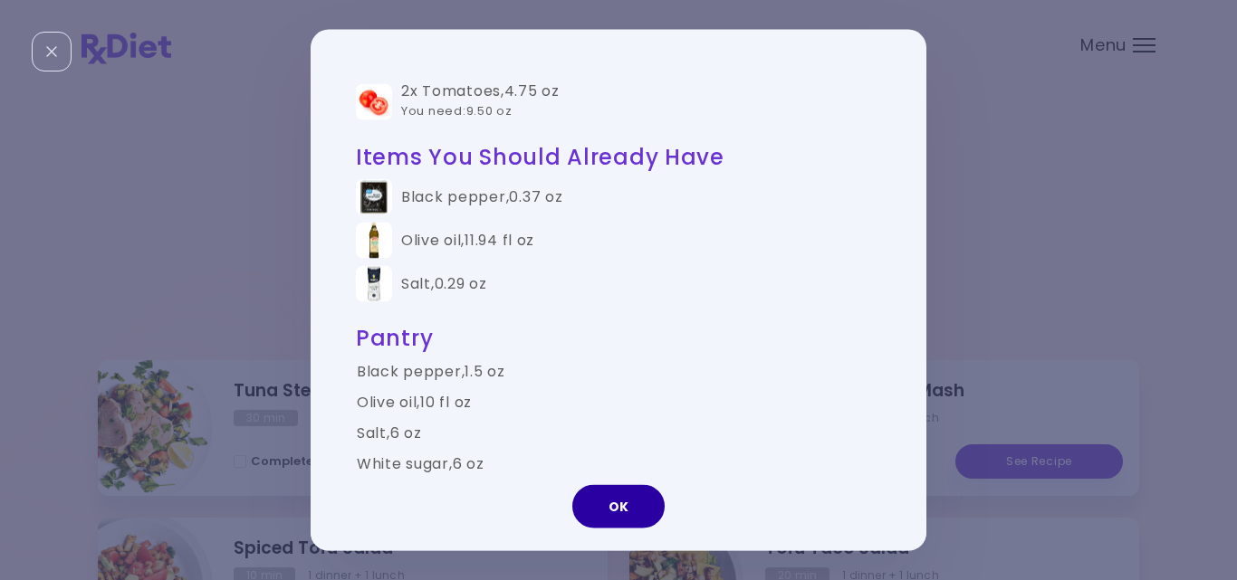
click at [614, 500] on button "OK" at bounding box center [618, 506] width 92 height 43
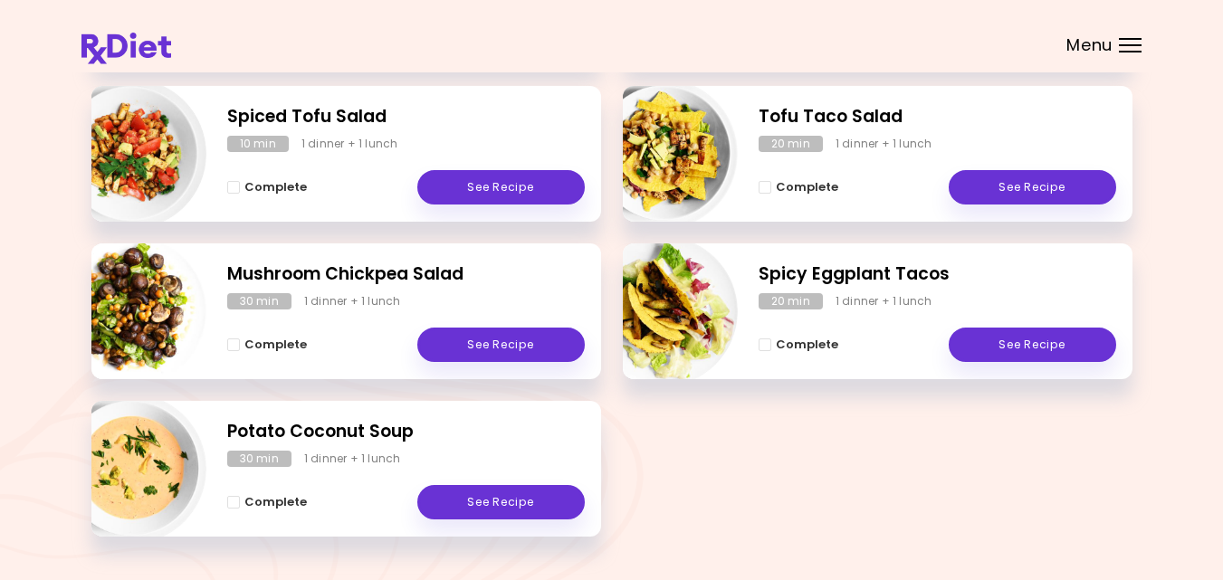
scroll to position [435, 0]
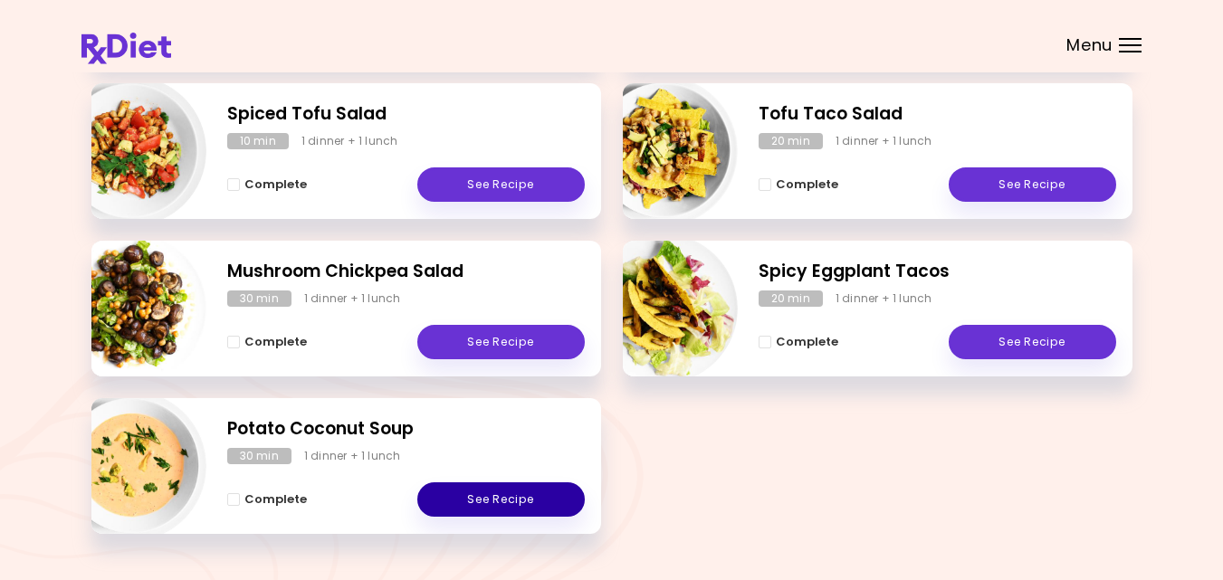
click at [498, 495] on link "See Recipe" at bounding box center [500, 500] width 167 height 34
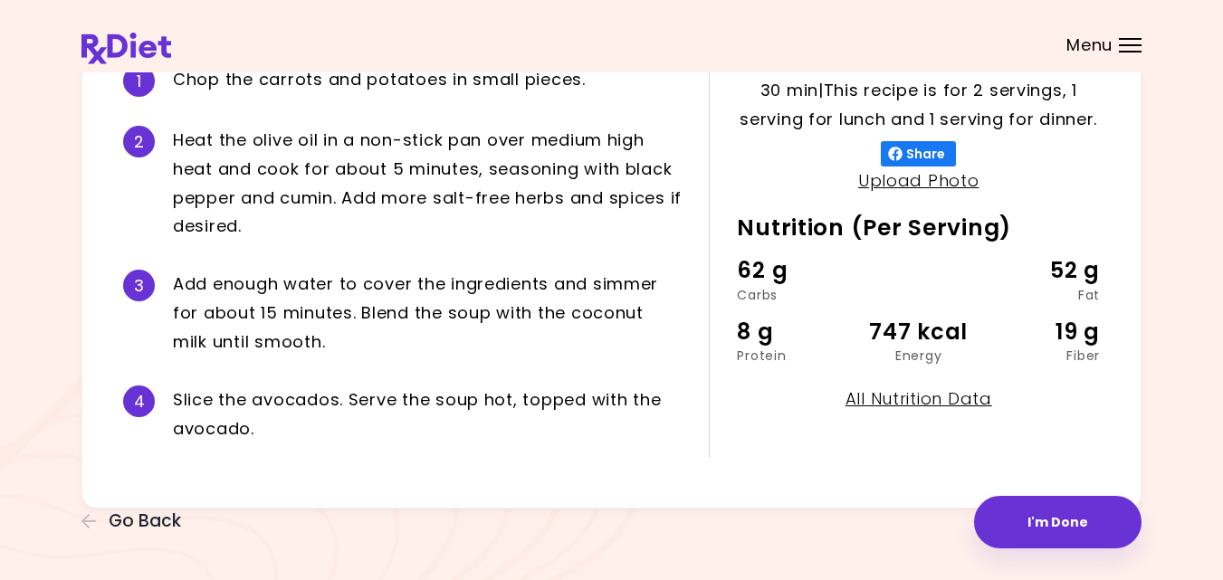
scroll to position [435, 0]
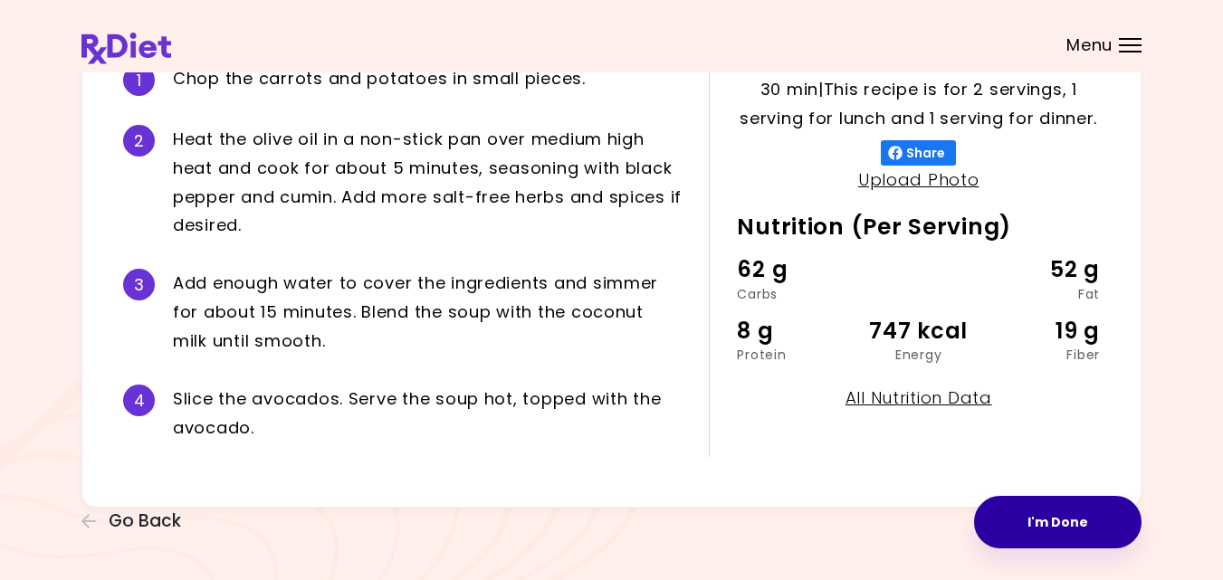
click at [1008, 517] on button "I'm Done" at bounding box center [1057, 522] width 167 height 53
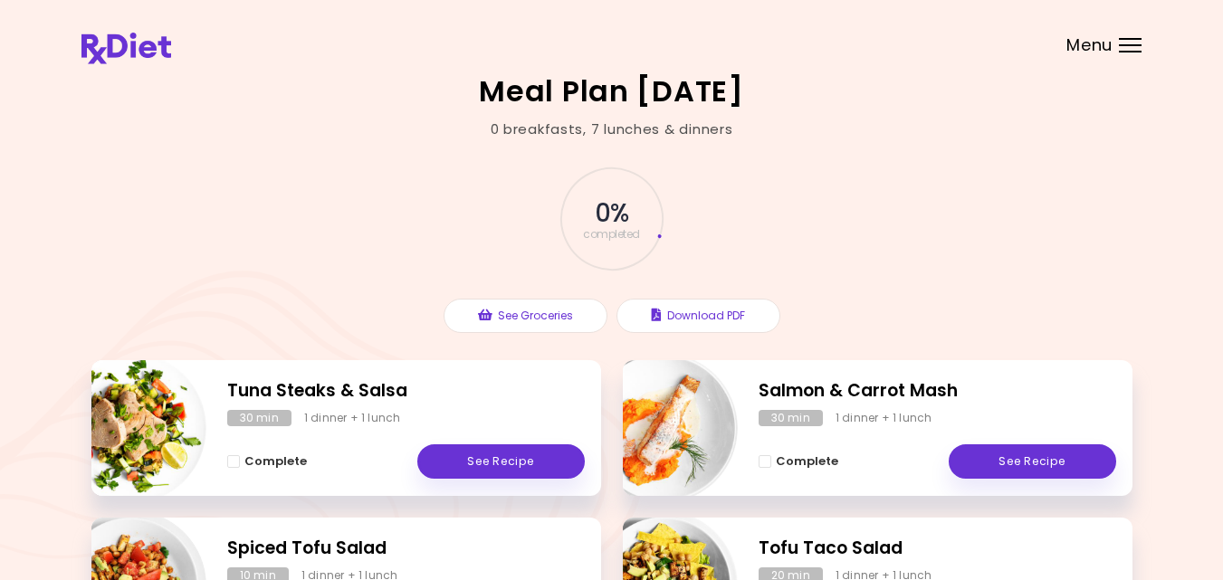
click at [1128, 49] on div "Menu" at bounding box center [1130, 45] width 23 height 14
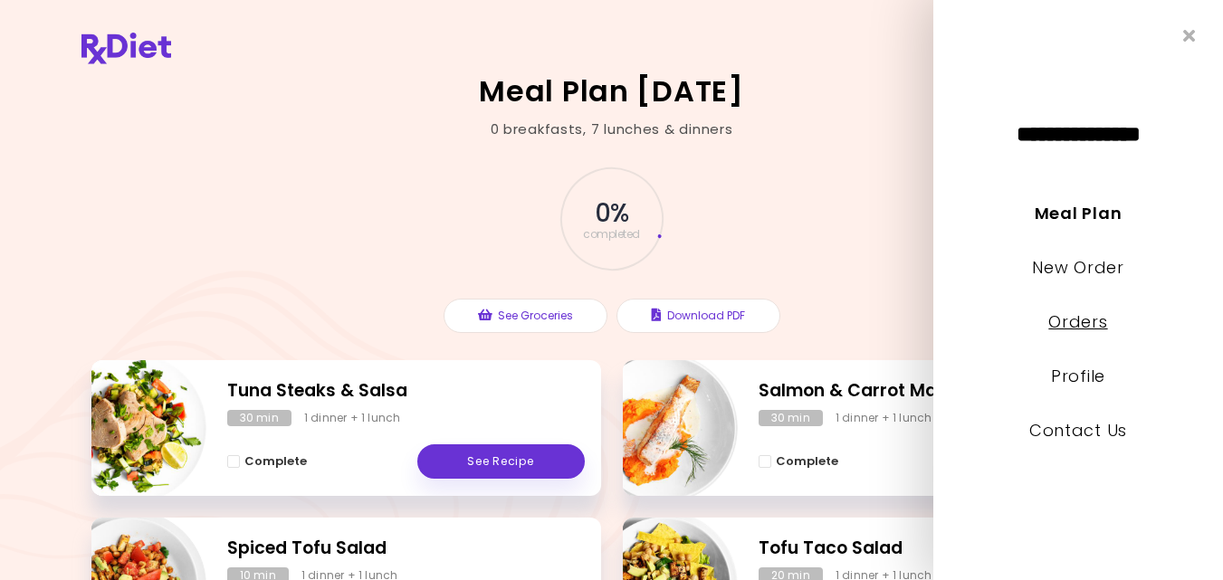
click at [1089, 321] on link "Orders" at bounding box center [1077, 322] width 59 height 23
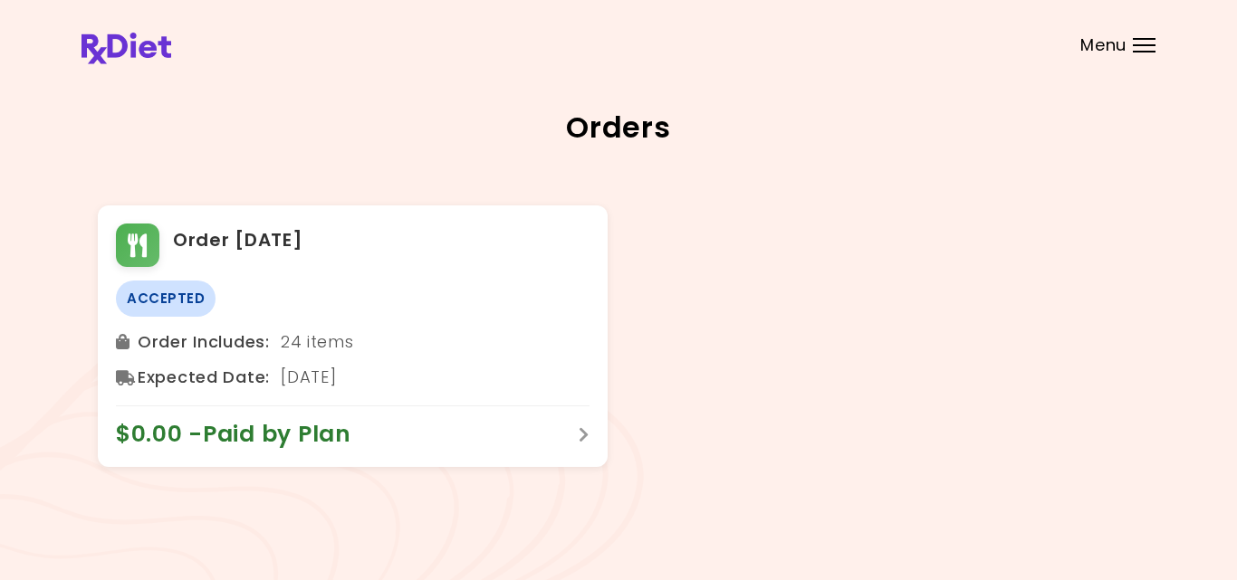
click at [1152, 51] on div at bounding box center [1144, 52] width 23 height 2
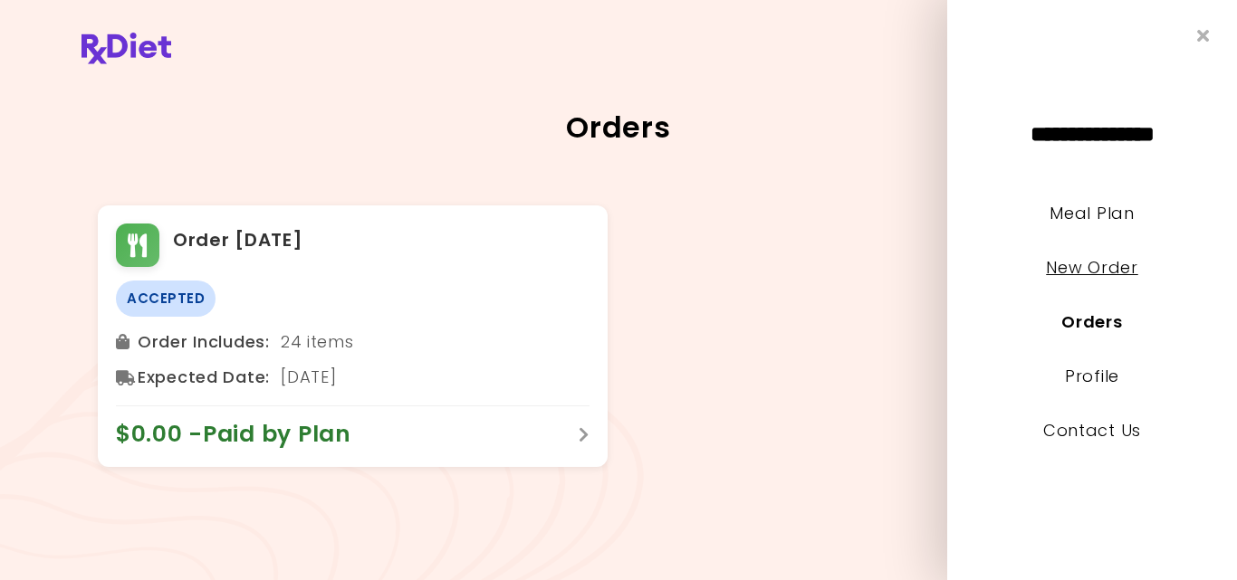
click at [1118, 265] on link "New Order" at bounding box center [1091, 267] width 91 height 23
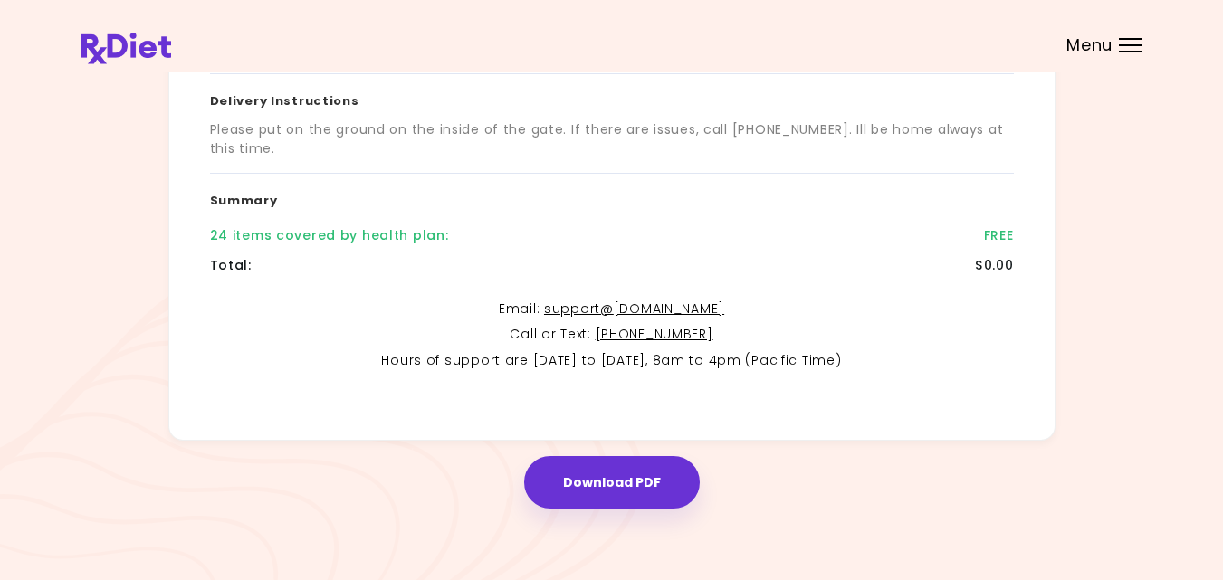
scroll to position [404, 0]
